Goal: Task Accomplishment & Management: Complete application form

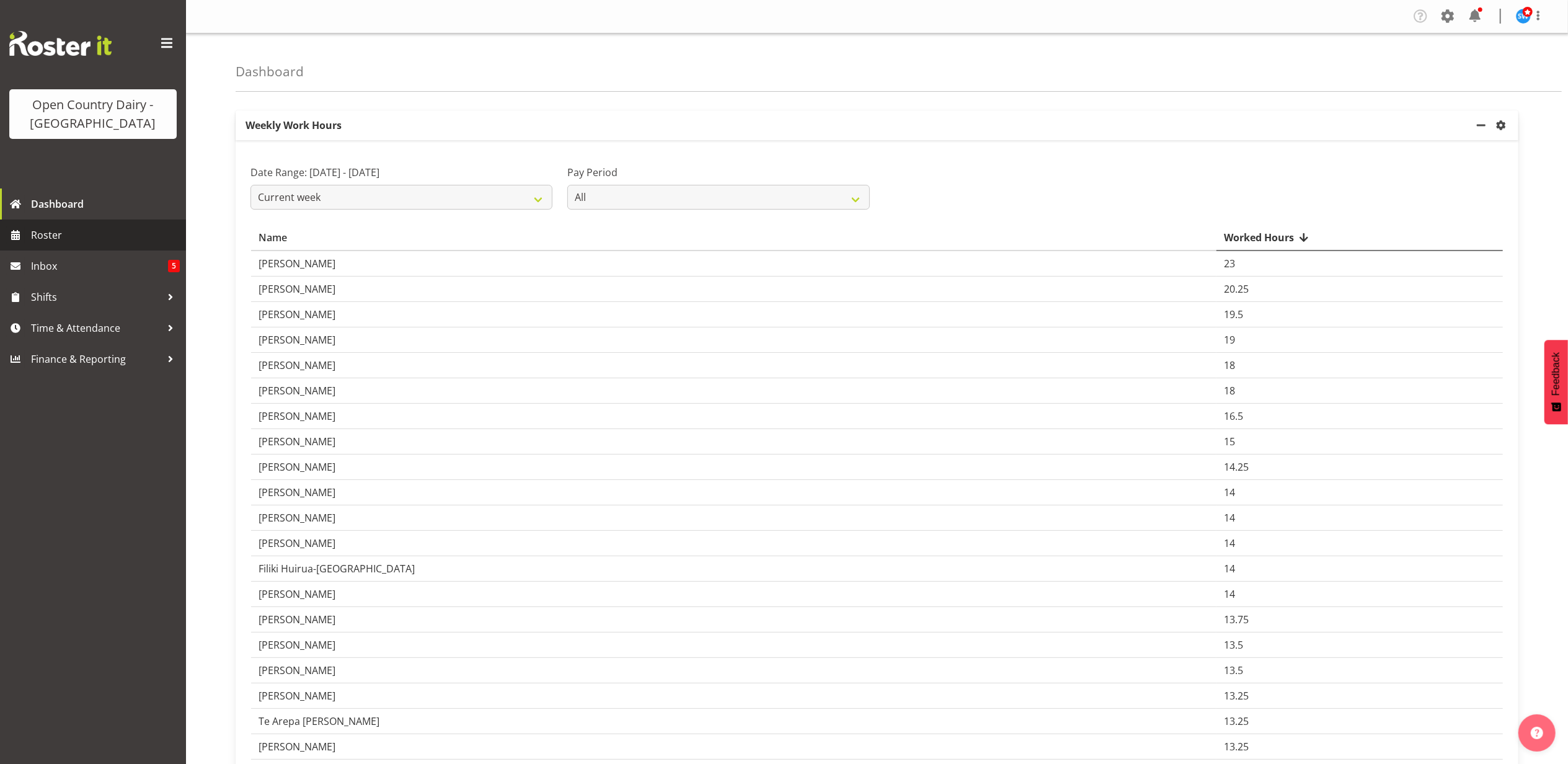
click at [45, 233] on span "Roster" at bounding box center [105, 235] width 149 height 18
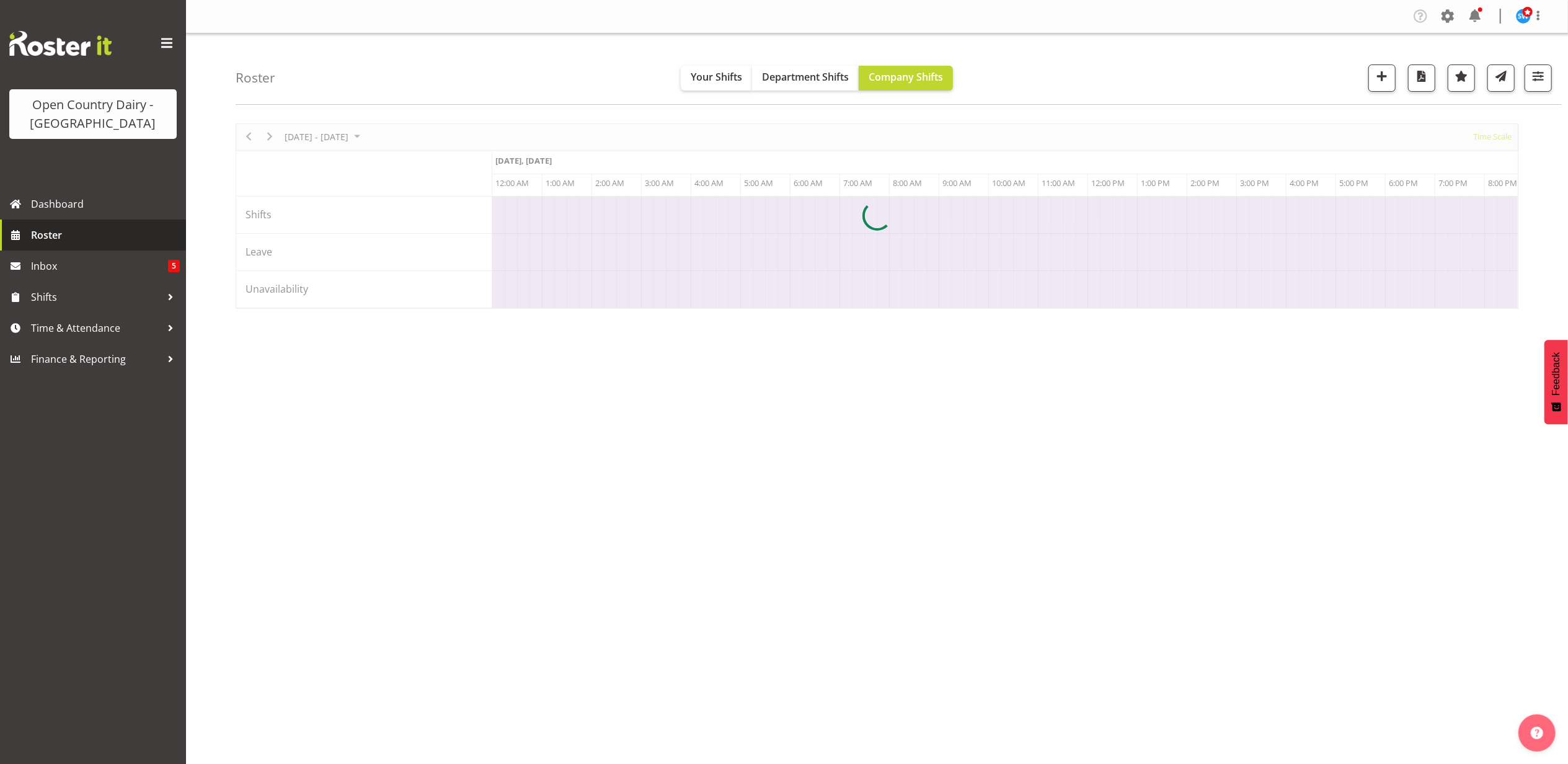
scroll to position [0, 1190]
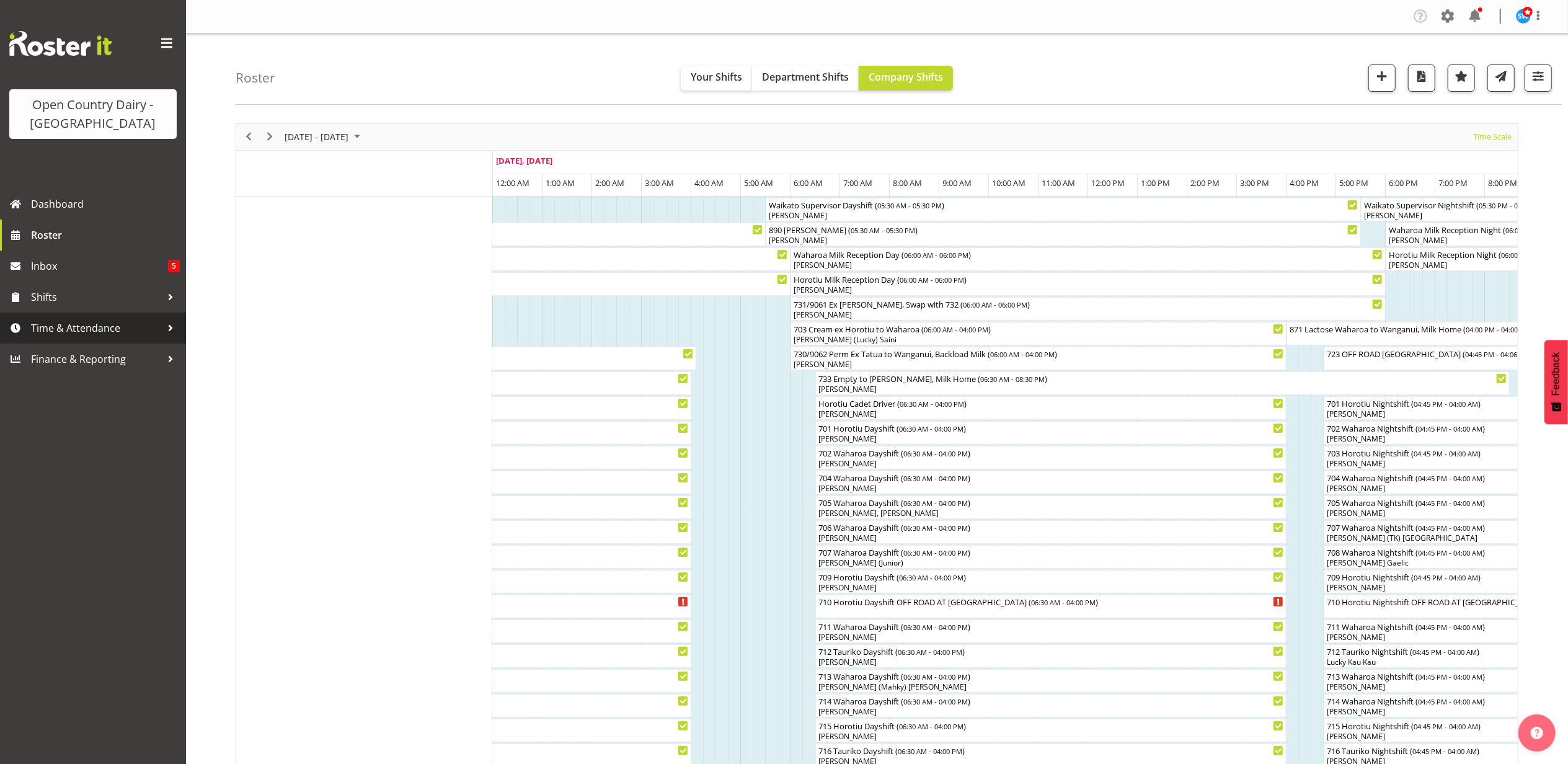
click at [52, 325] on span "Time & Attendance" at bounding box center [96, 328] width 130 height 18
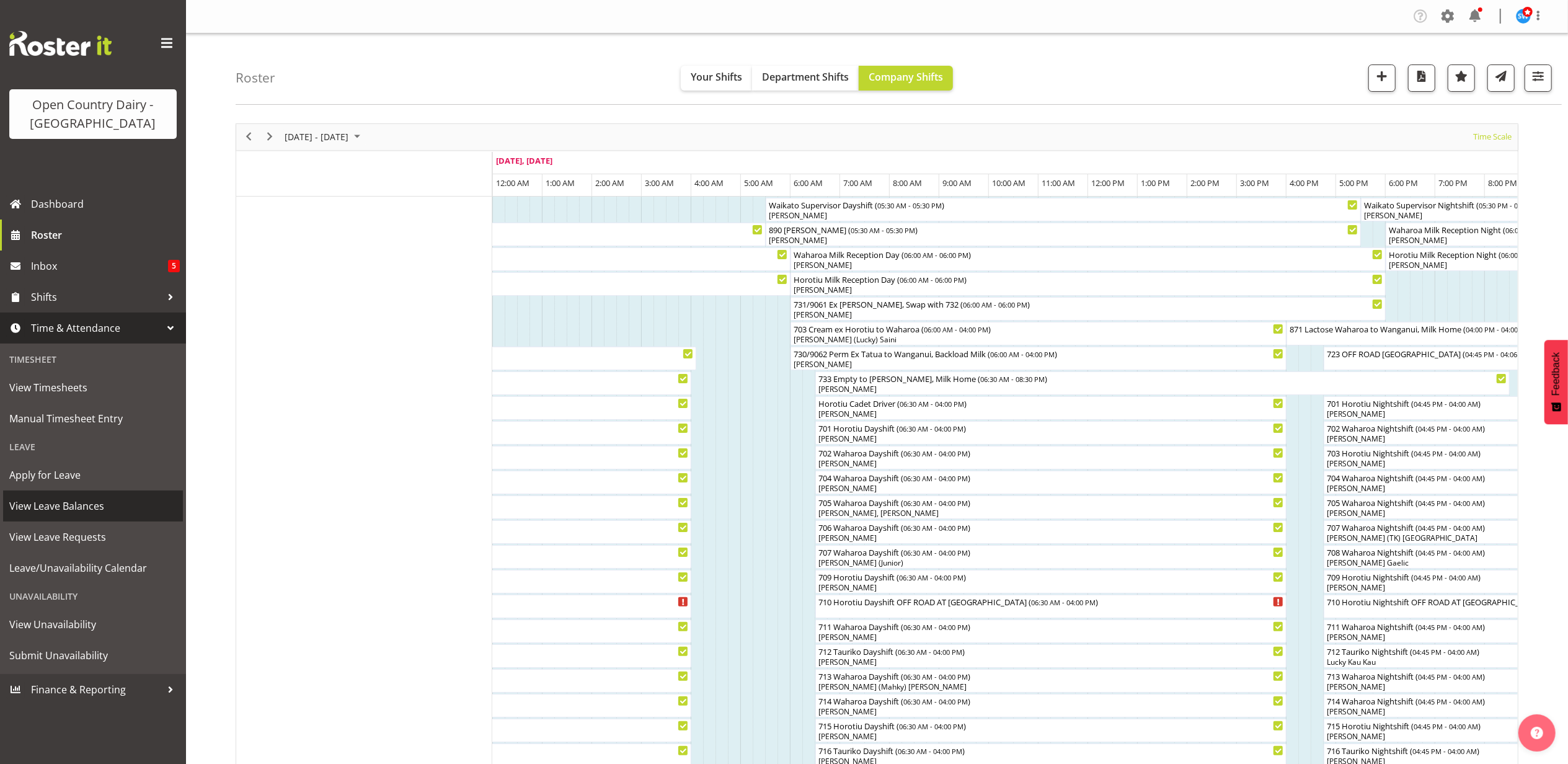
click at [46, 502] on span "View Leave Balances" at bounding box center [93, 506] width 167 height 18
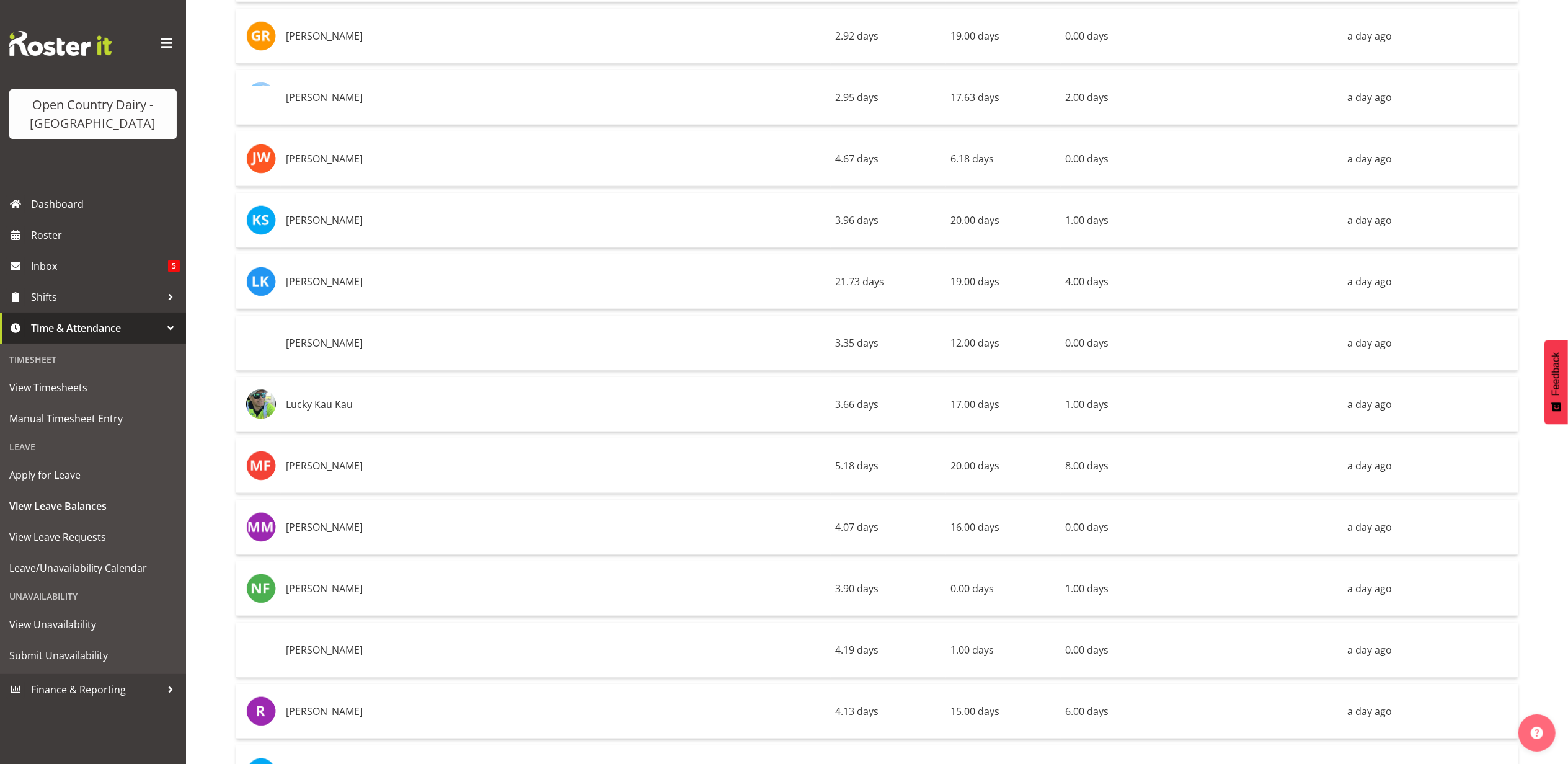
scroll to position [1157, 0]
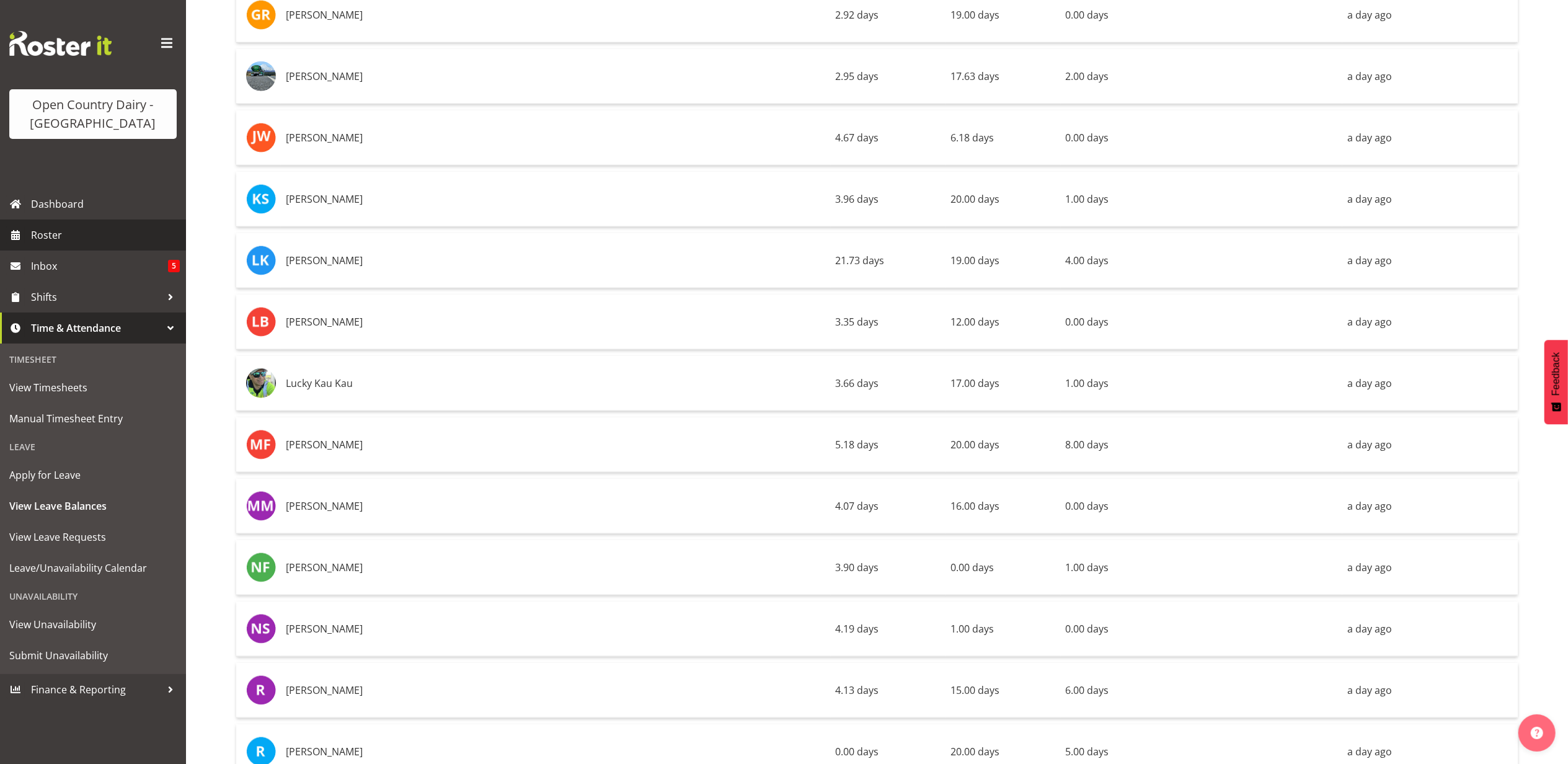
click at [51, 239] on span "Roster" at bounding box center [105, 235] width 149 height 18
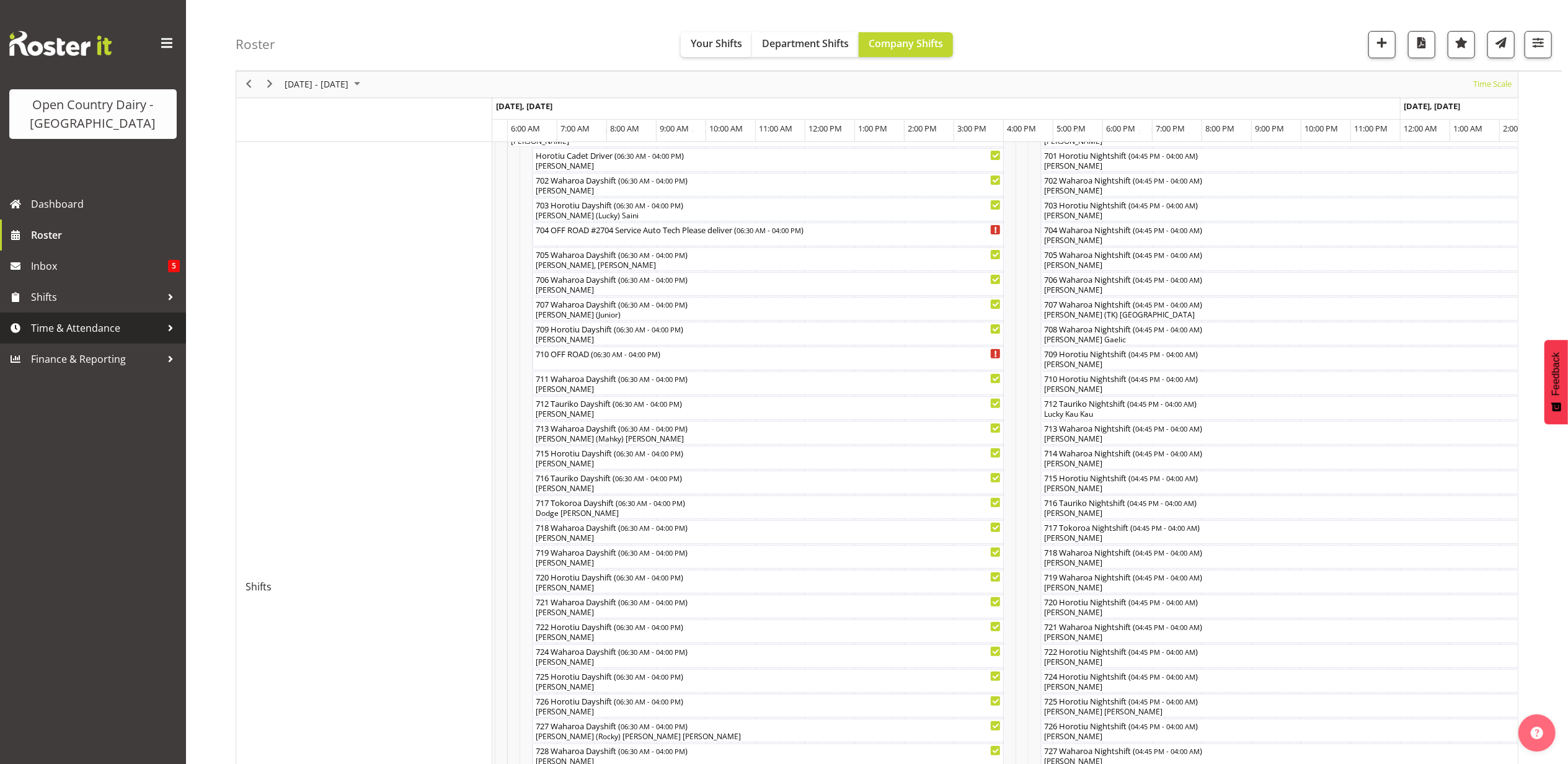
click at [71, 323] on span "Time & Attendance" at bounding box center [96, 328] width 130 height 18
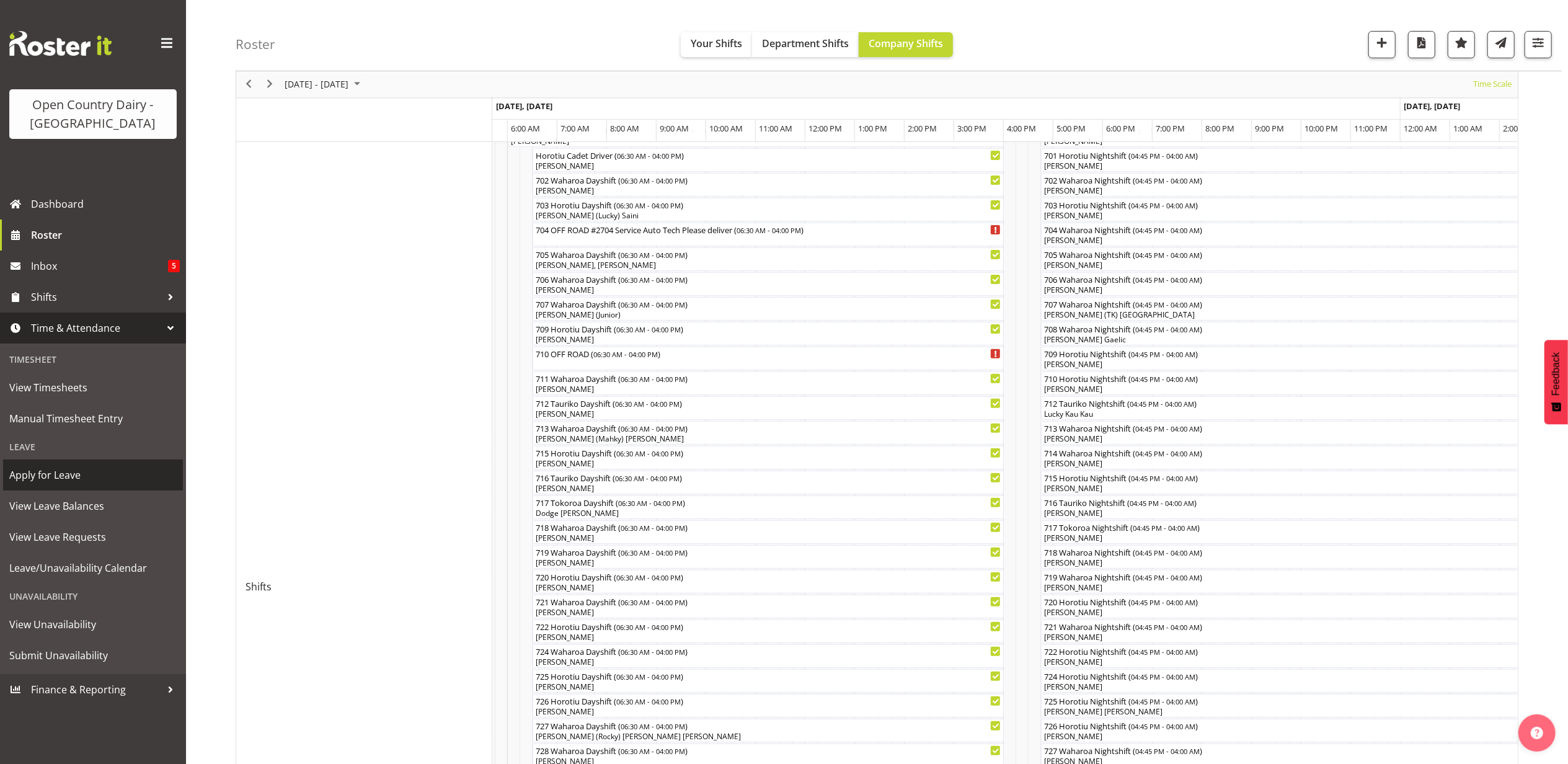
click at [68, 476] on span "Apply for Leave" at bounding box center [93, 475] width 167 height 18
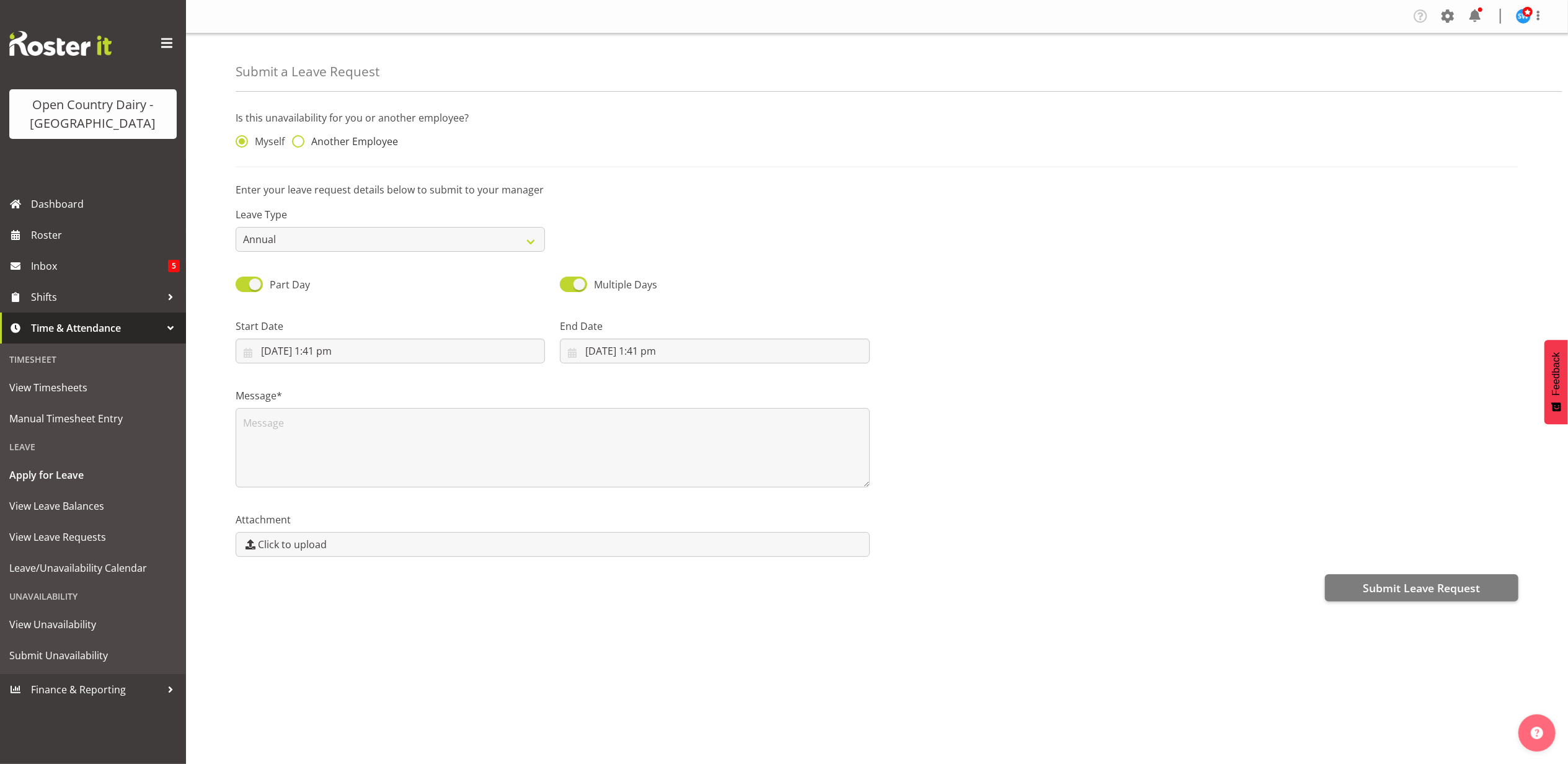
click at [295, 141] on span at bounding box center [298, 141] width 12 height 12
click at [295, 141] on input "Another Employee" at bounding box center [296, 142] width 8 height 8
radio input "true"
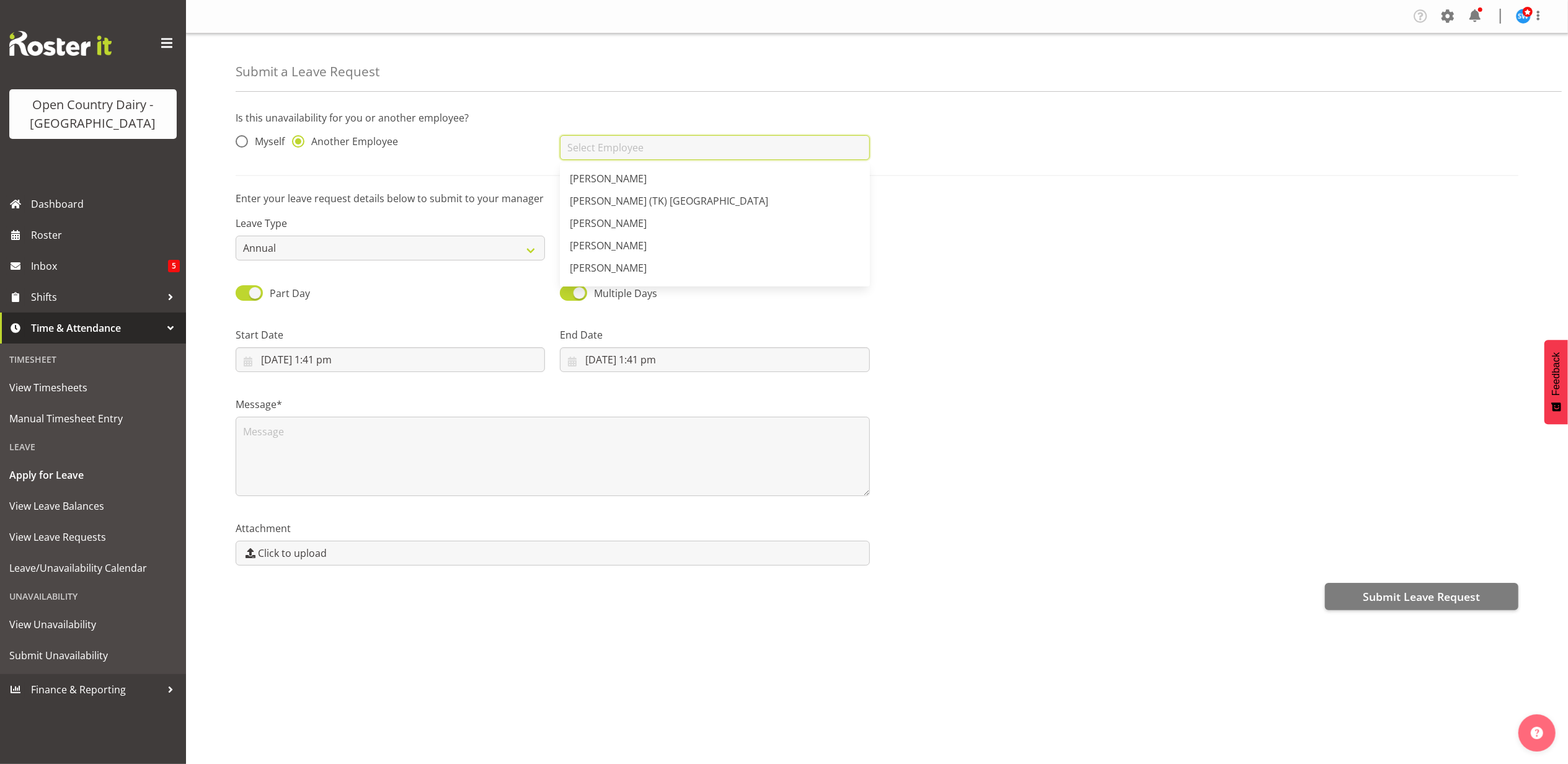
click at [619, 157] on input "text" at bounding box center [714, 148] width 309 height 25
click at [625, 180] on span "Lucky Kau Kau" at bounding box center [603, 185] width 67 height 14
type input "Lucky Kau Kau"
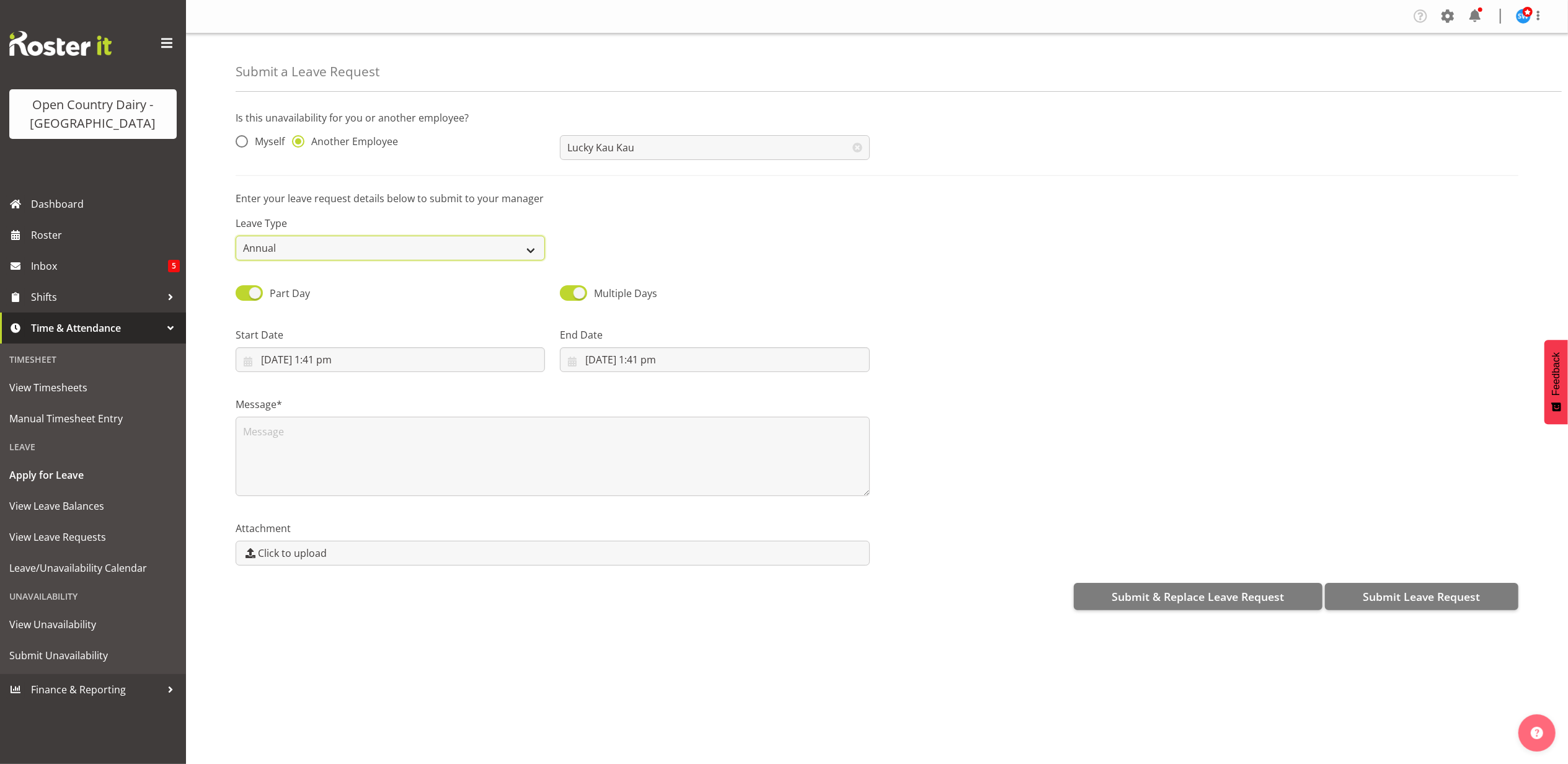
click at [531, 251] on select "Annual Sick Leave Without Pay Bereavement Domestic Violence Parental Jury Servi…" at bounding box center [390, 248] width 309 height 25
select select "Sick"
click at [236, 236] on select "Annual Sick Leave Without Pay Bereavement Domestic Violence Parental Jury Servi…" at bounding box center [390, 248] width 309 height 25
click at [341, 361] on input "23/09/2025, 1:41 pm" at bounding box center [390, 360] width 309 height 25
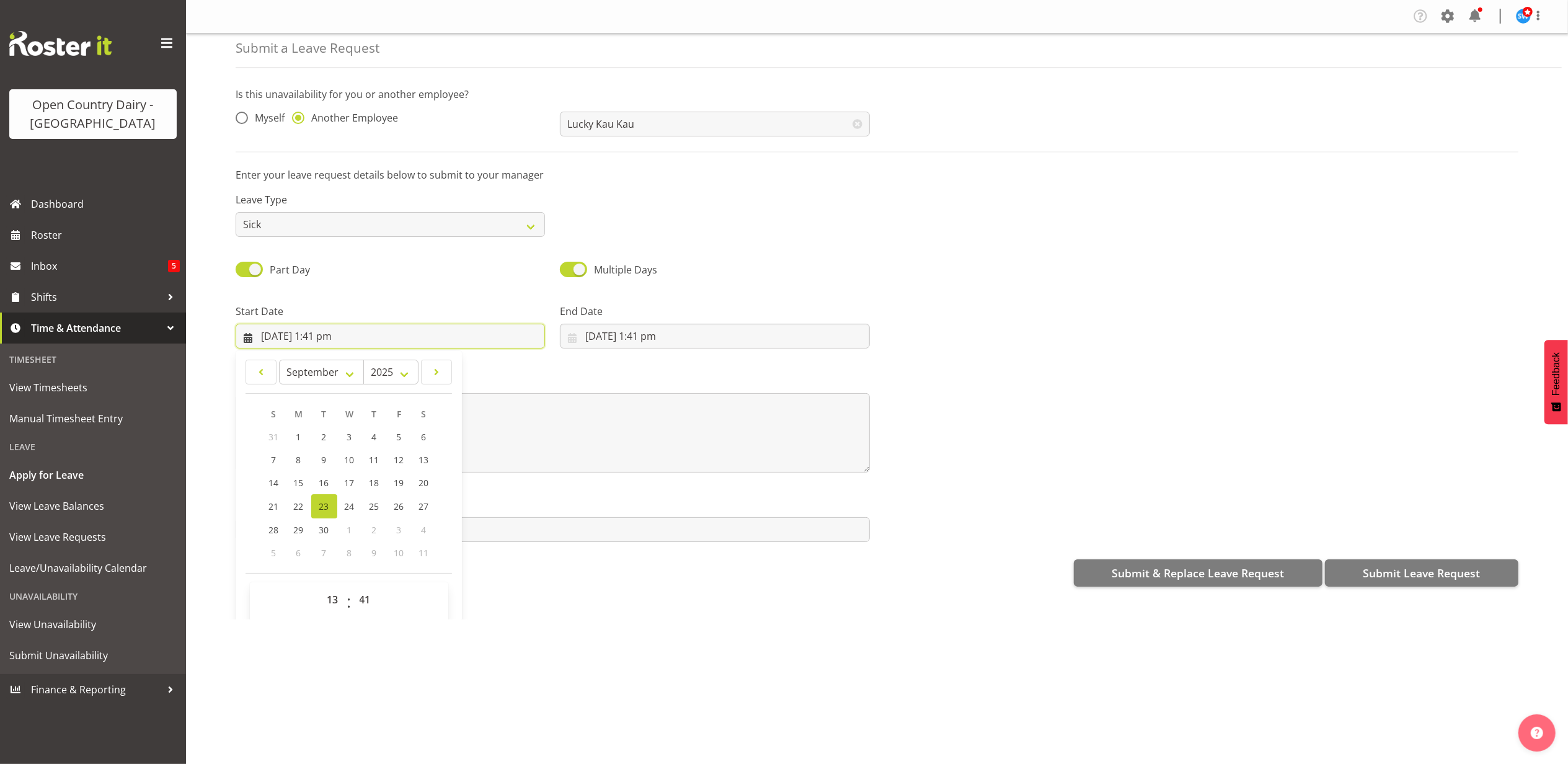
scroll to position [36, 0]
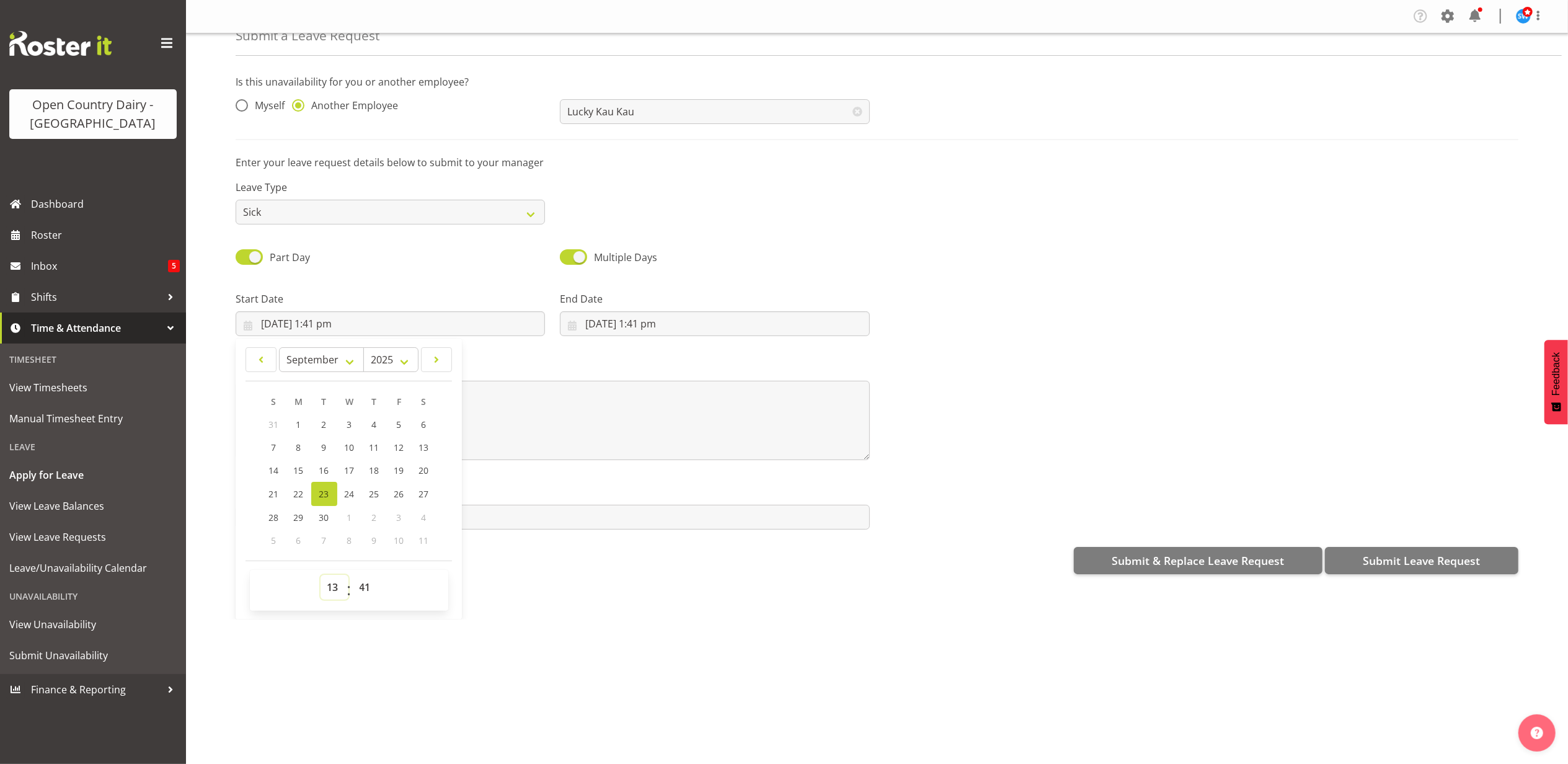
click at [333, 586] on select "00 01 02 03 04 05 06 07 08 09 10 11 12 13 14 15 16 17 18 19 20 21 22 23" at bounding box center [334, 587] width 28 height 25
select select "16"
click at [320, 576] on select "00 01 02 03 04 05 06 07 08 09 10 11 12 13 14 15 16 17 18 19 20 21 22 23" at bounding box center [334, 587] width 28 height 25
type input "23/09/2025, 4:41 pm"
click at [370, 582] on select "00 01 02 03 04 05 06 07 08 09 10 11 12 13 14 15 16 17 18 19 20 21 22 23 24 25 2…" at bounding box center [366, 587] width 28 height 25
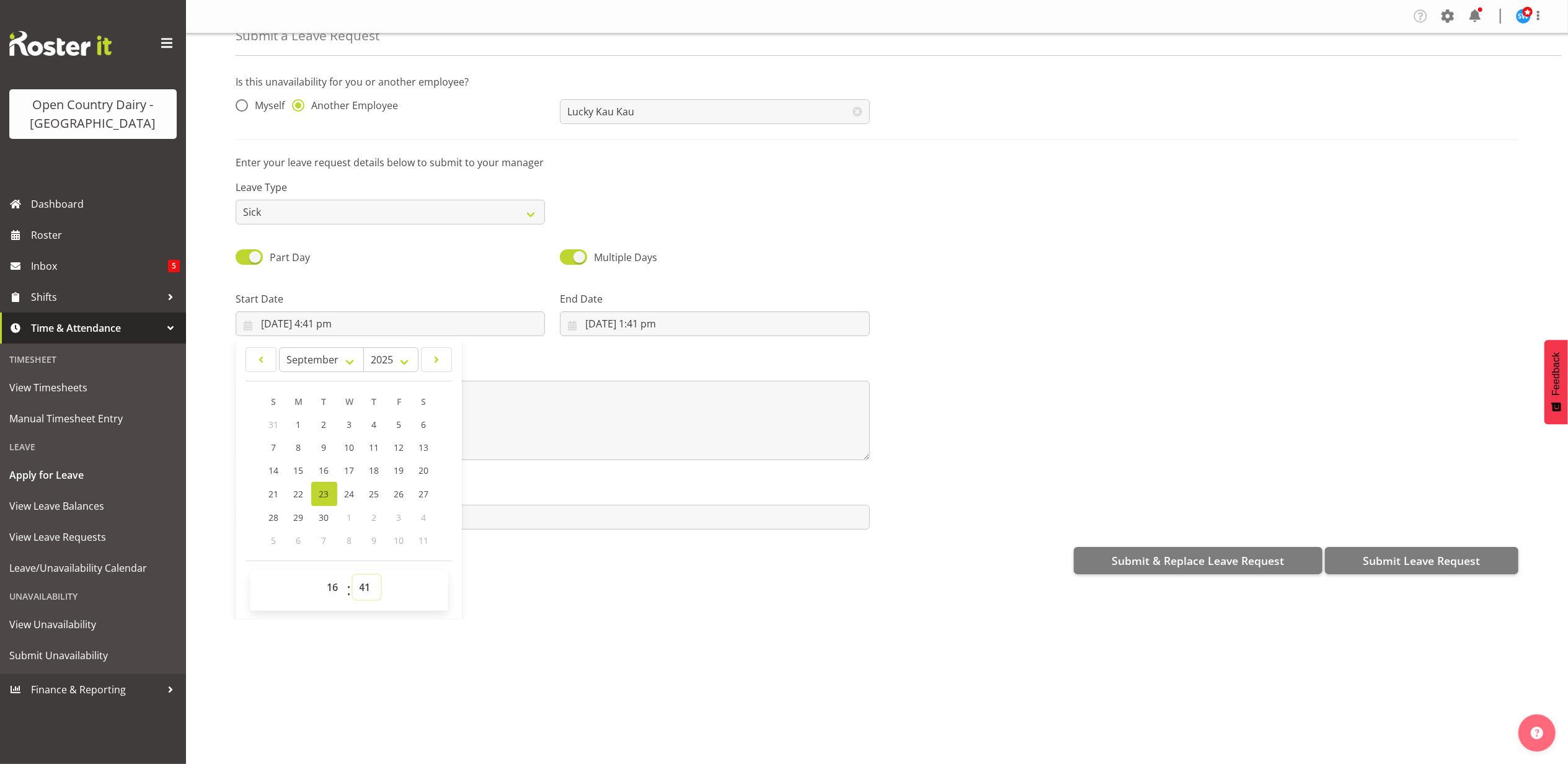
select select "45"
click at [352, 576] on select "00 01 02 03 04 05 06 07 08 09 10 11 12 13 14 15 16 17 18 19 20 21 22 23 24 25 2…" at bounding box center [366, 587] width 28 height 25
type input "[DATE] 4:45 pm"
click at [651, 321] on input "23/09/2025, 1:41 pm" at bounding box center [714, 324] width 309 height 25
click at [653, 587] on select "00 01 02 03 04 05 06 07 08 09 10 11 12 13 14 15 16 17 18 19 20 21 22 23" at bounding box center [658, 587] width 28 height 25
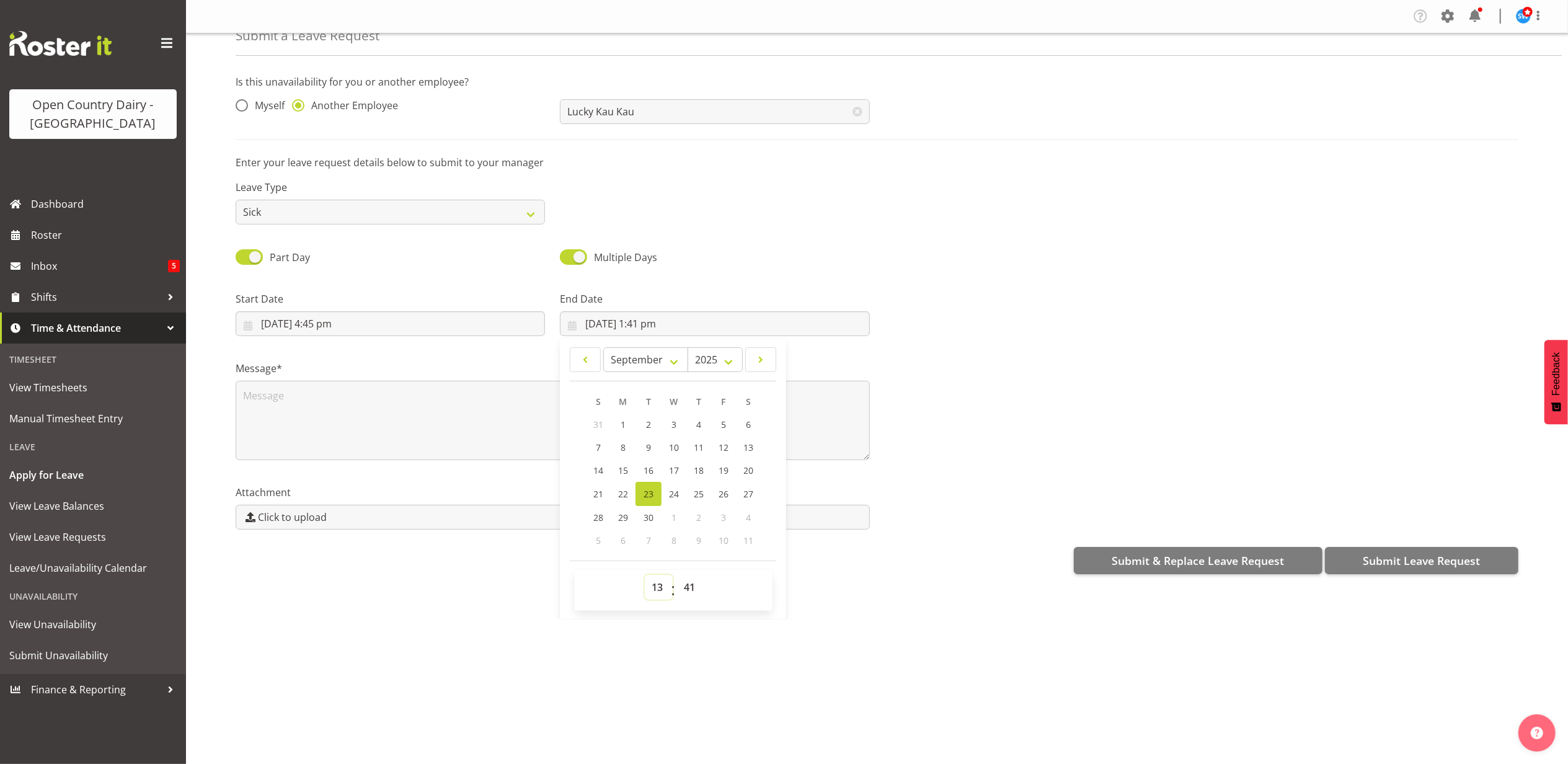
select select "4"
click at [645, 576] on select "00 01 02 03 04 05 06 07 08 09 10 11 12 13 14 15 16 17 18 19 20 21 22 23" at bounding box center [658, 587] width 28 height 25
click at [696, 489] on span "25" at bounding box center [698, 494] width 10 height 12
type input "25/09/2025, 4:41 am"
click at [687, 589] on select "00 01 02 03 04 05 06 07 08 09 10 11 12 13 14 15 16 17 18 19 20 21 22 23 24 25 2…" at bounding box center [690, 587] width 28 height 25
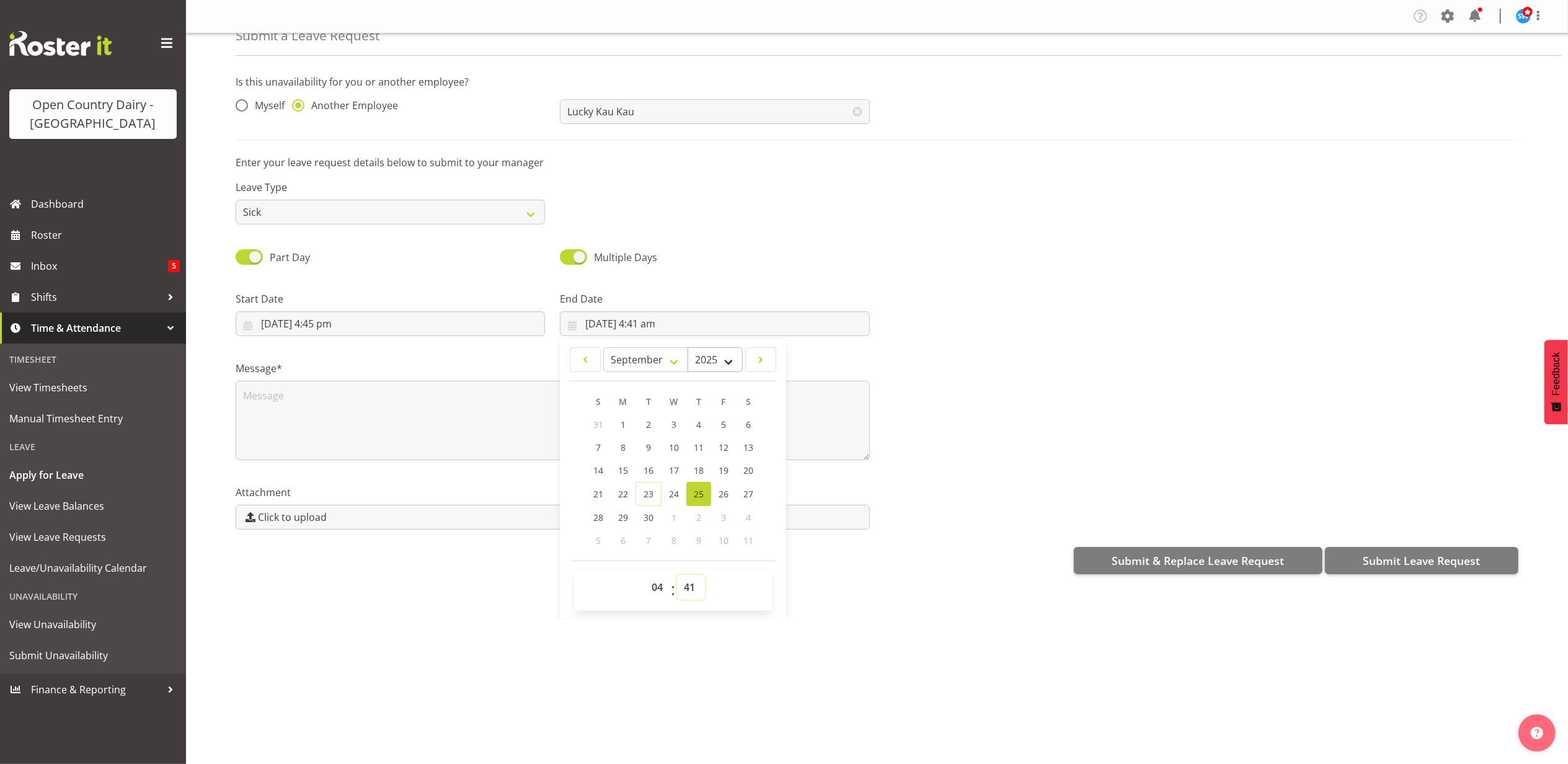
select select "0"
click at [677, 576] on select "00 01 02 03 04 05 06 07 08 09 10 11 12 13 14 15 16 17 18 19 20 21 22 23 24 25 2…" at bounding box center [690, 587] width 28 height 25
type input "[DATE] 4:00 am"
click at [291, 421] on textarea at bounding box center [553, 420] width 634 height 79
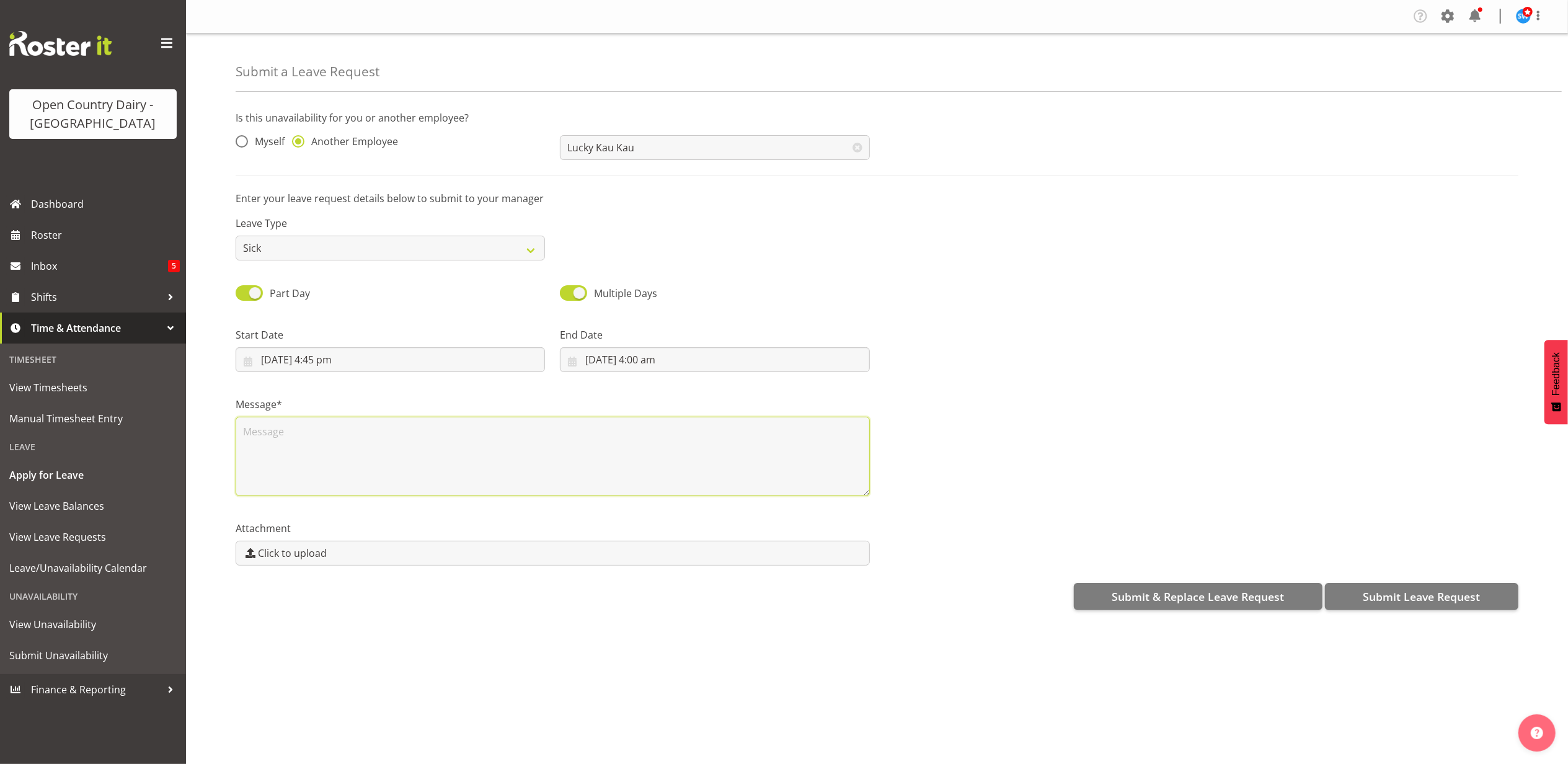
scroll to position [0, 0]
type textarea "Phoned in sick"
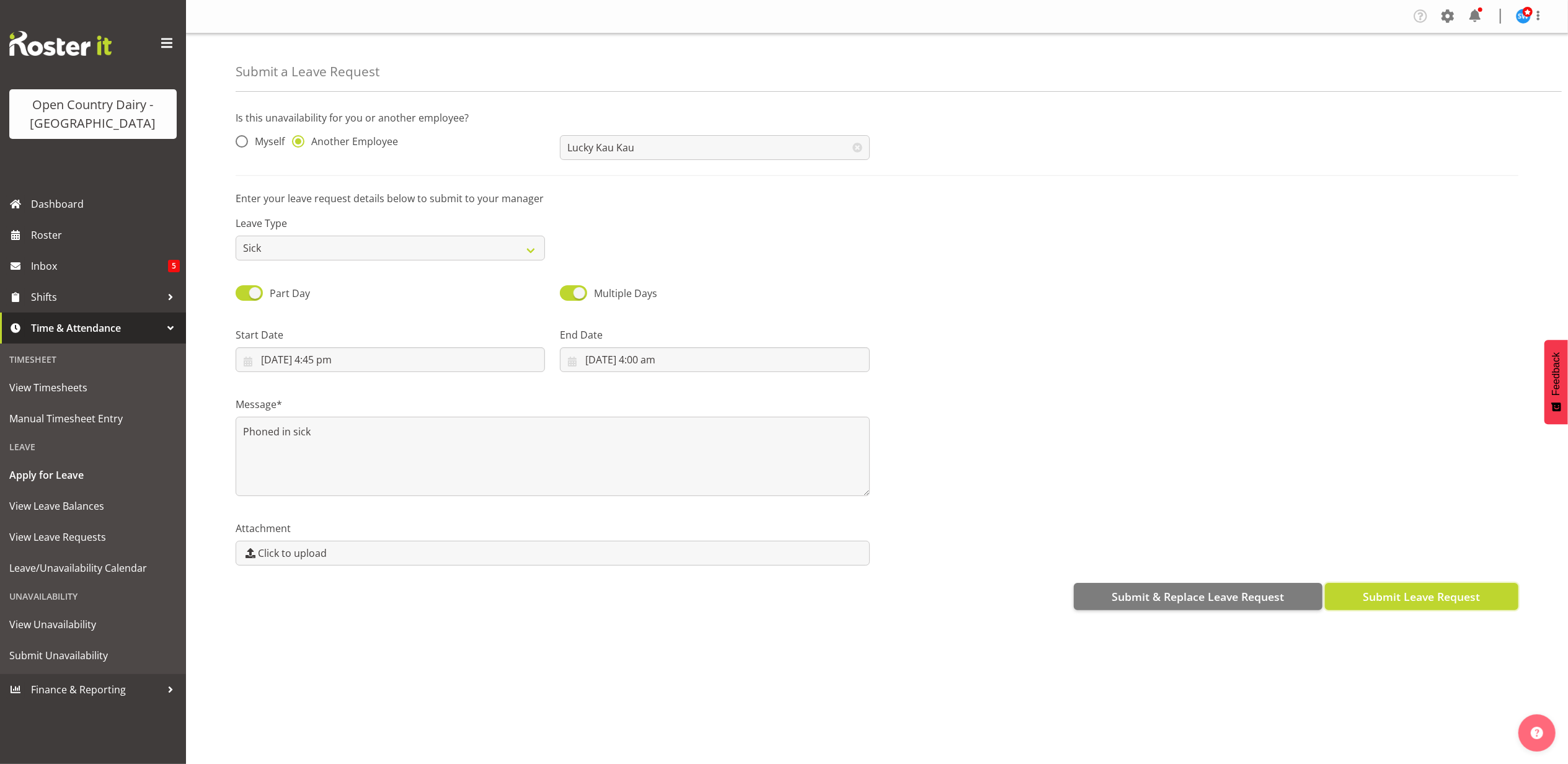
click at [1382, 586] on button "Submit Leave Request" at bounding box center [1421, 597] width 194 height 28
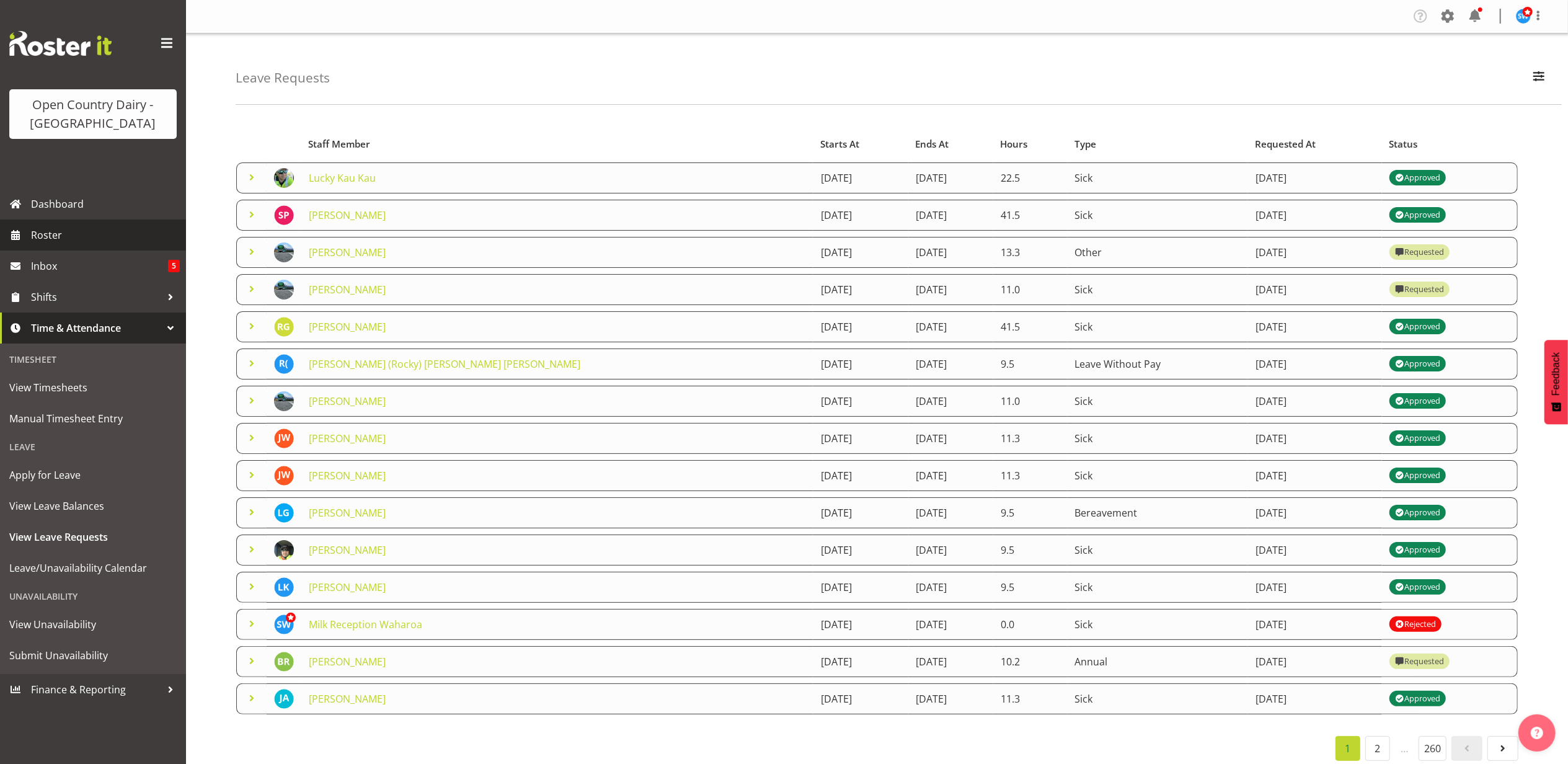
click at [49, 236] on span "Roster" at bounding box center [105, 235] width 149 height 18
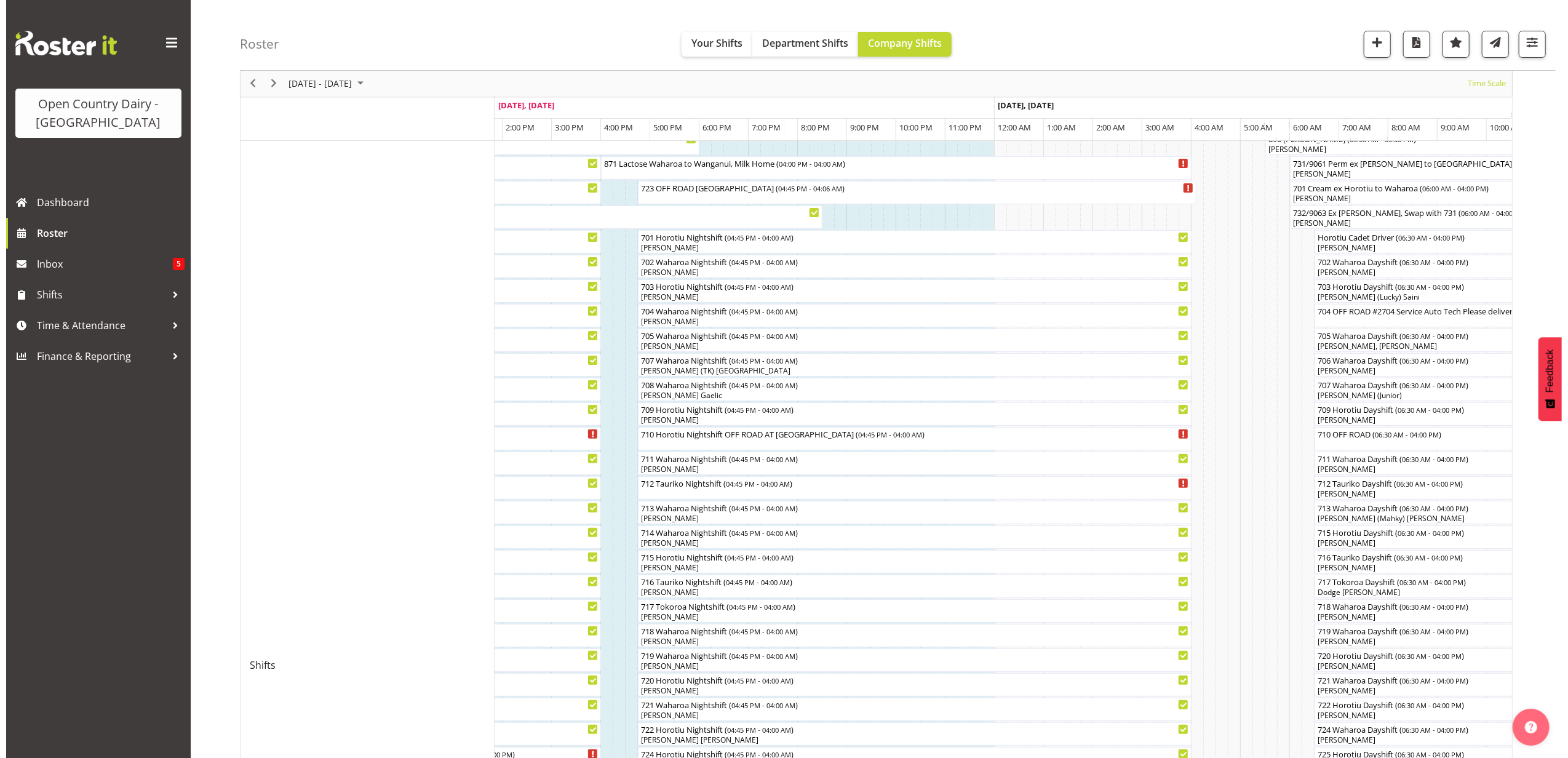
scroll to position [163, 0]
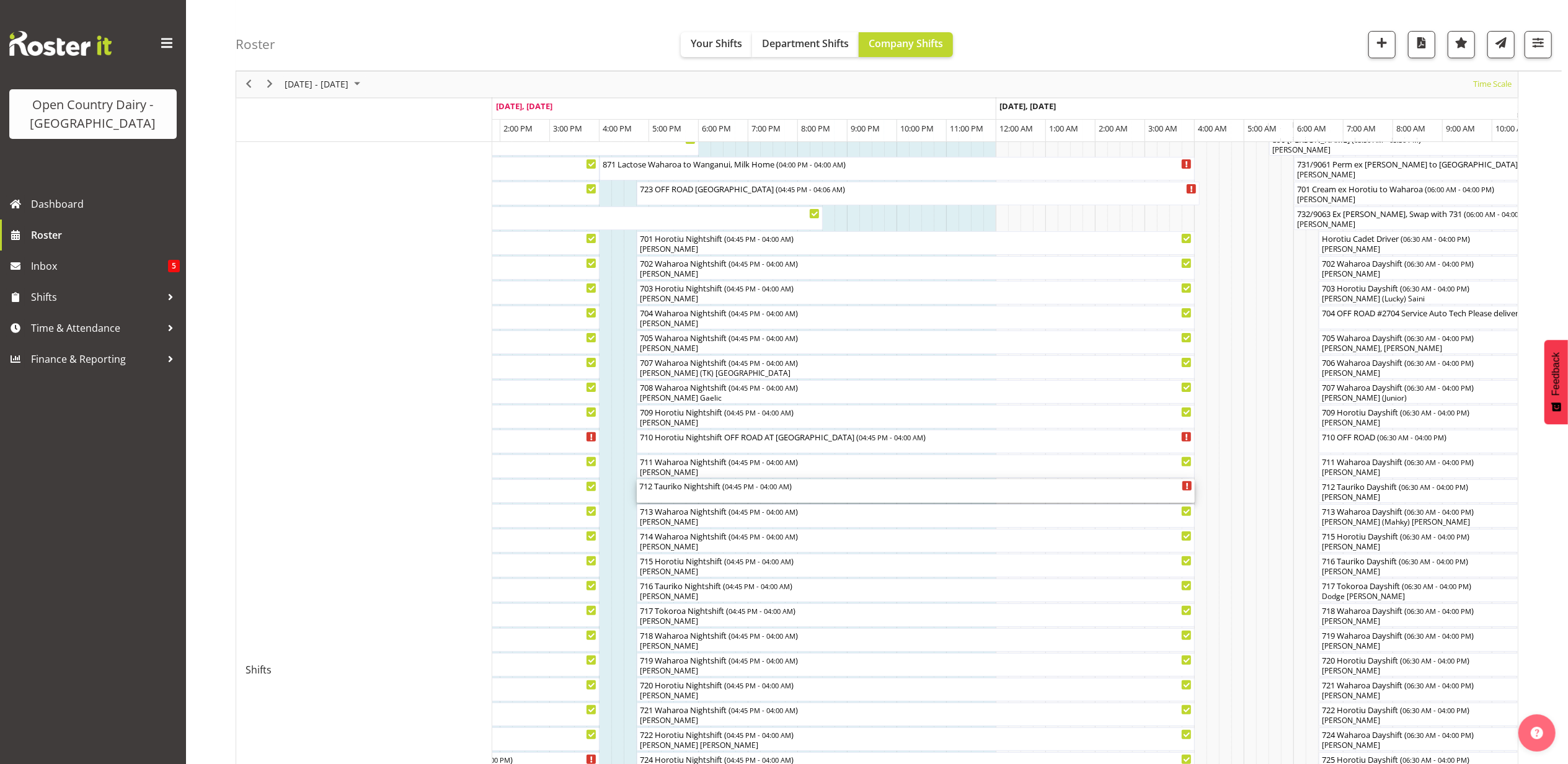
click at [685, 496] on div "712 Tauriko Nightshift ( 04:45 PM - 04:00 AM )" at bounding box center [916, 491] width 553 height 24
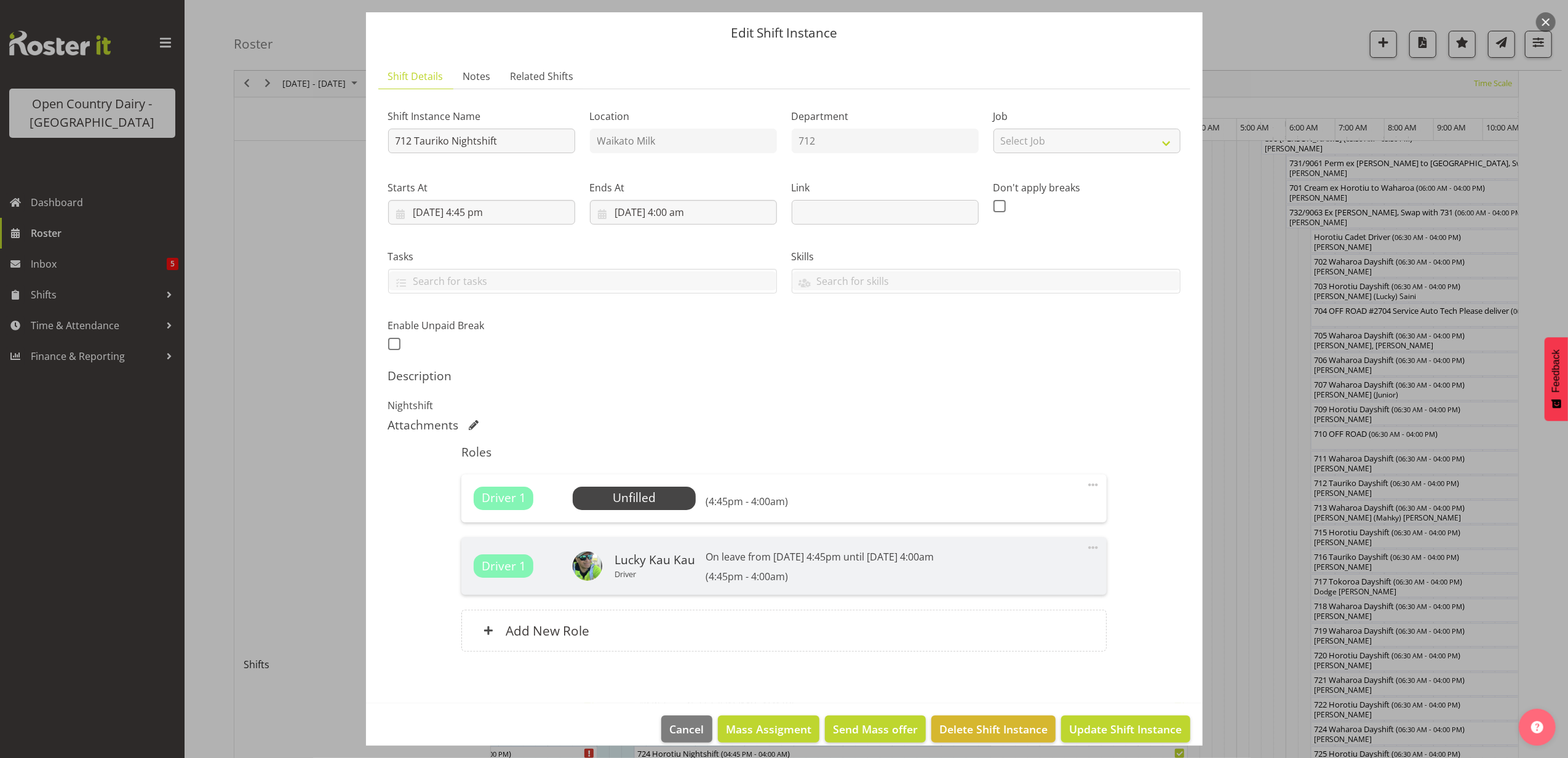
scroll to position [51, 0]
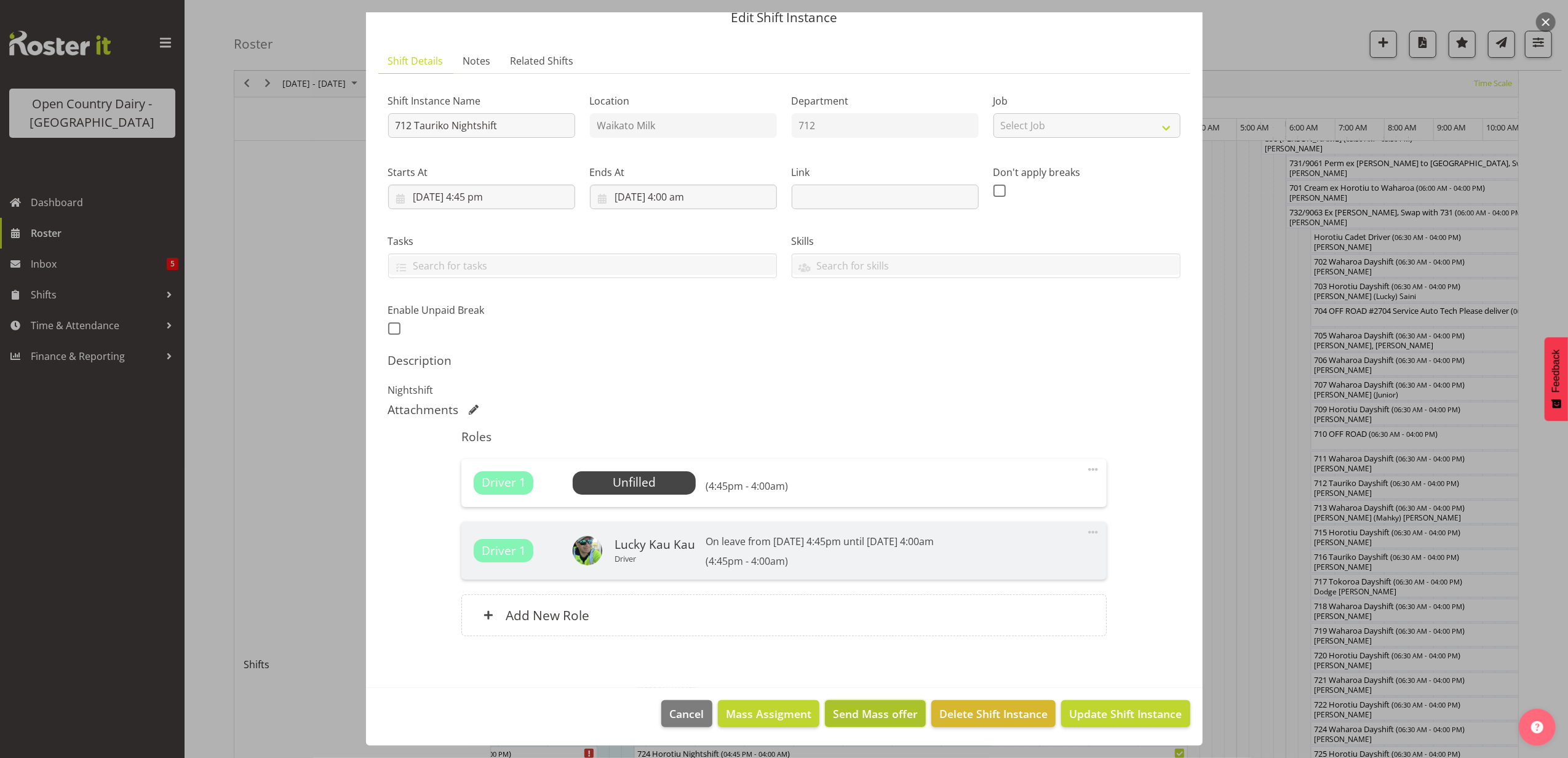
click at [862, 710] on span "Send Mass offer" at bounding box center [876, 713] width 85 height 16
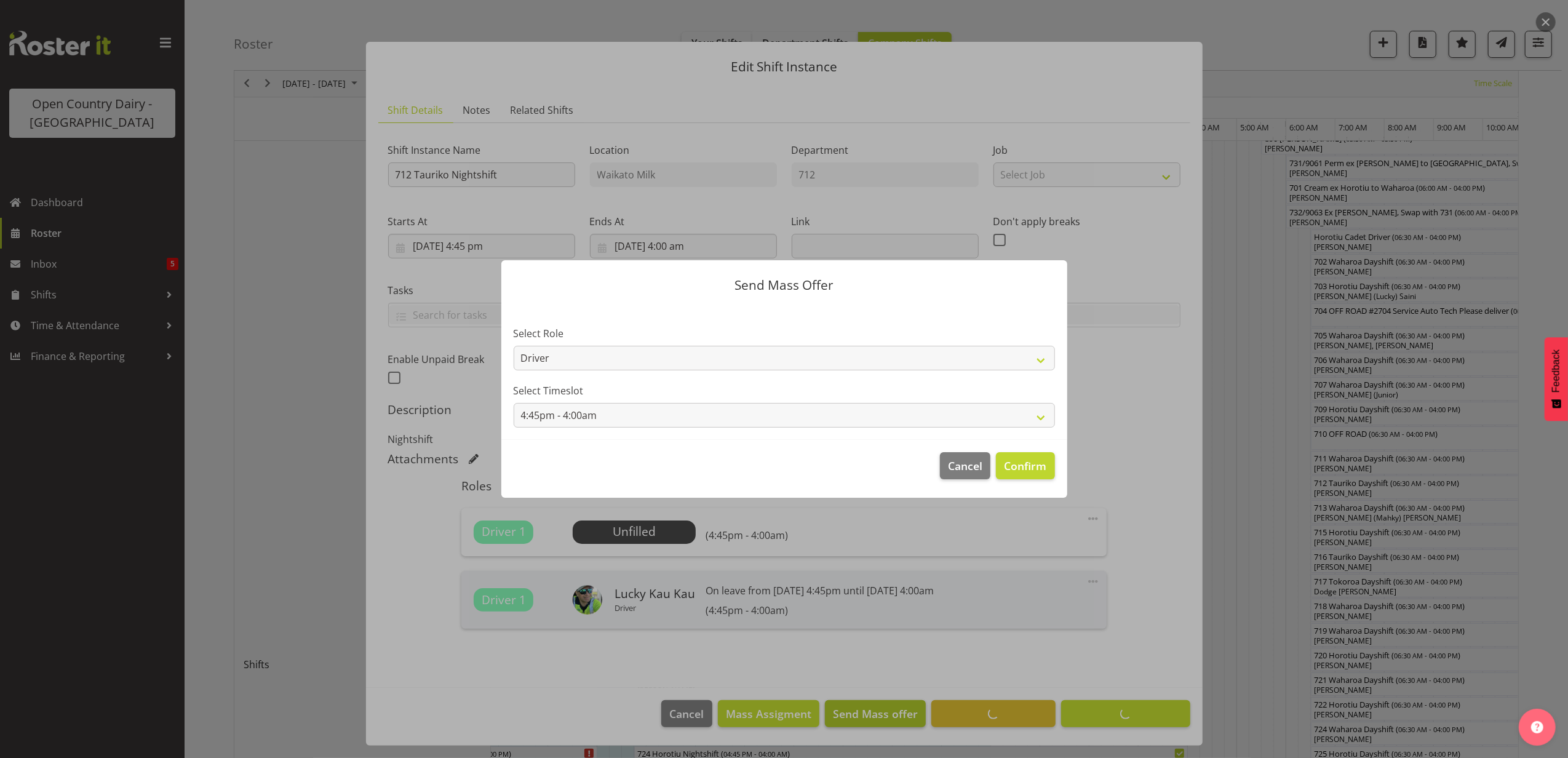
scroll to position [3, 0]
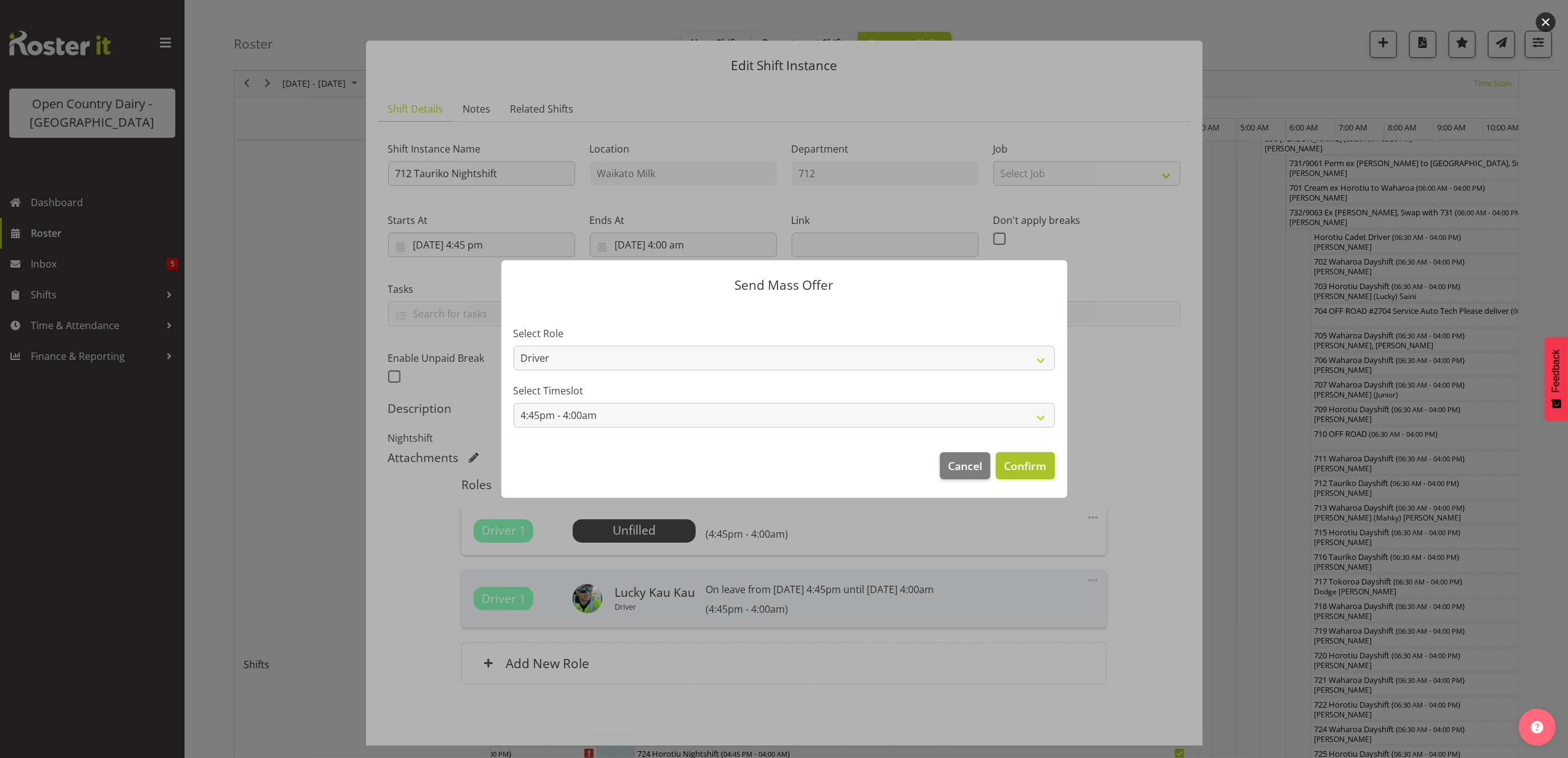
click at [1021, 461] on span "Confirm" at bounding box center [1025, 466] width 42 height 16
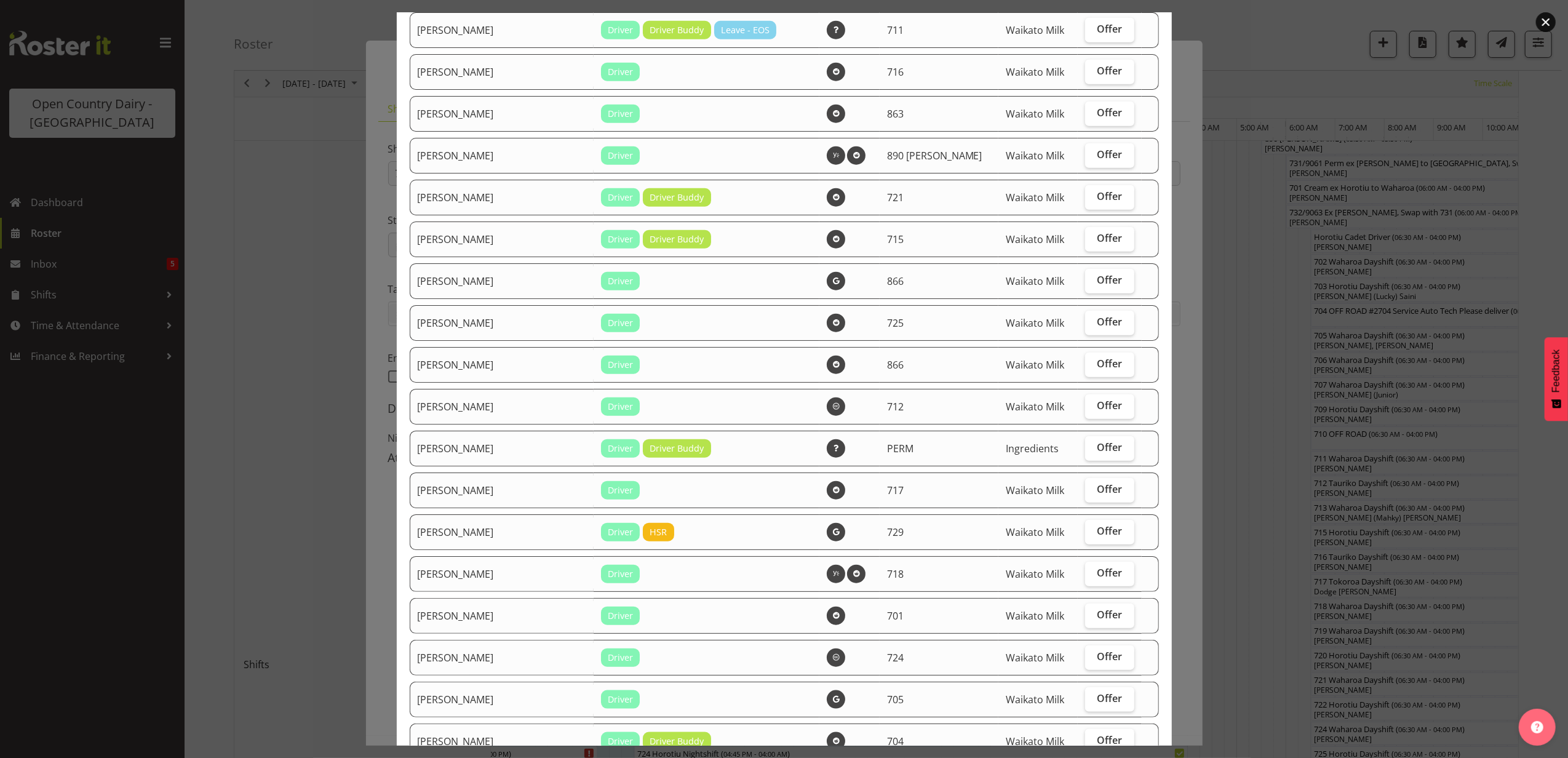
scroll to position [1147, 0]
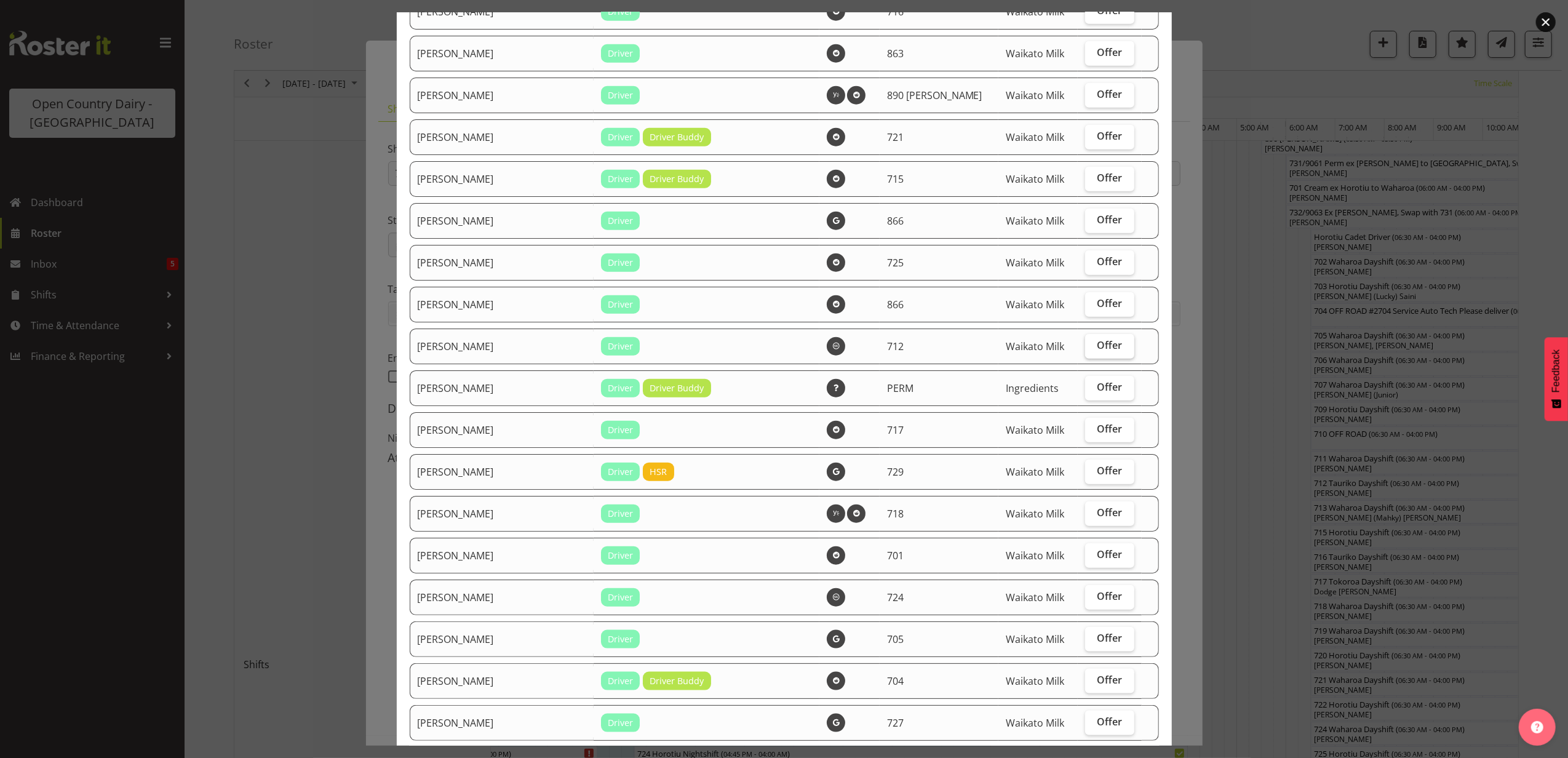
click at [1098, 342] on span "Offer" at bounding box center [1110, 344] width 25 height 12
click at [1085, 342] on input "Offer" at bounding box center [1089, 345] width 8 height 8
checkbox input "true"
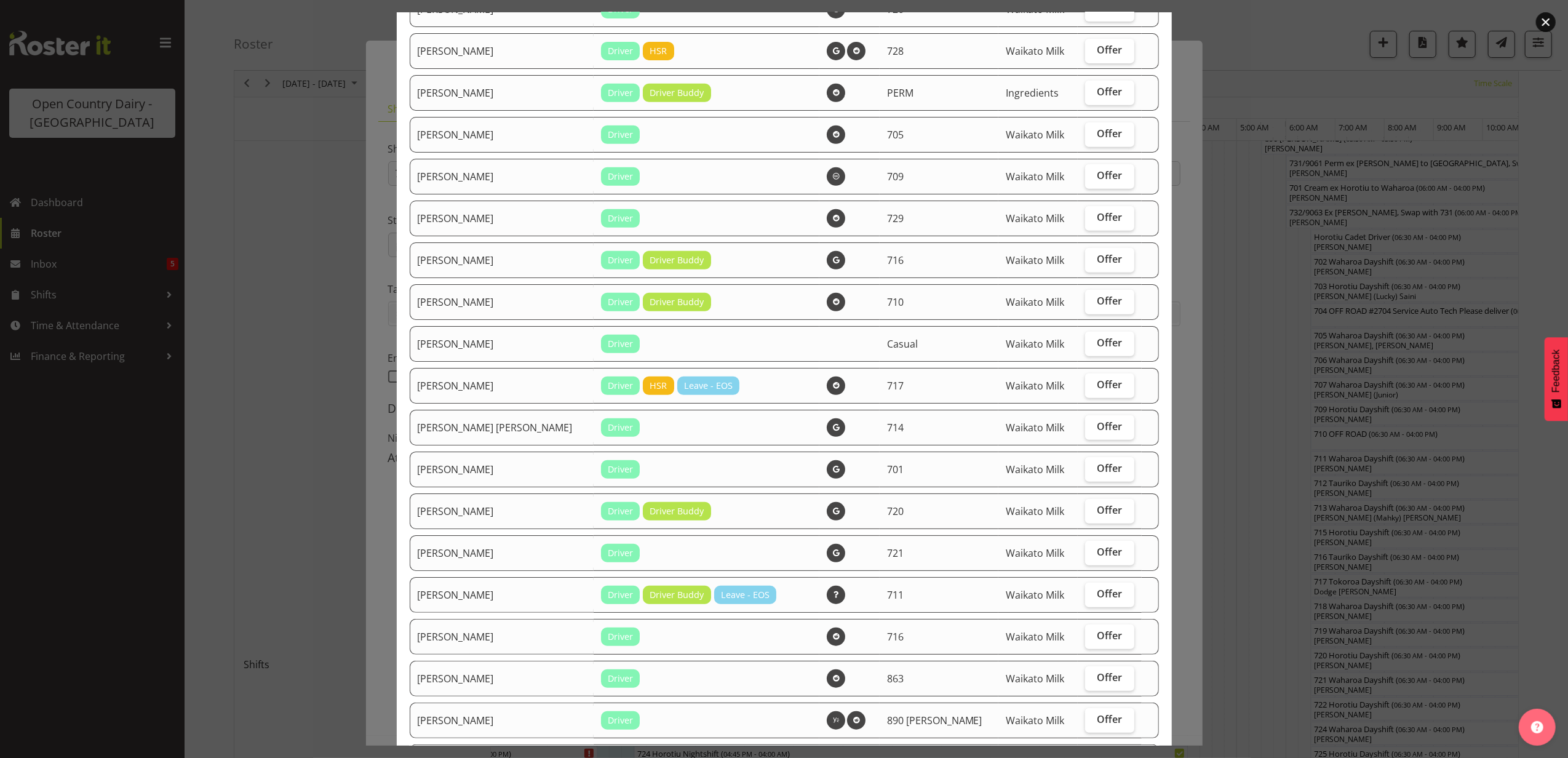
scroll to position [574, 0]
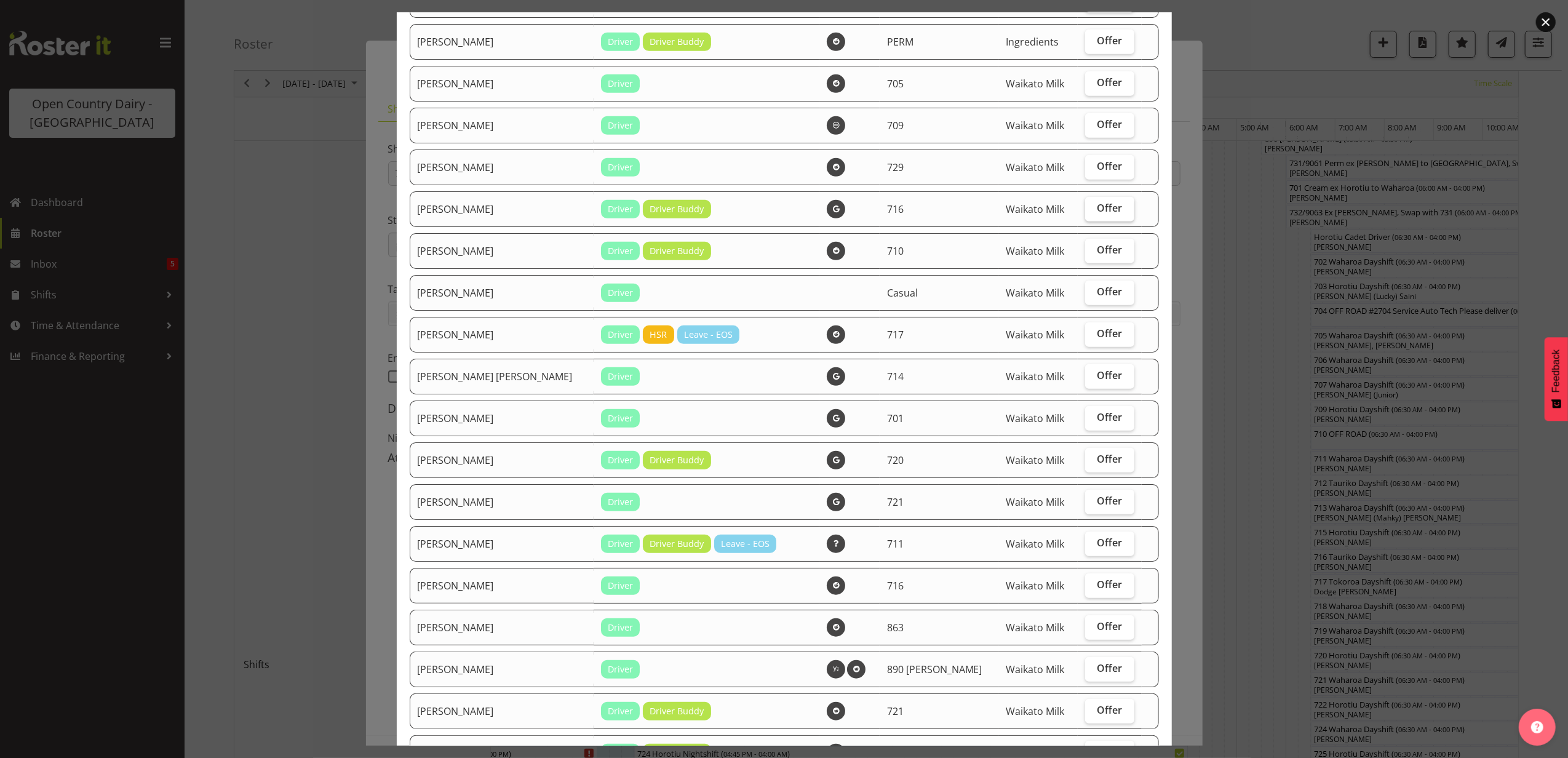
click at [1091, 198] on label "Offer" at bounding box center [1110, 209] width 50 height 25
click at [1091, 204] on input "Offer" at bounding box center [1089, 208] width 8 height 8
checkbox input "true"
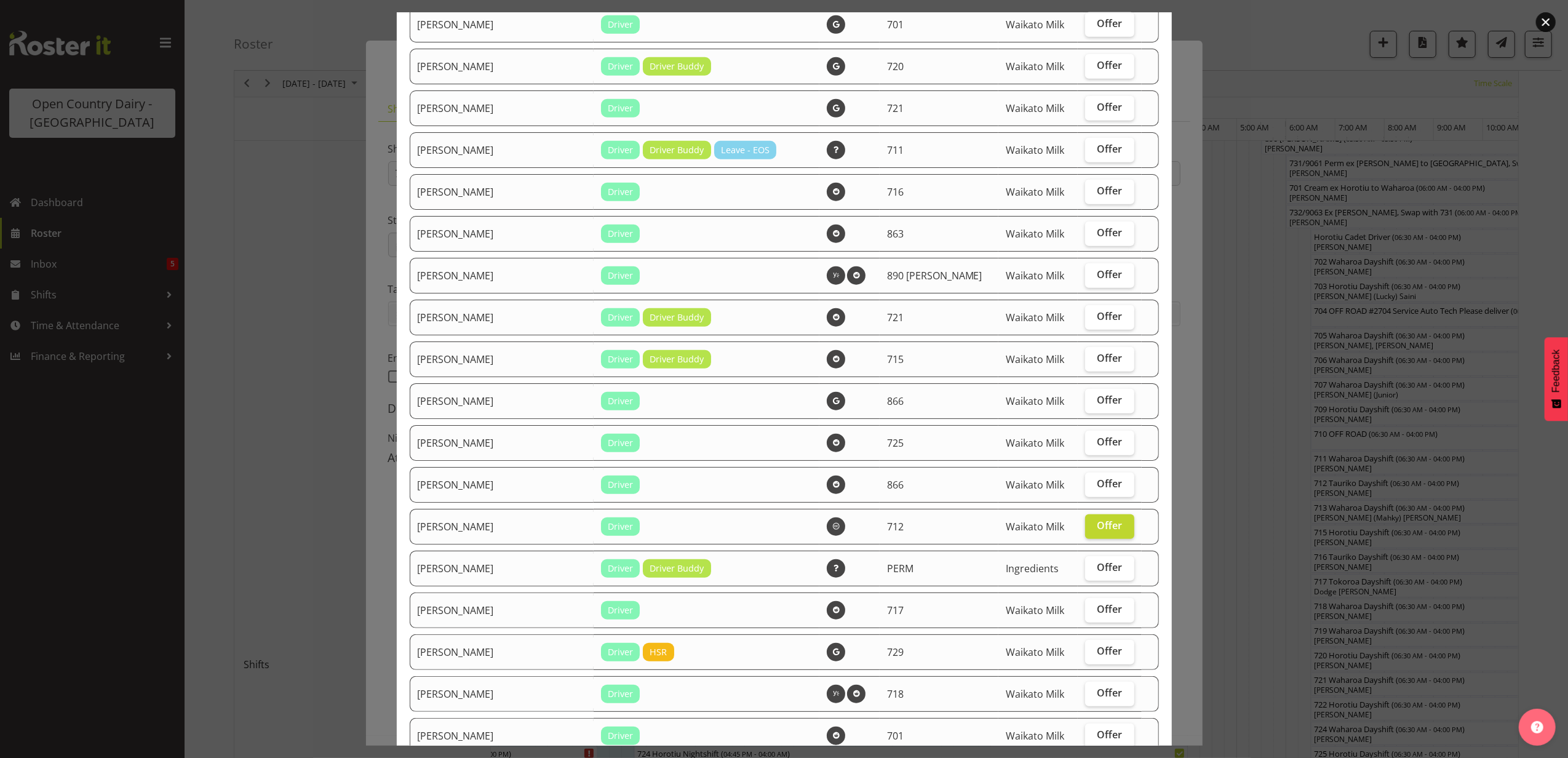
scroll to position [984, 0]
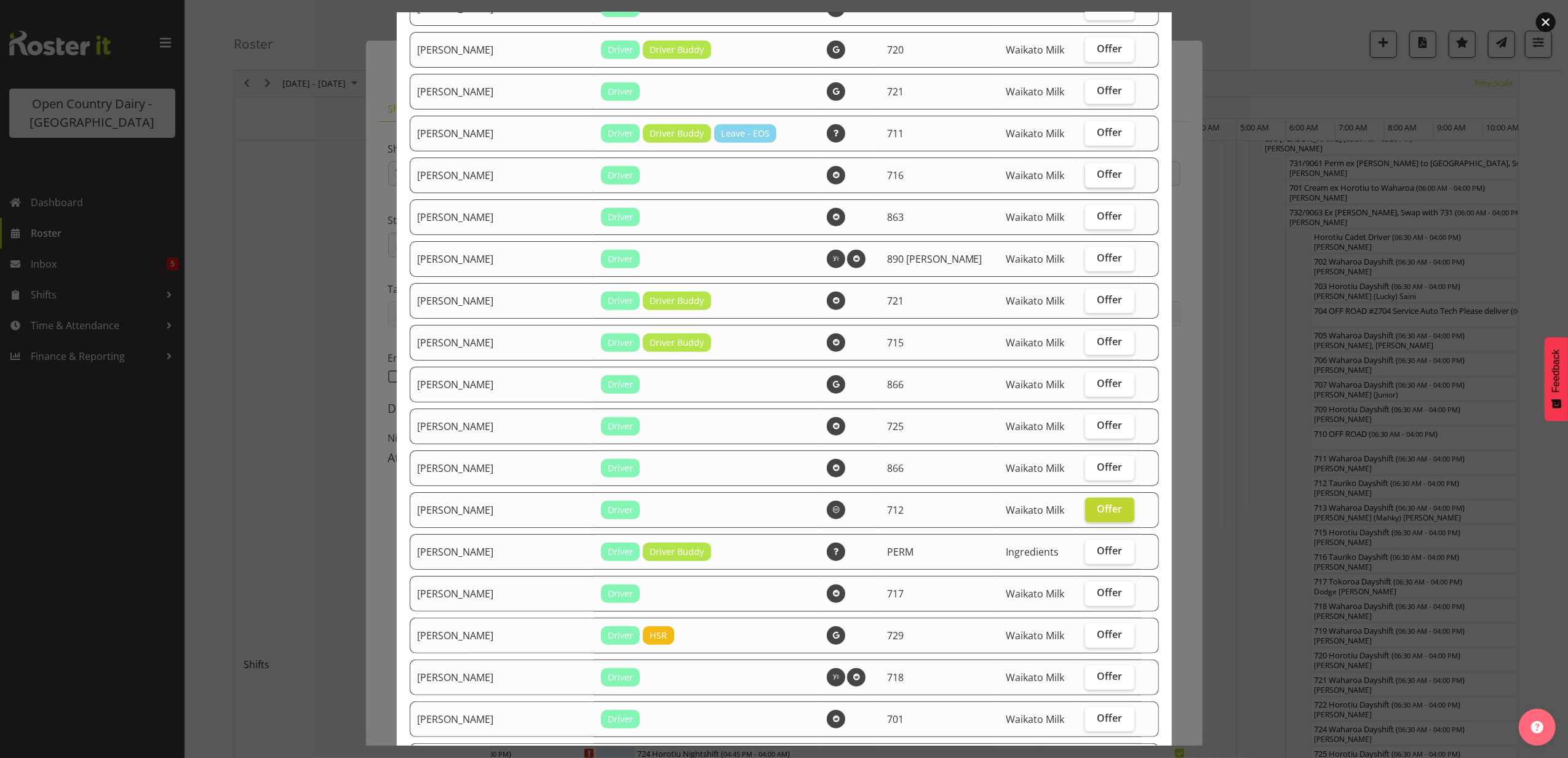
click at [1098, 172] on span "Offer" at bounding box center [1110, 174] width 25 height 12
click at [1085, 172] on input "Offer" at bounding box center [1089, 175] width 8 height 8
checkbox input "true"
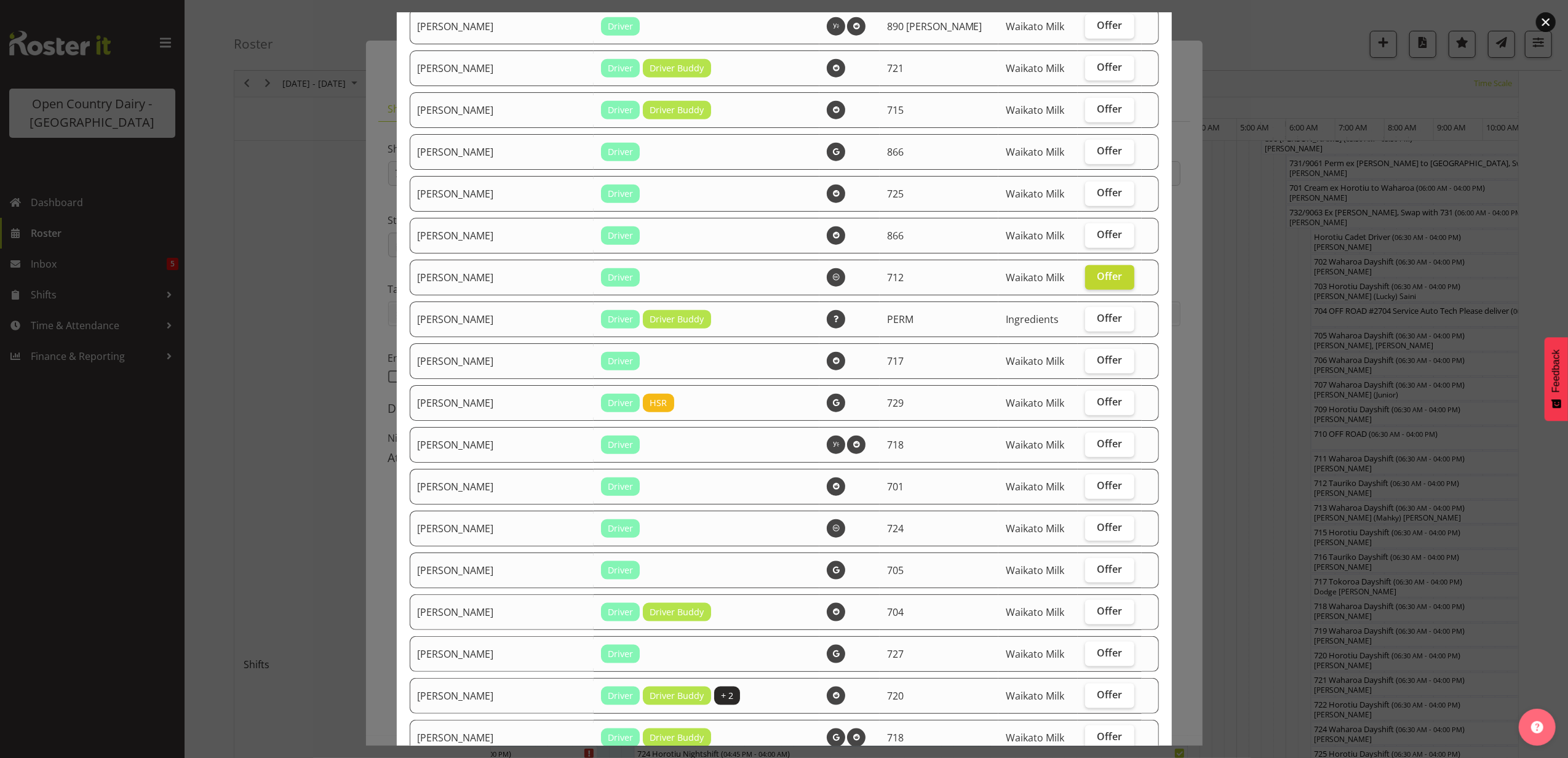
scroll to position [0, 0]
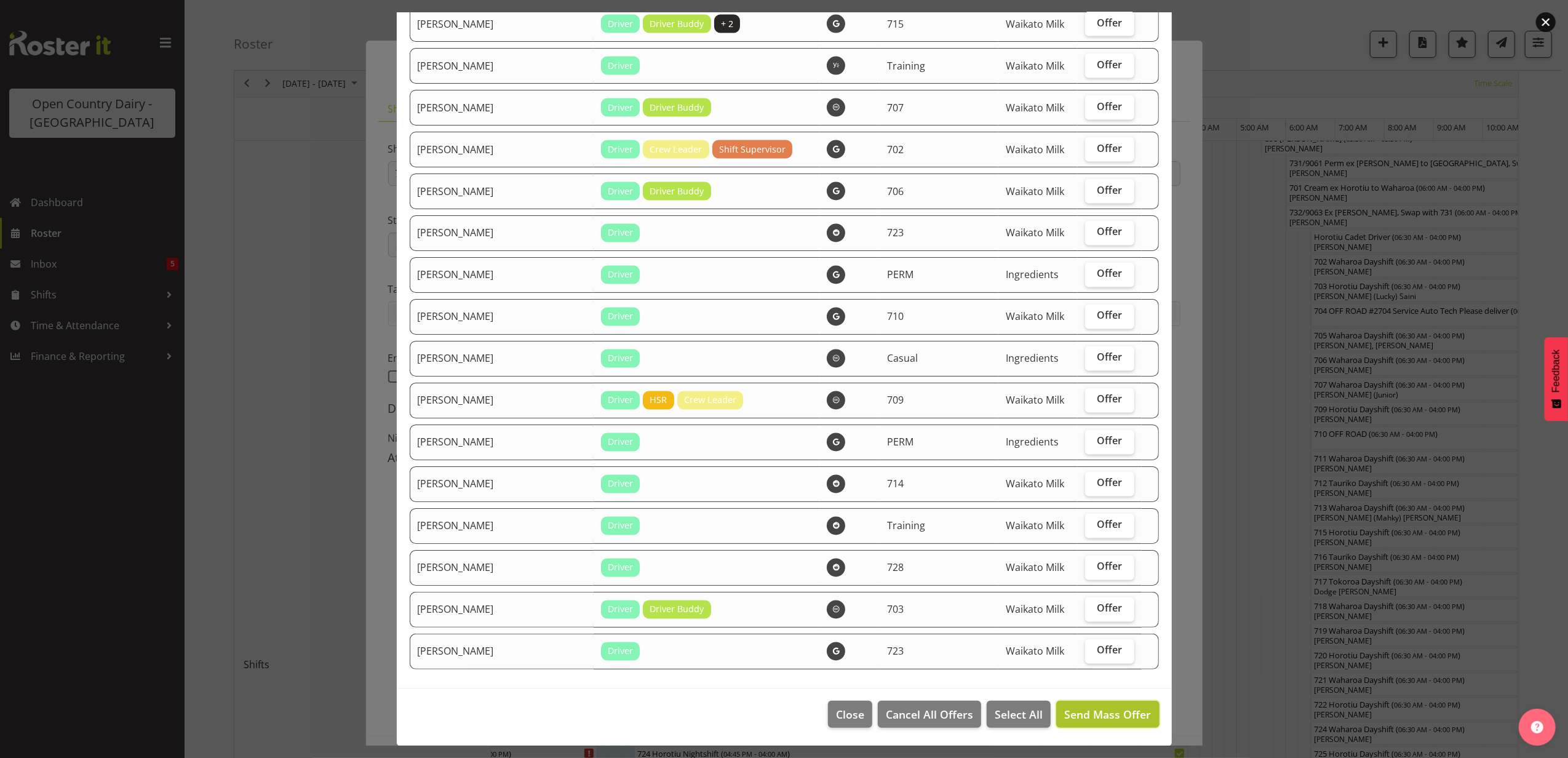
click at [1076, 707] on span "Send Mass Offer" at bounding box center [1107, 714] width 87 height 15
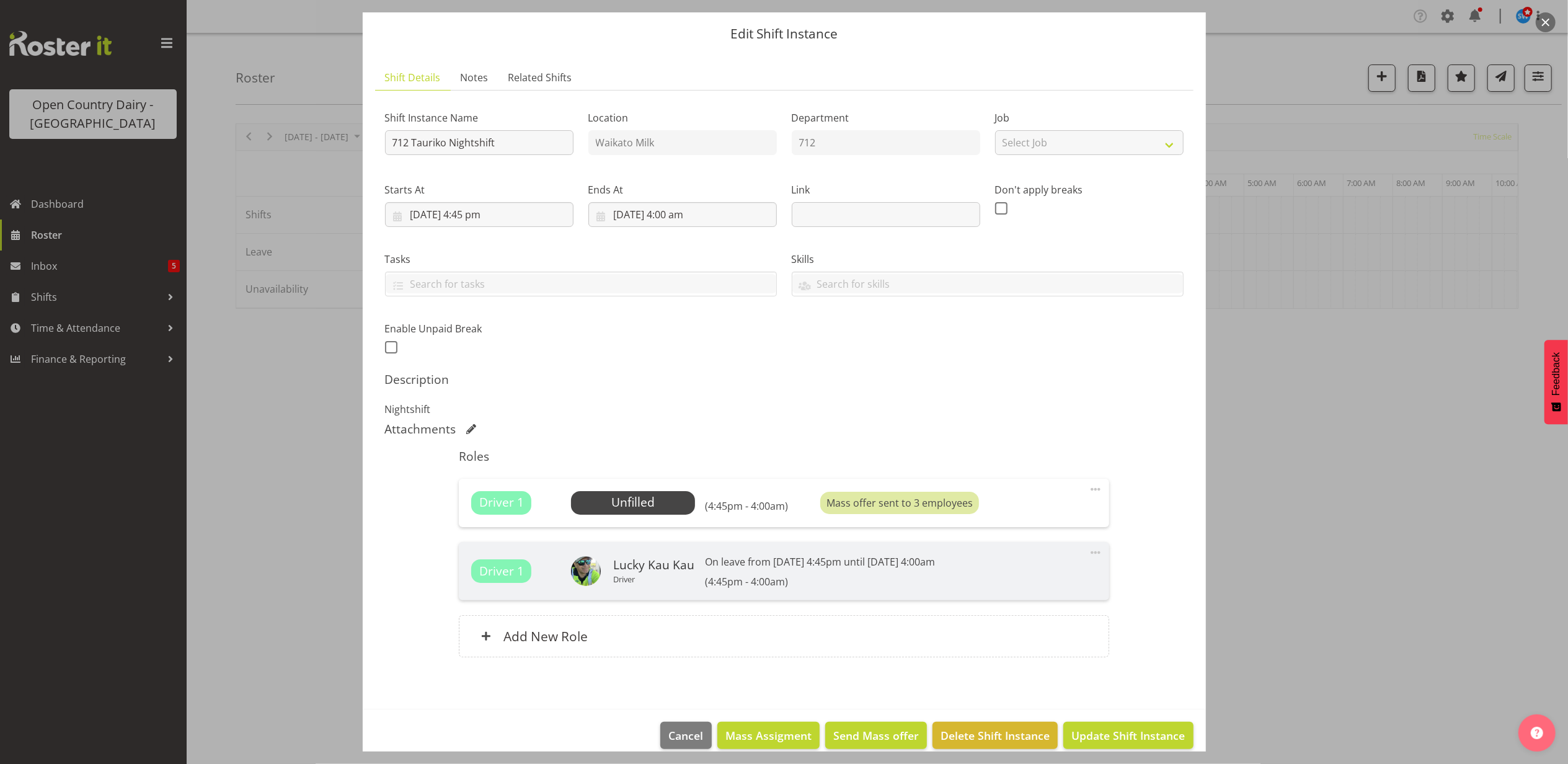
scroll to position [52, 0]
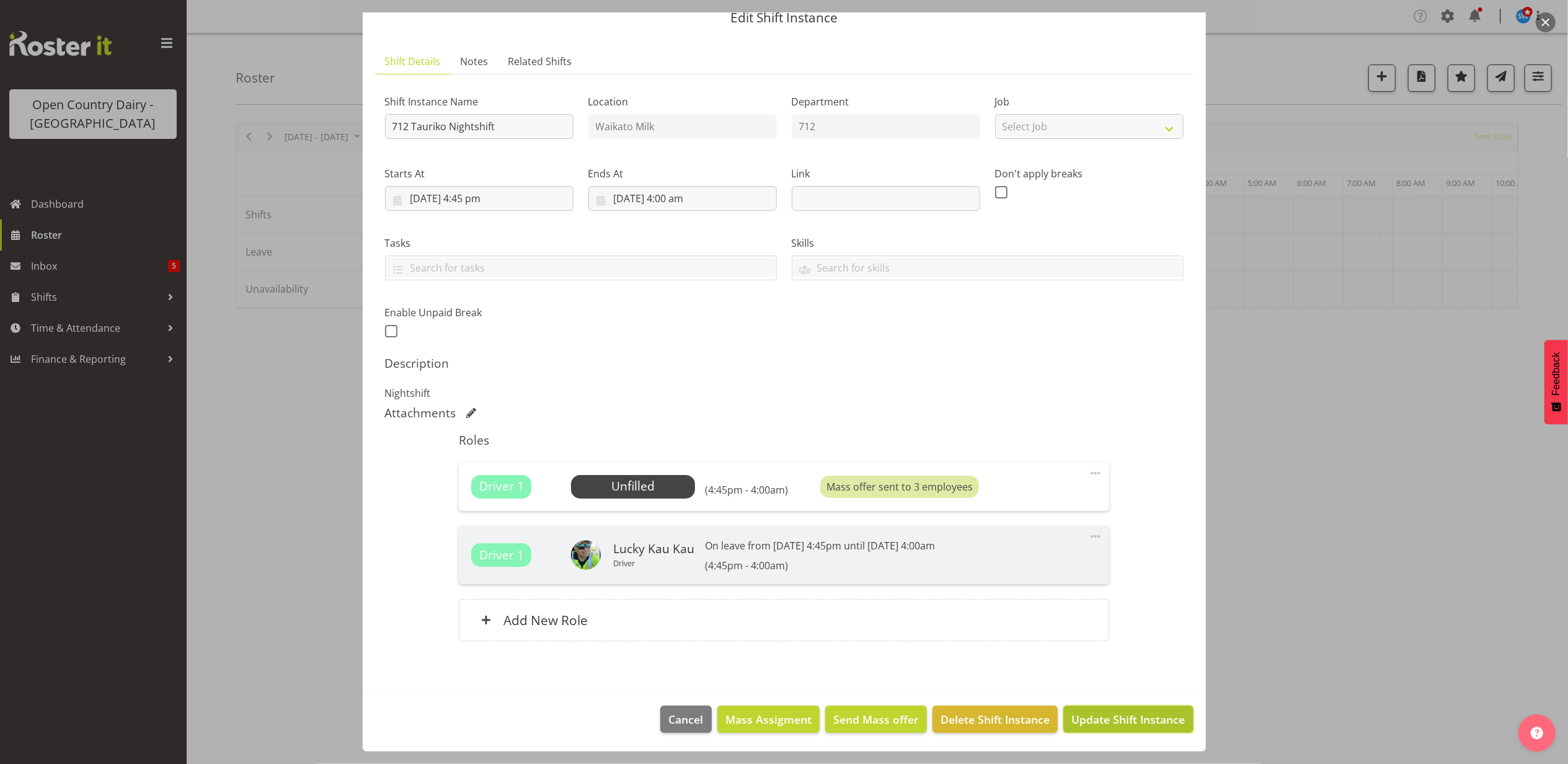
click at [1130, 719] on span "Update Shift Instance" at bounding box center [1128, 719] width 114 height 16
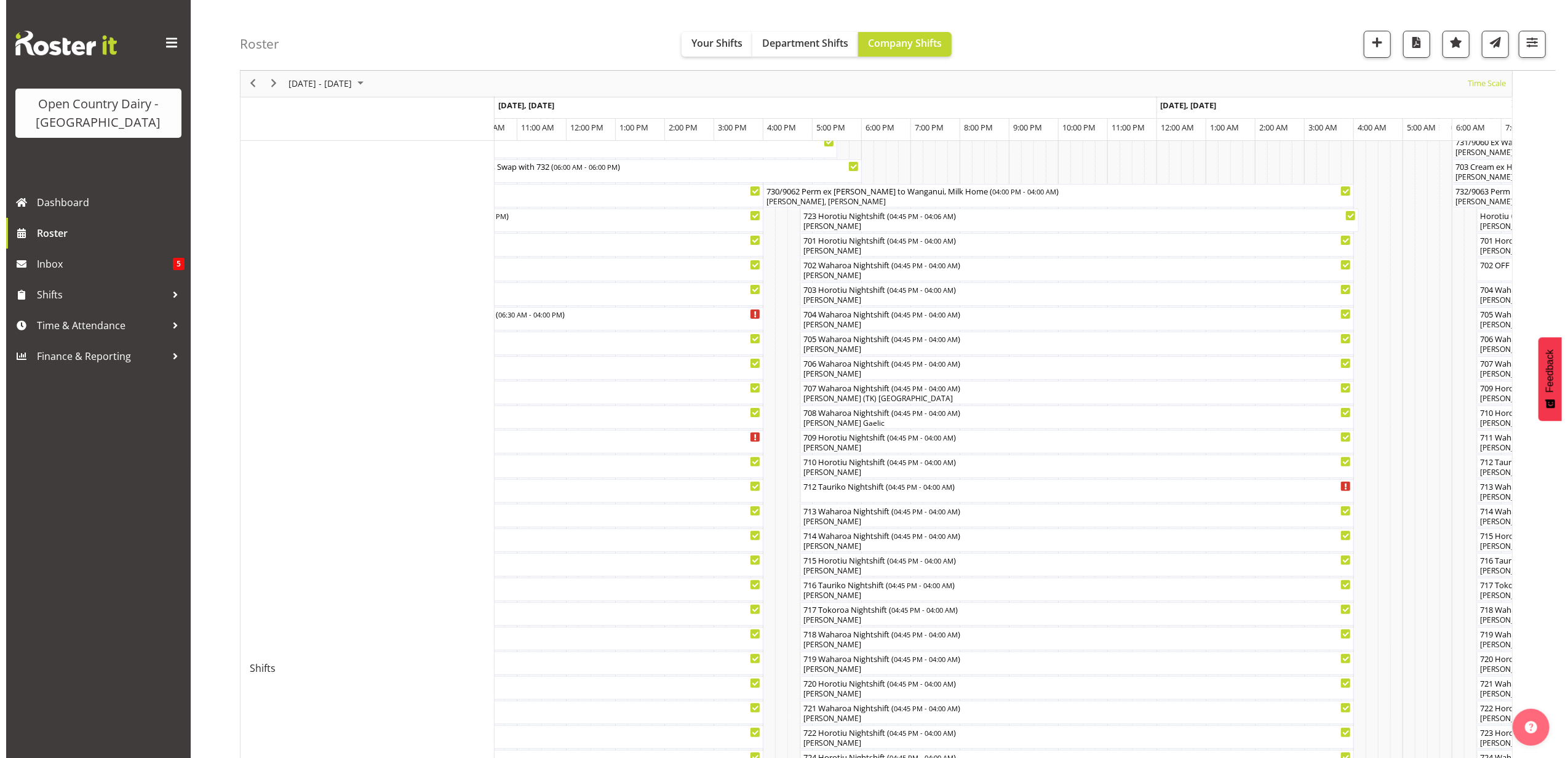
scroll to position [163, 0]
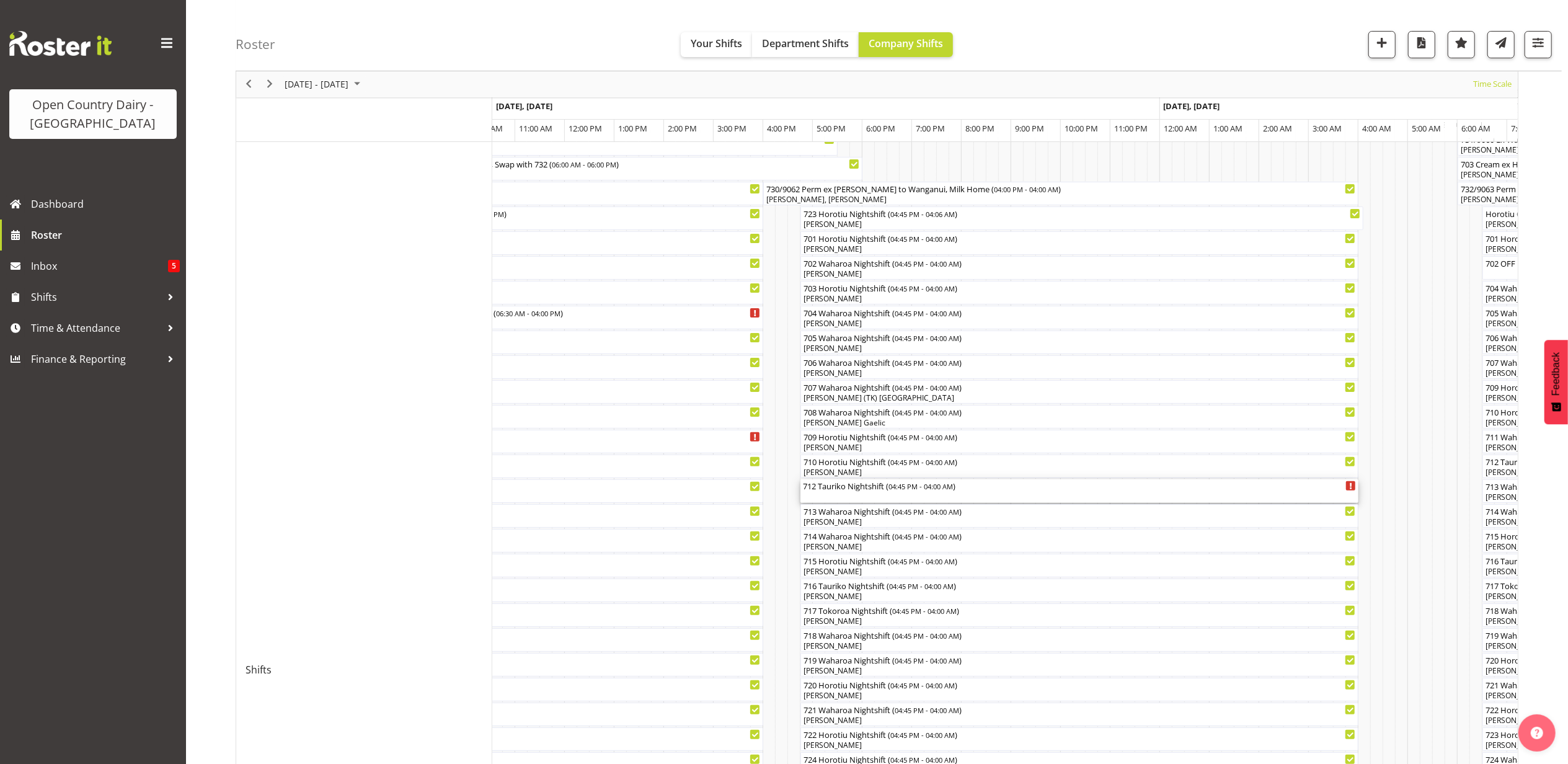
click at [874, 492] on div "712 Tauriko Nightshift ( 04:45 PM - 04:00 AM )" at bounding box center [1079, 491] width 553 height 24
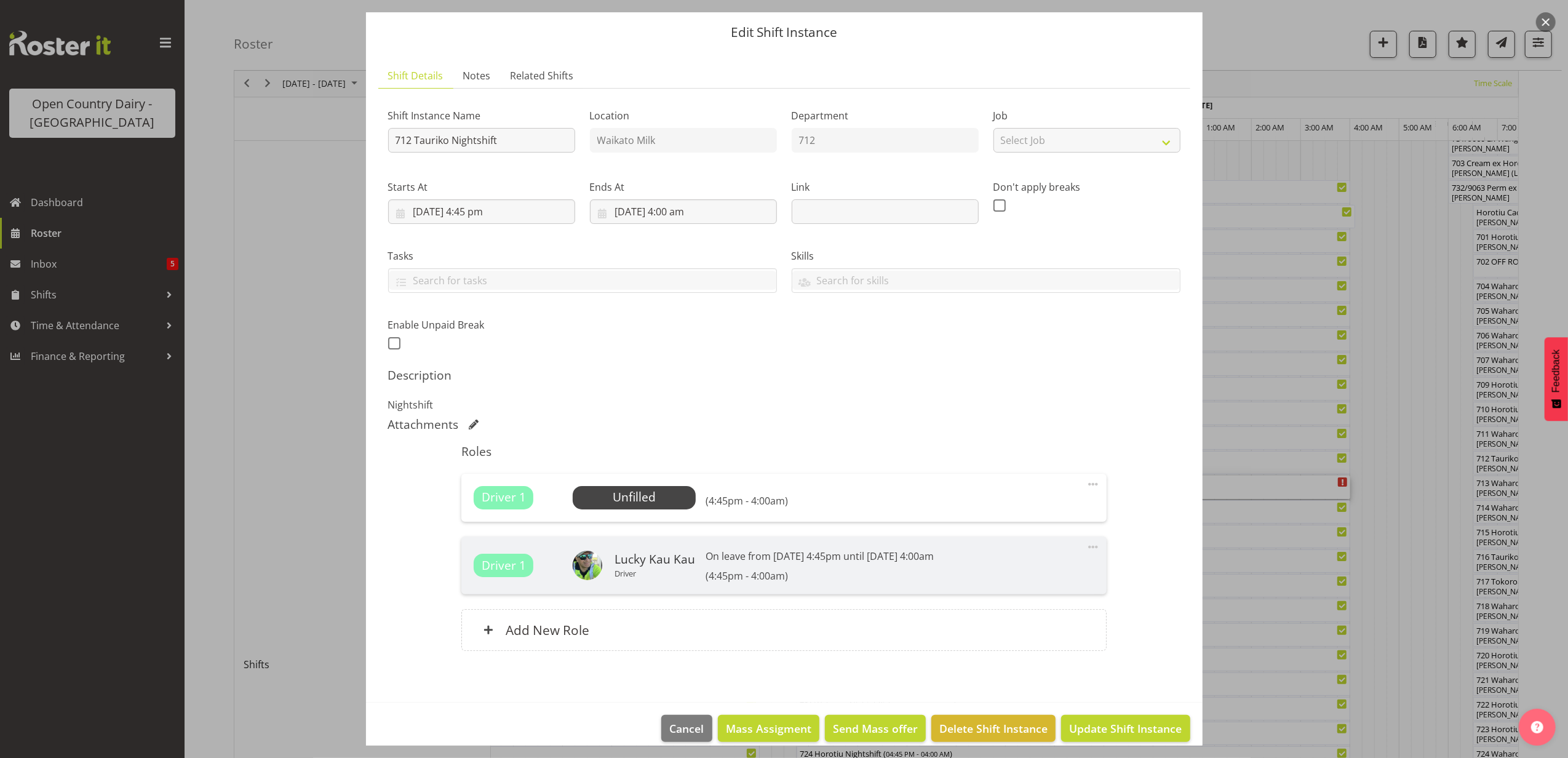
scroll to position [51, 0]
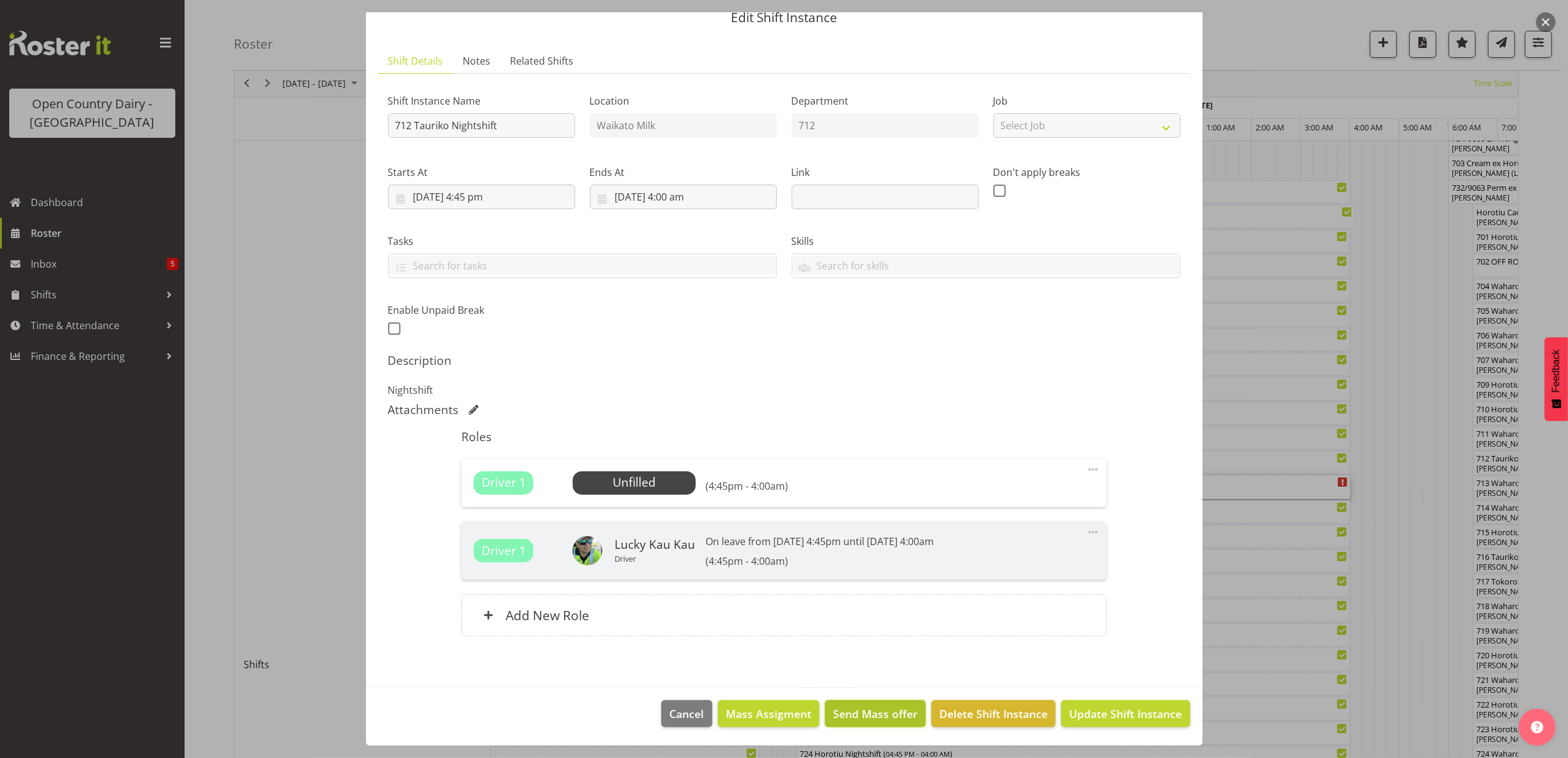
click at [874, 714] on span "Send Mass offer" at bounding box center [876, 713] width 85 height 16
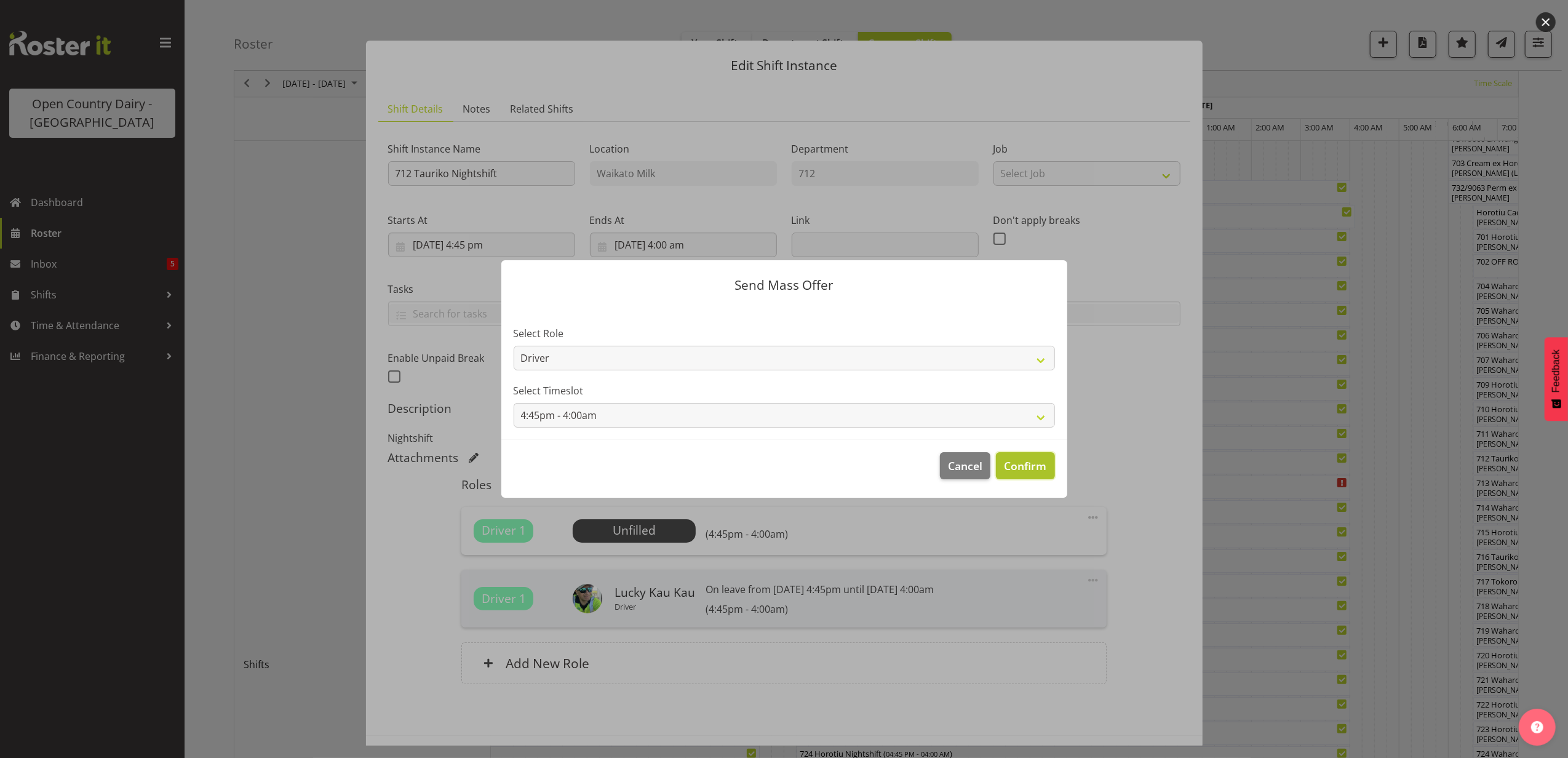
click at [1030, 459] on span "Confirm" at bounding box center [1025, 466] width 42 height 16
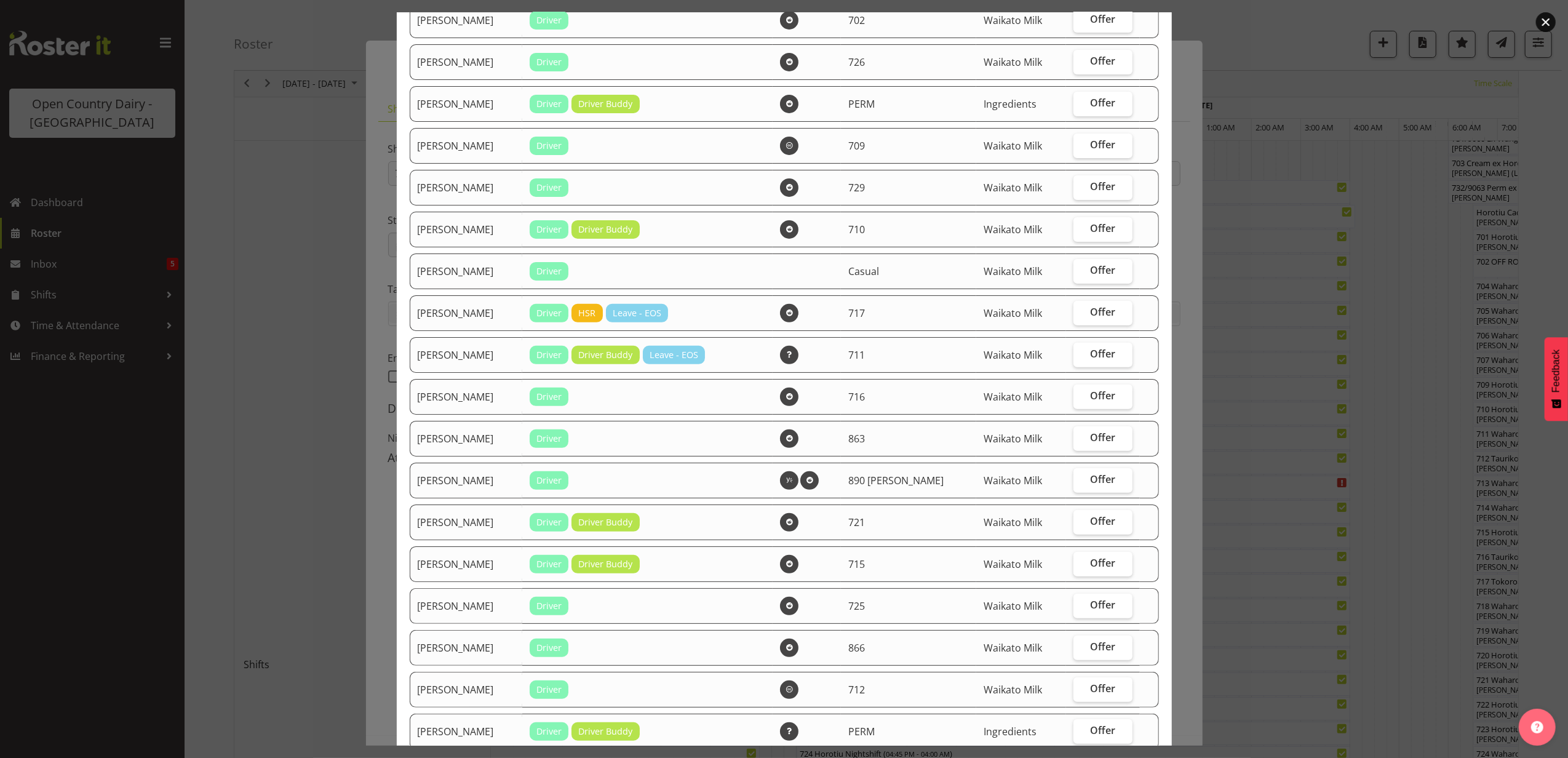
scroll to position [328, 0]
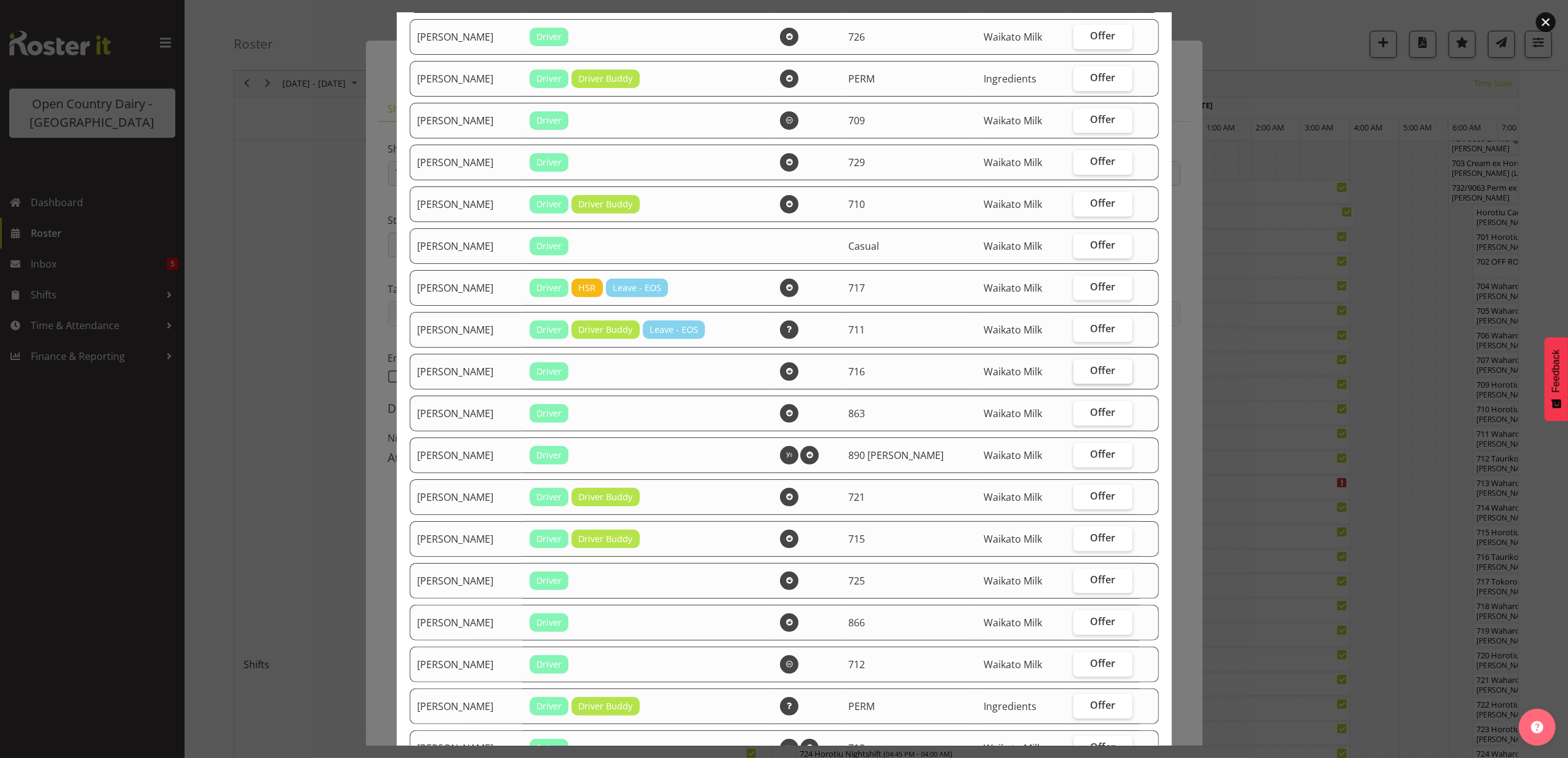
click at [1095, 365] on span "Offer" at bounding box center [1104, 370] width 25 height 12
click at [1081, 367] on input "Offer" at bounding box center [1077, 371] width 8 height 8
checkbox input "true"
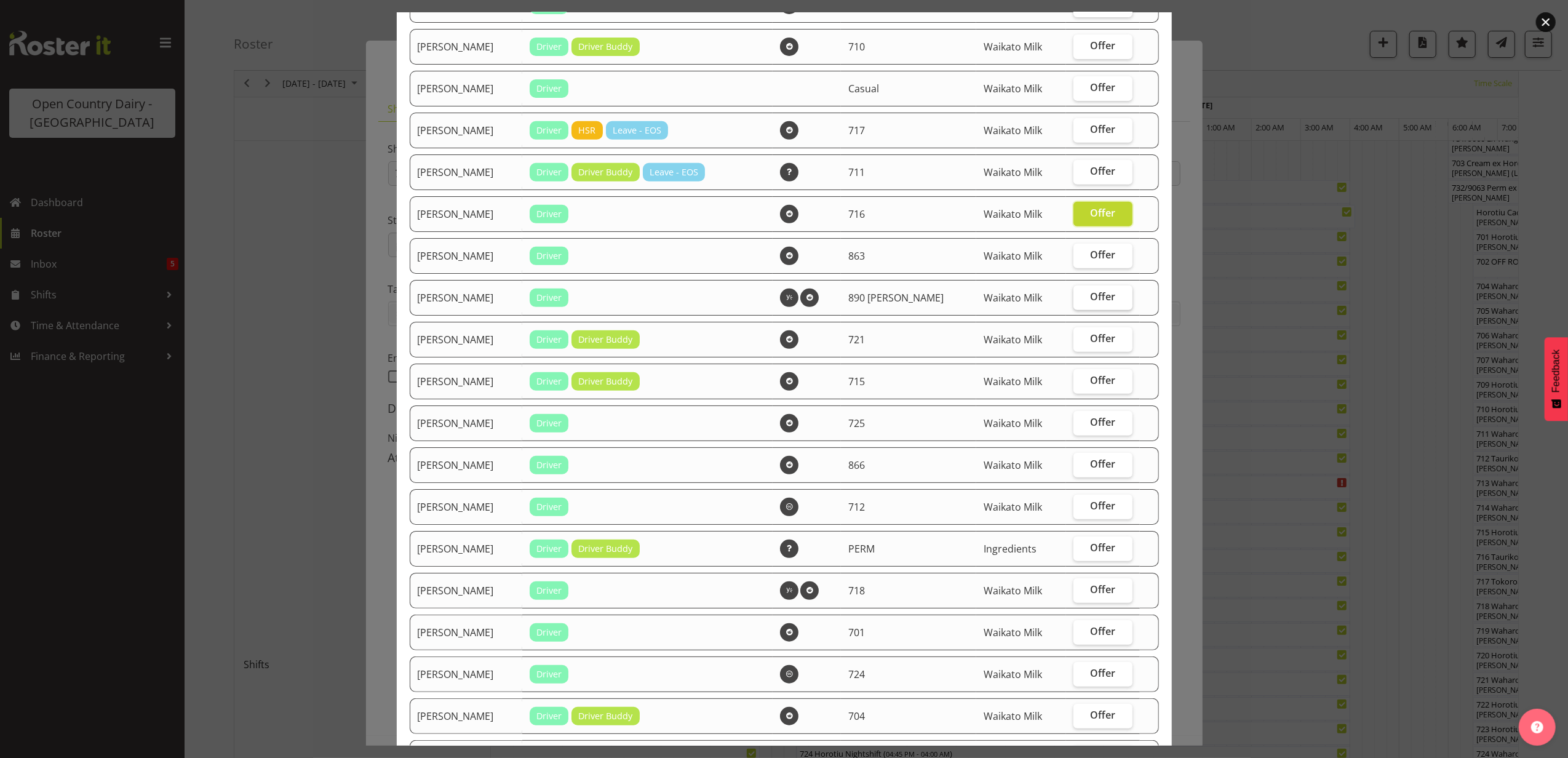
scroll to position [574, 0]
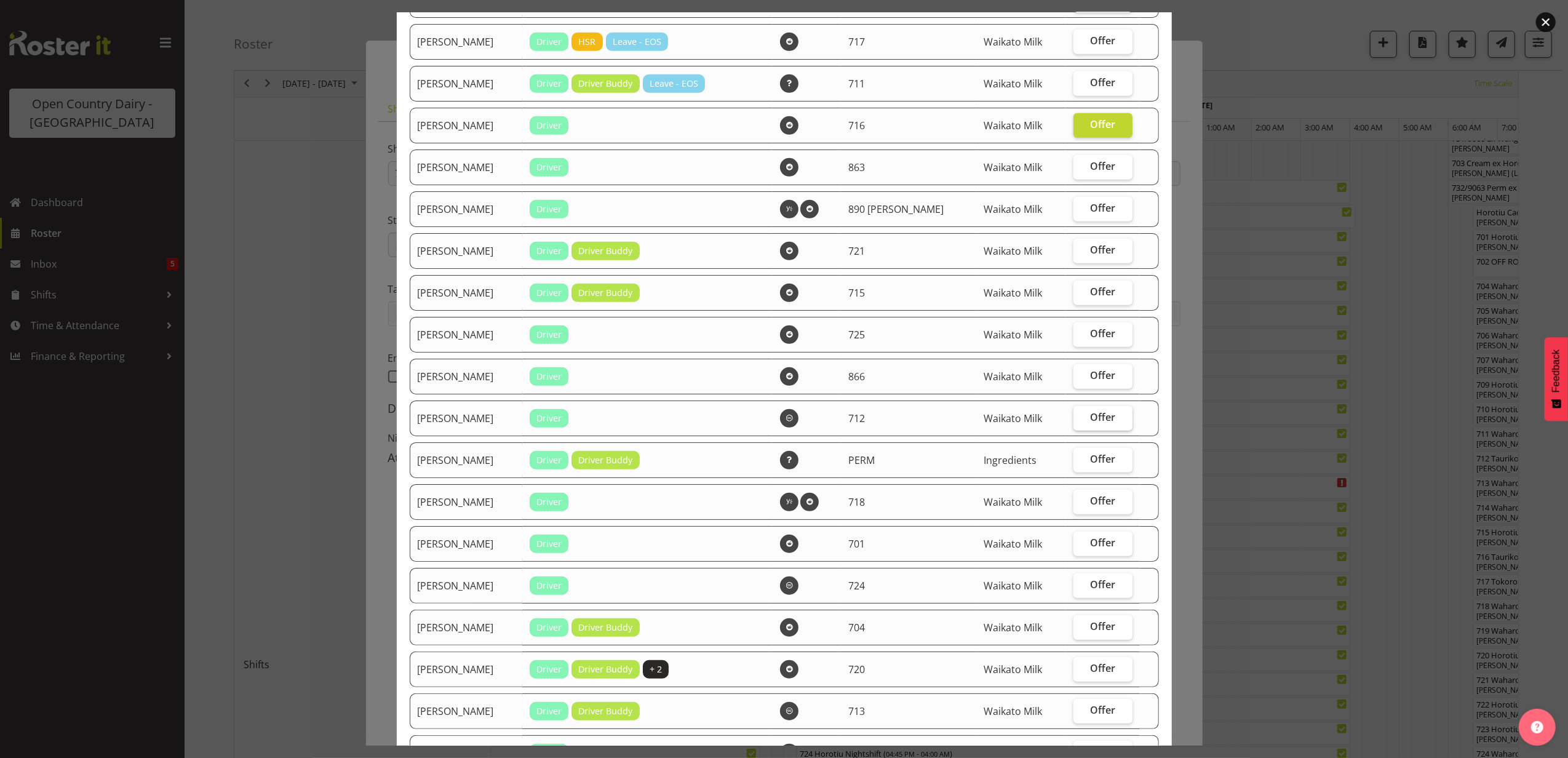
click at [1091, 419] on span "Offer" at bounding box center [1104, 417] width 25 height 12
click at [1081, 419] on input "Offer" at bounding box center [1077, 417] width 8 height 8
checkbox input "true"
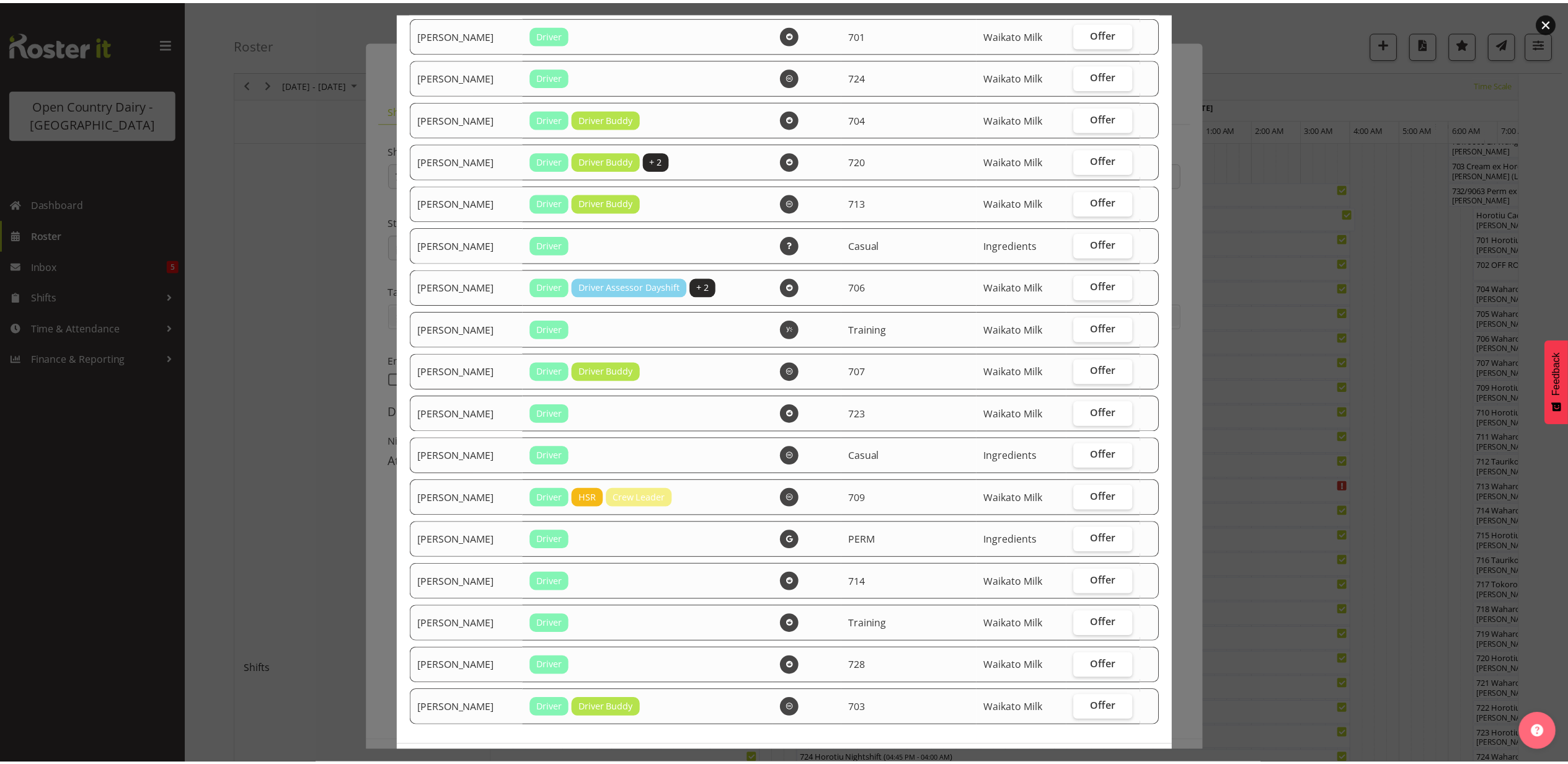
scroll to position [1144, 0]
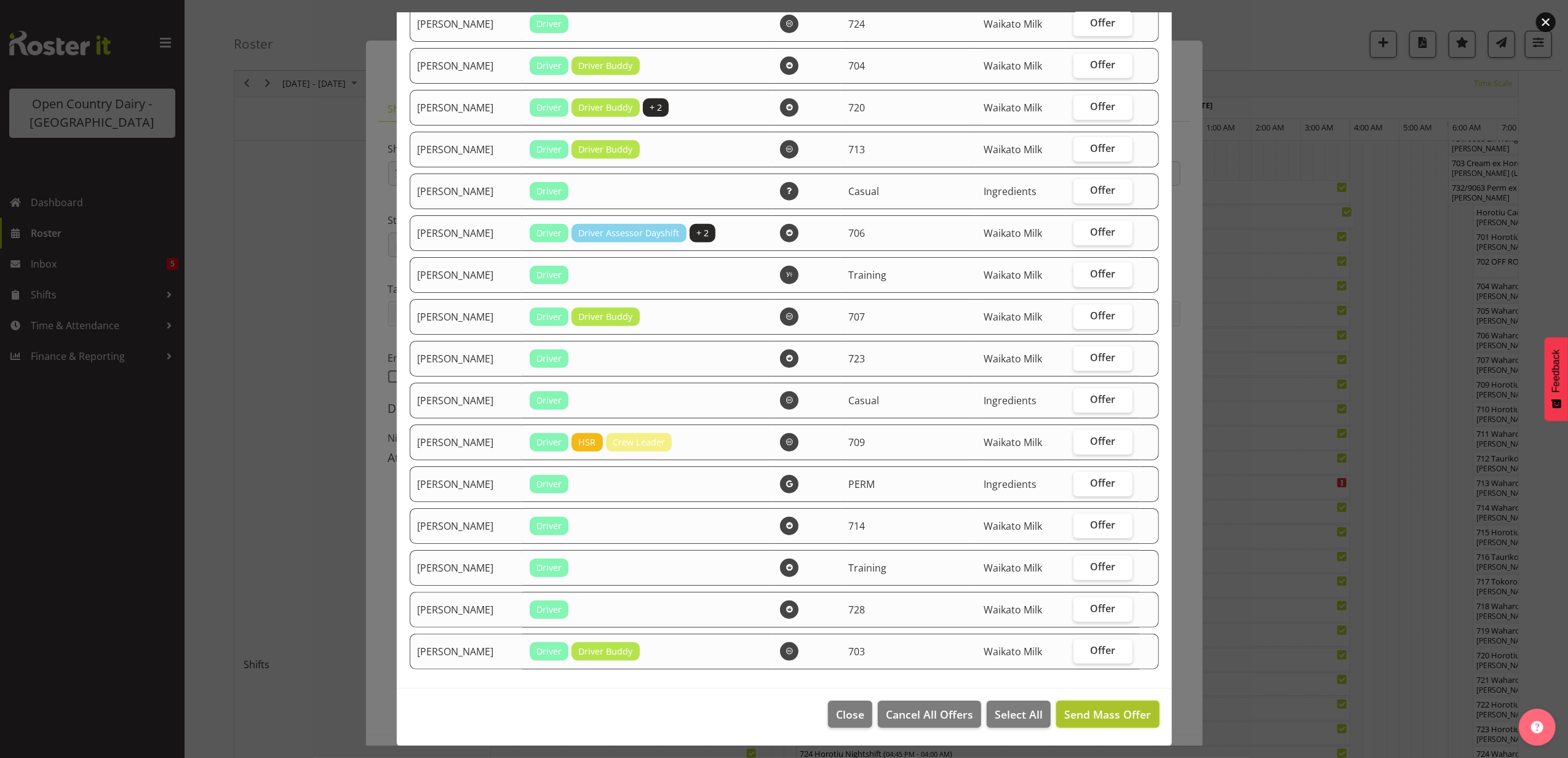
click at [1089, 707] on span "Send Mass Offer" at bounding box center [1107, 714] width 87 height 15
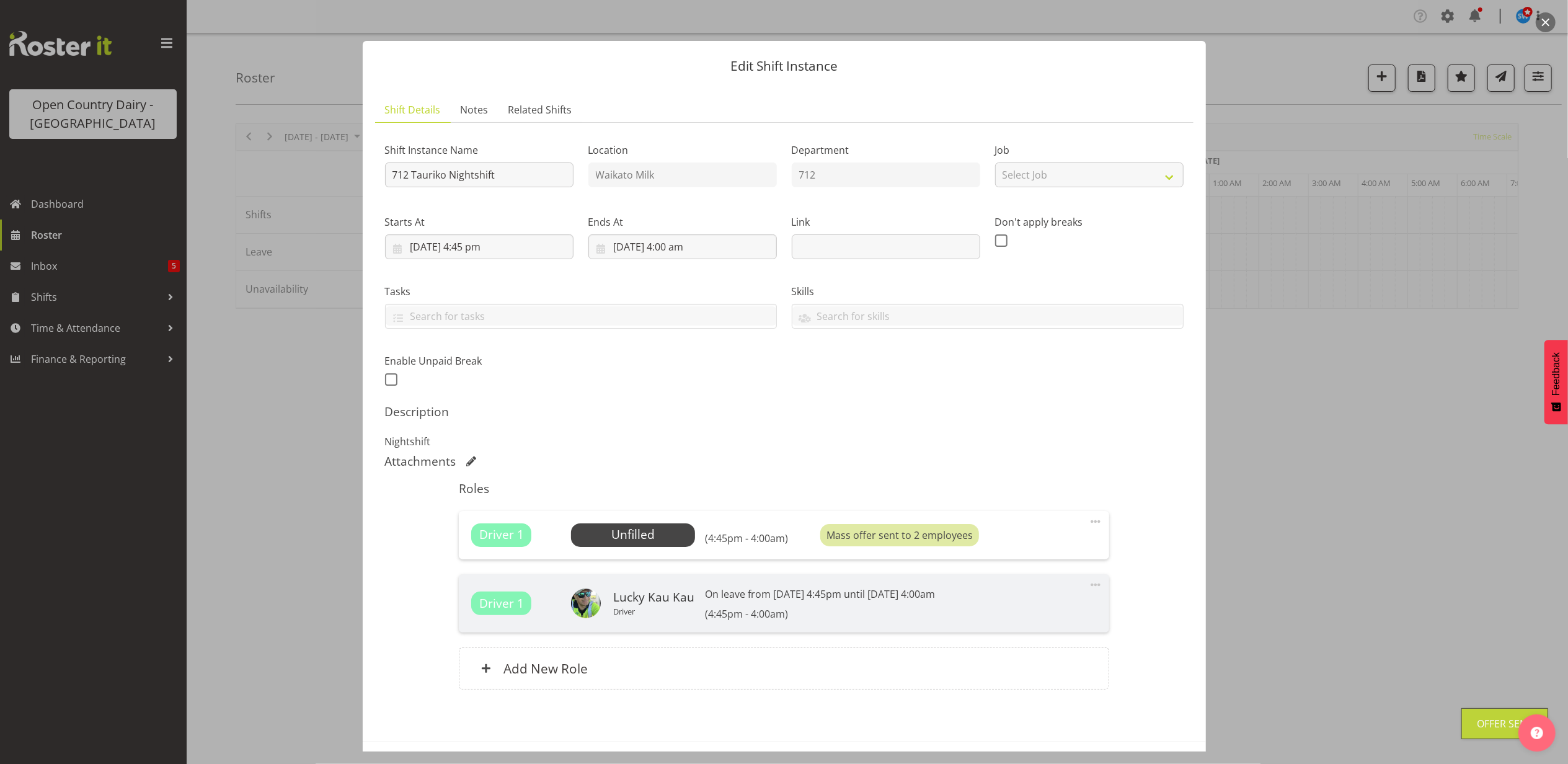
scroll to position [52, 0]
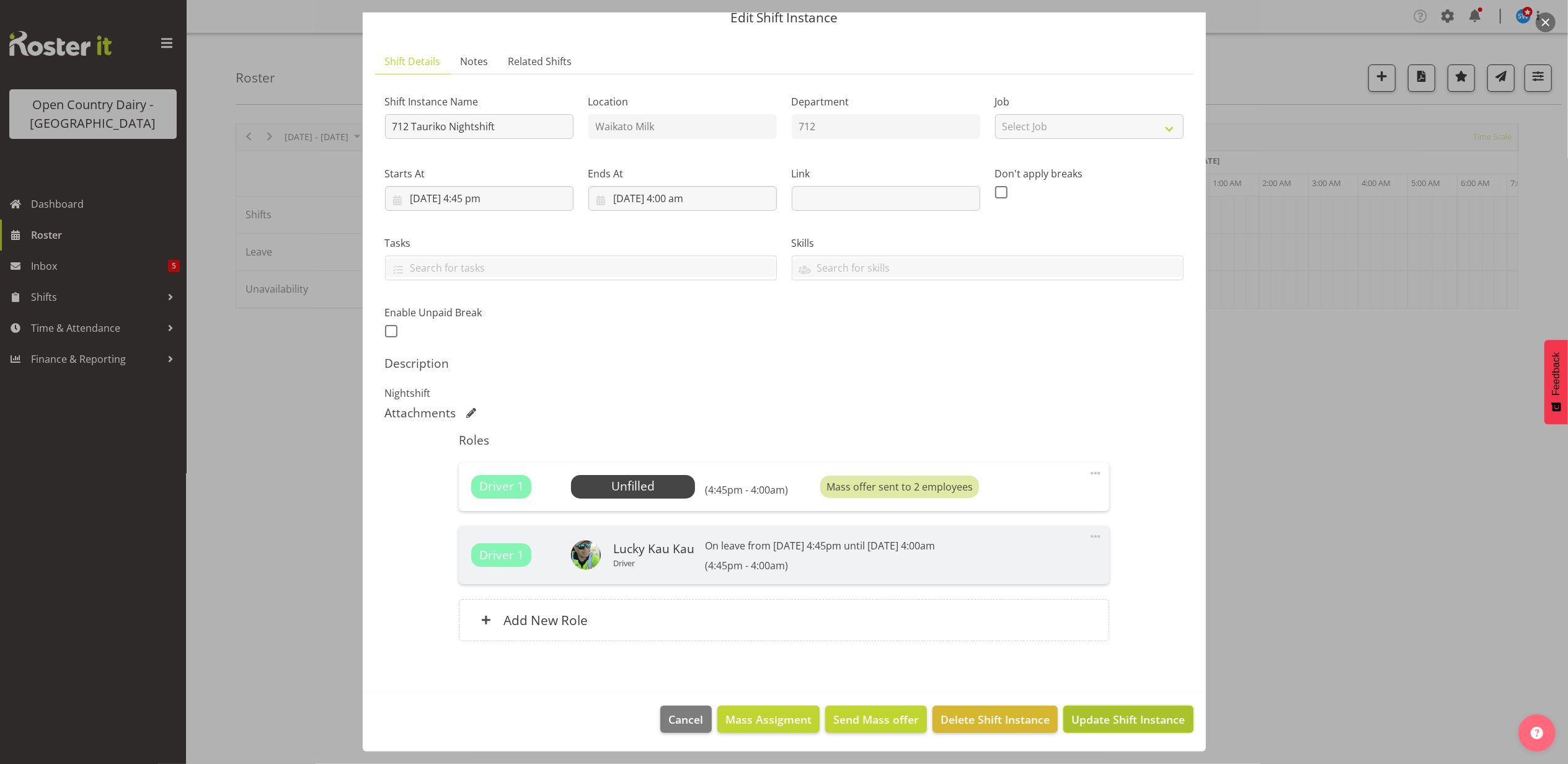
click at [1105, 718] on span "Update Shift Instance" at bounding box center [1128, 719] width 114 height 16
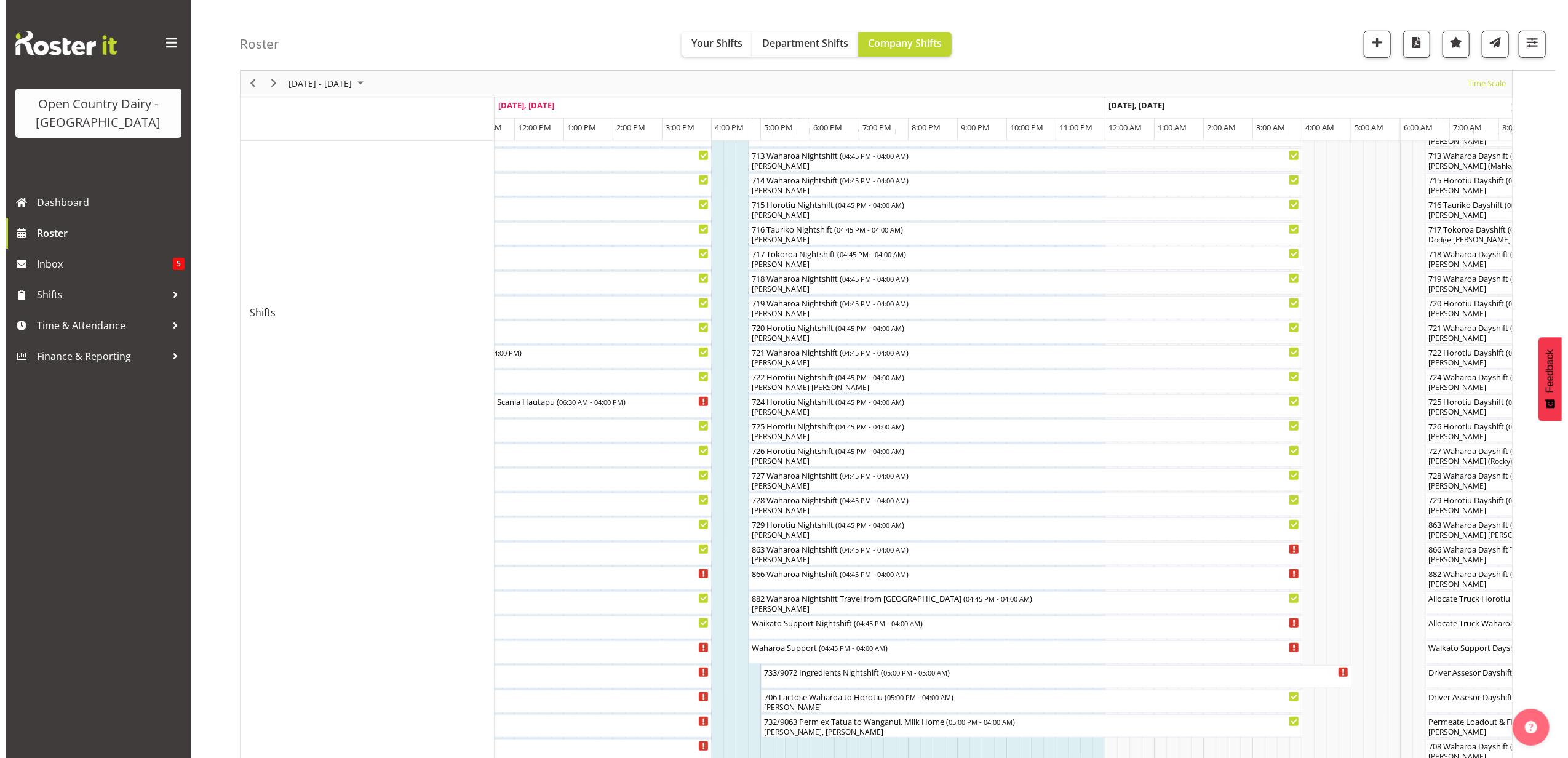
scroll to position [242, 0]
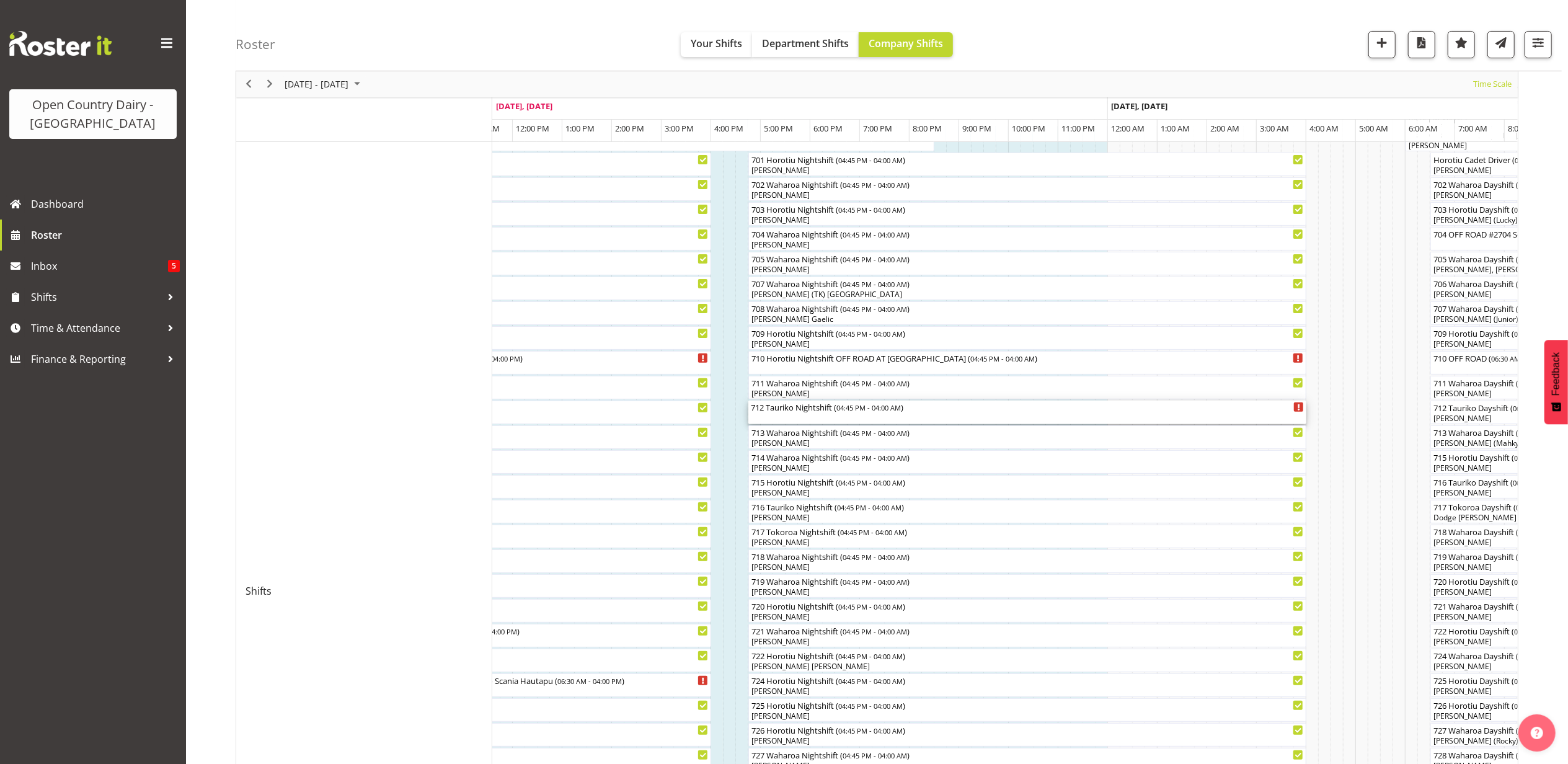
click at [801, 418] on div "712 Tauriko Nightshift ( 04:45 PM - 04:00 AM )" at bounding box center [1027, 412] width 553 height 24
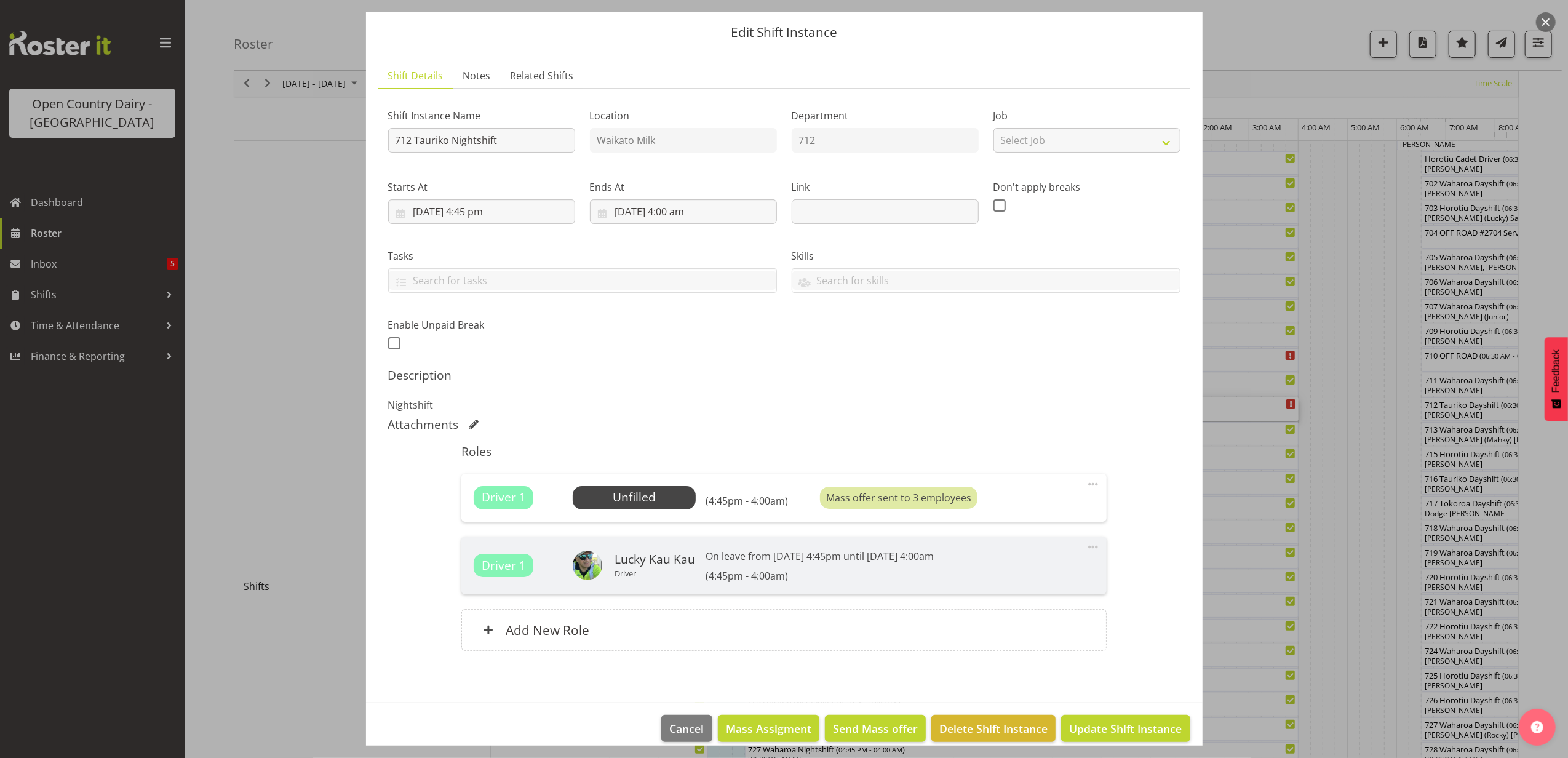
scroll to position [51, 0]
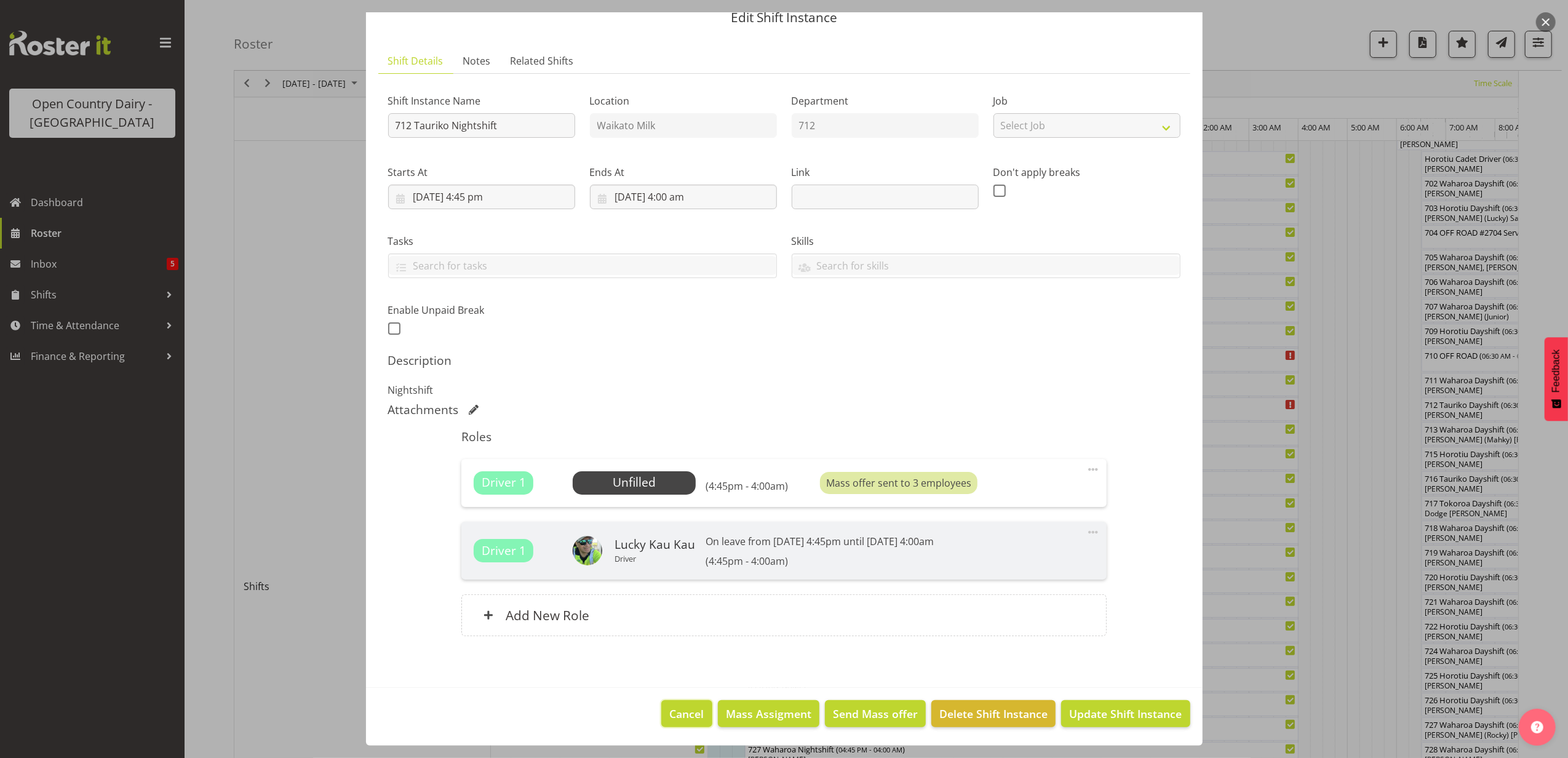
click at [685, 707] on span "Cancel" at bounding box center [687, 713] width 35 height 16
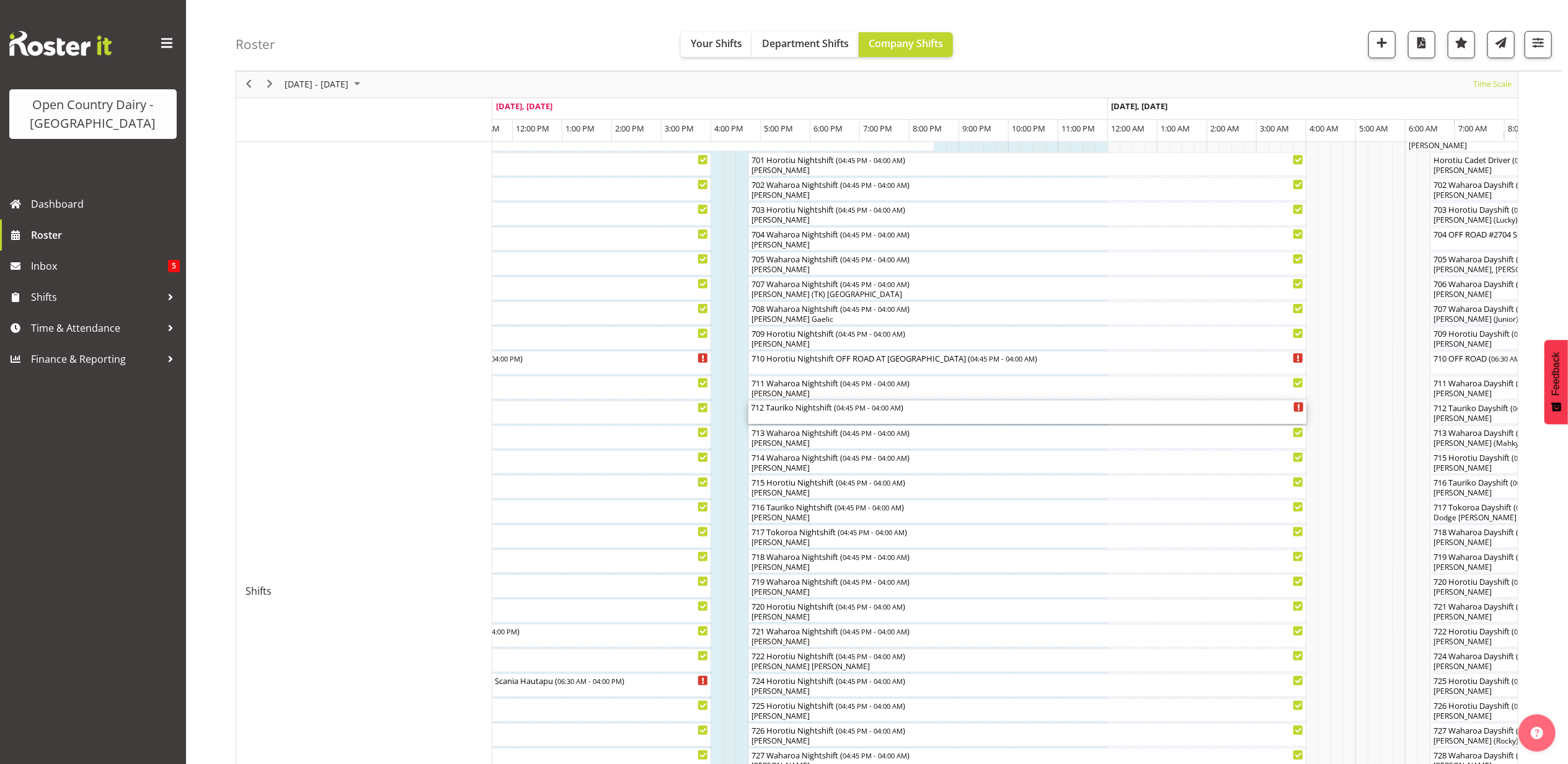
click at [801, 410] on div "712 Tauriko Nightshift ( 04:45 PM - 04:00 AM )" at bounding box center [1027, 406] width 553 height 12
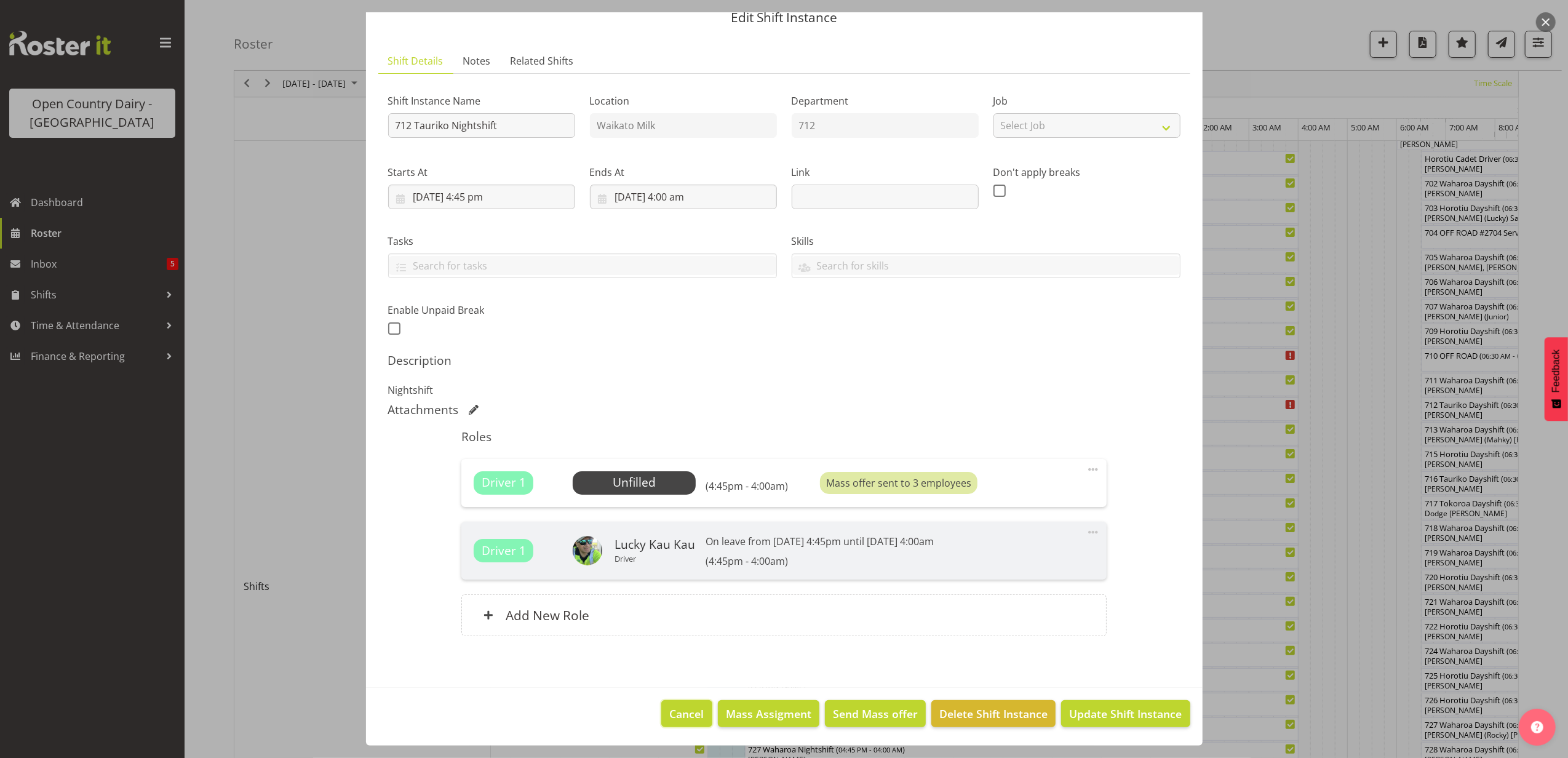
click at [676, 711] on span "Cancel" at bounding box center [687, 713] width 35 height 16
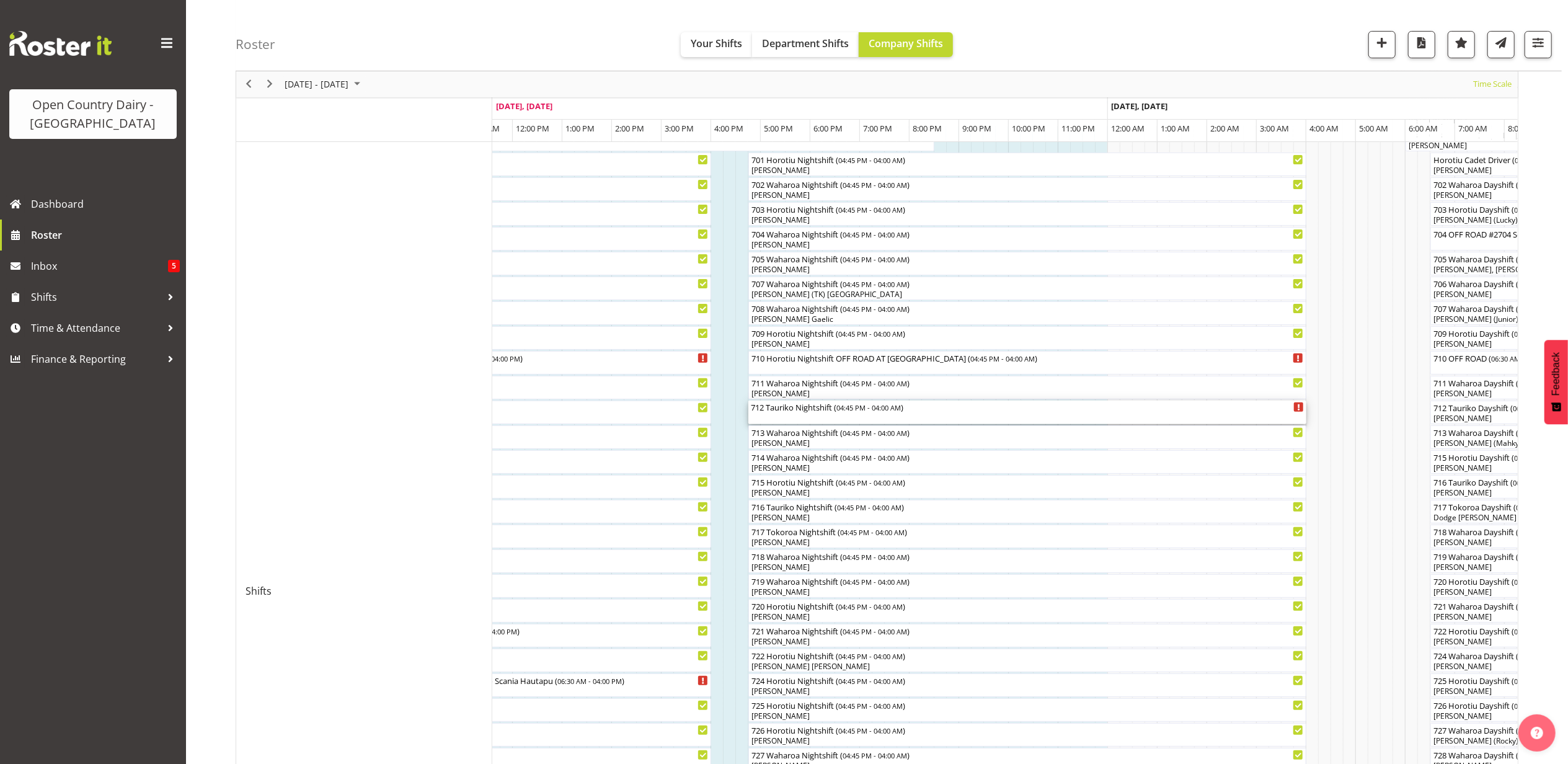
click at [801, 417] on div "712 Tauriko Nightshift ( 04:45 PM - 04:00 AM )" at bounding box center [1027, 412] width 553 height 24
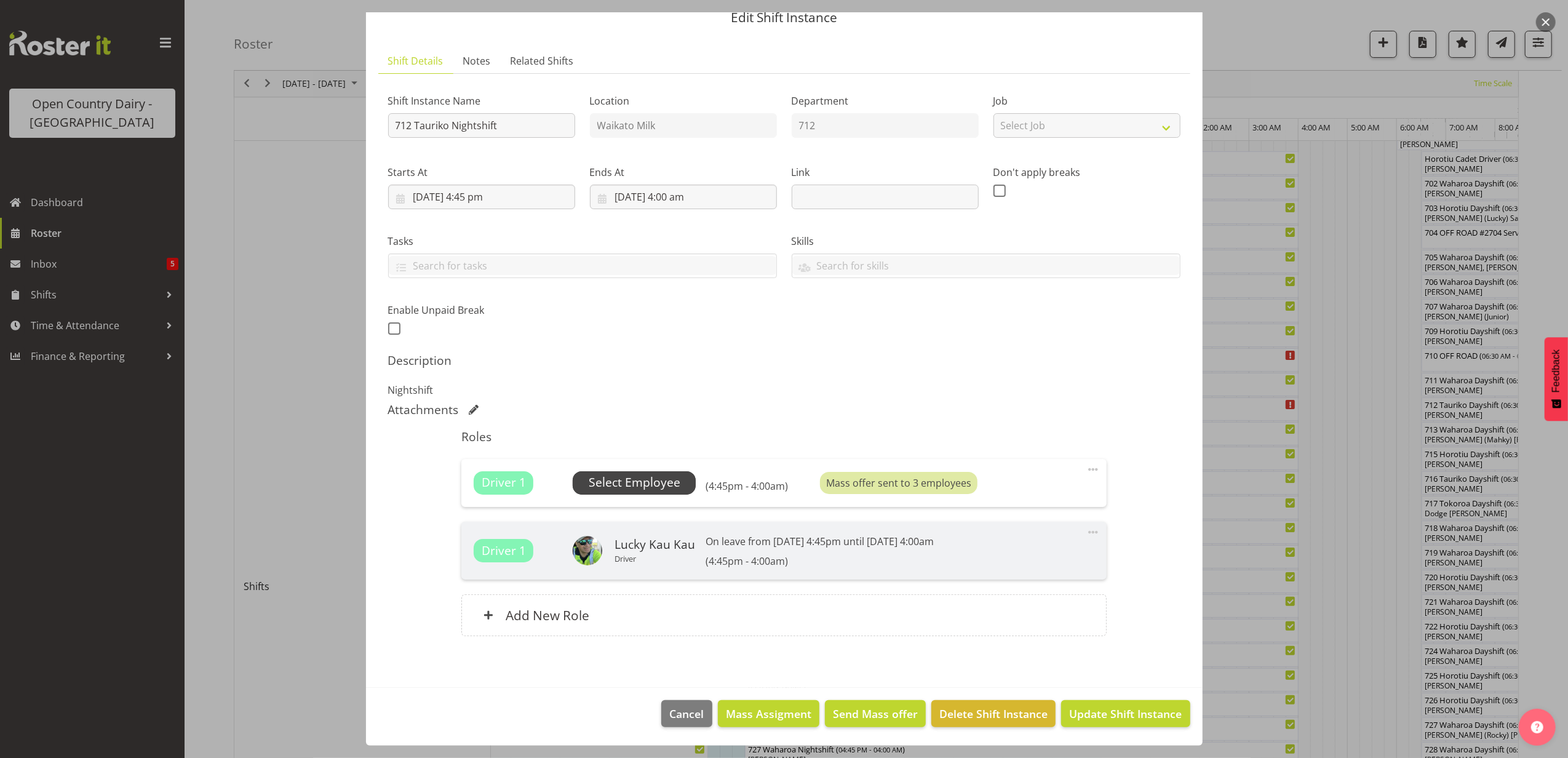
click at [640, 479] on span "Select Employee" at bounding box center [634, 482] width 92 height 18
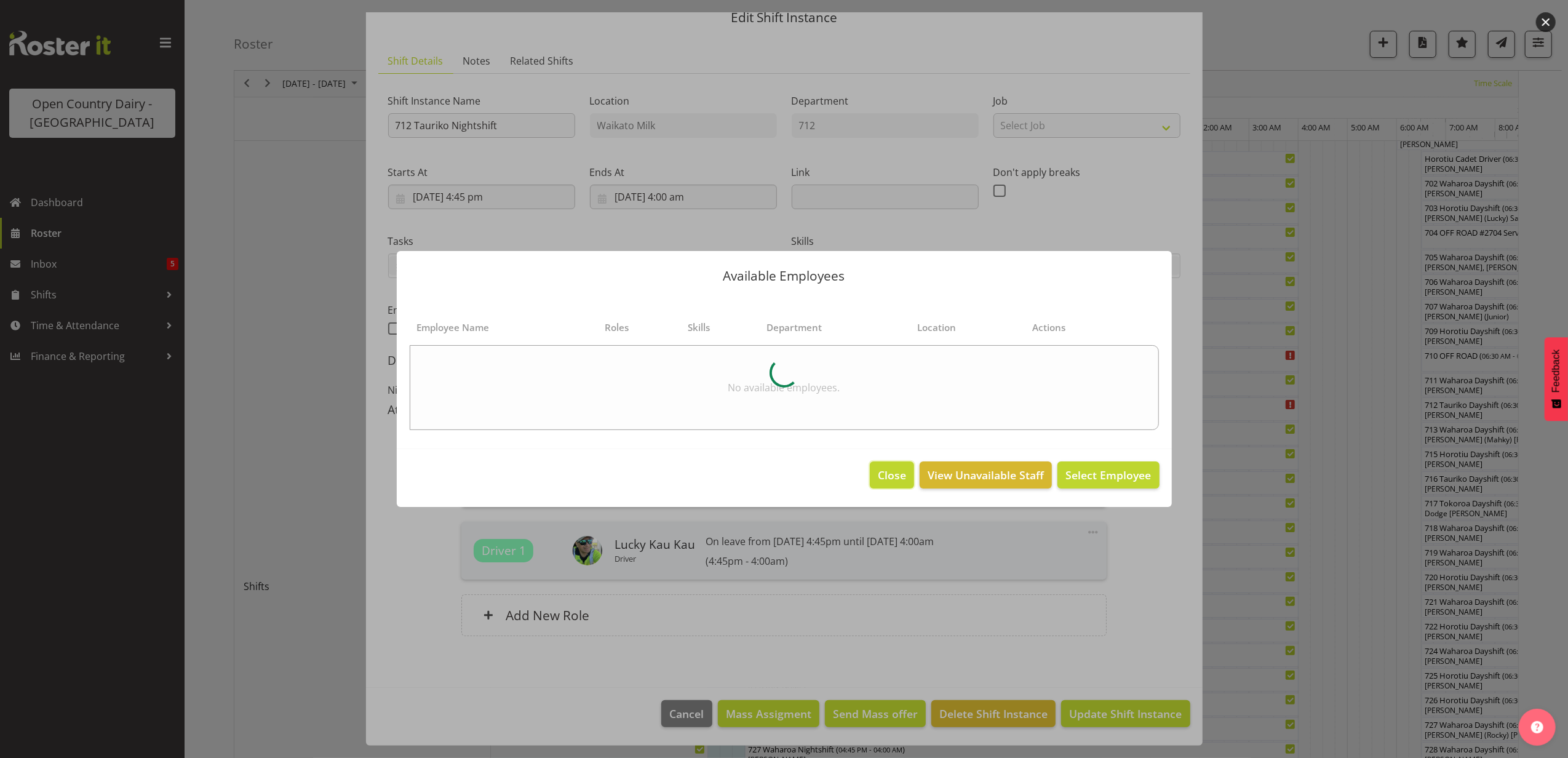
click at [887, 473] on span "Close" at bounding box center [892, 475] width 28 height 16
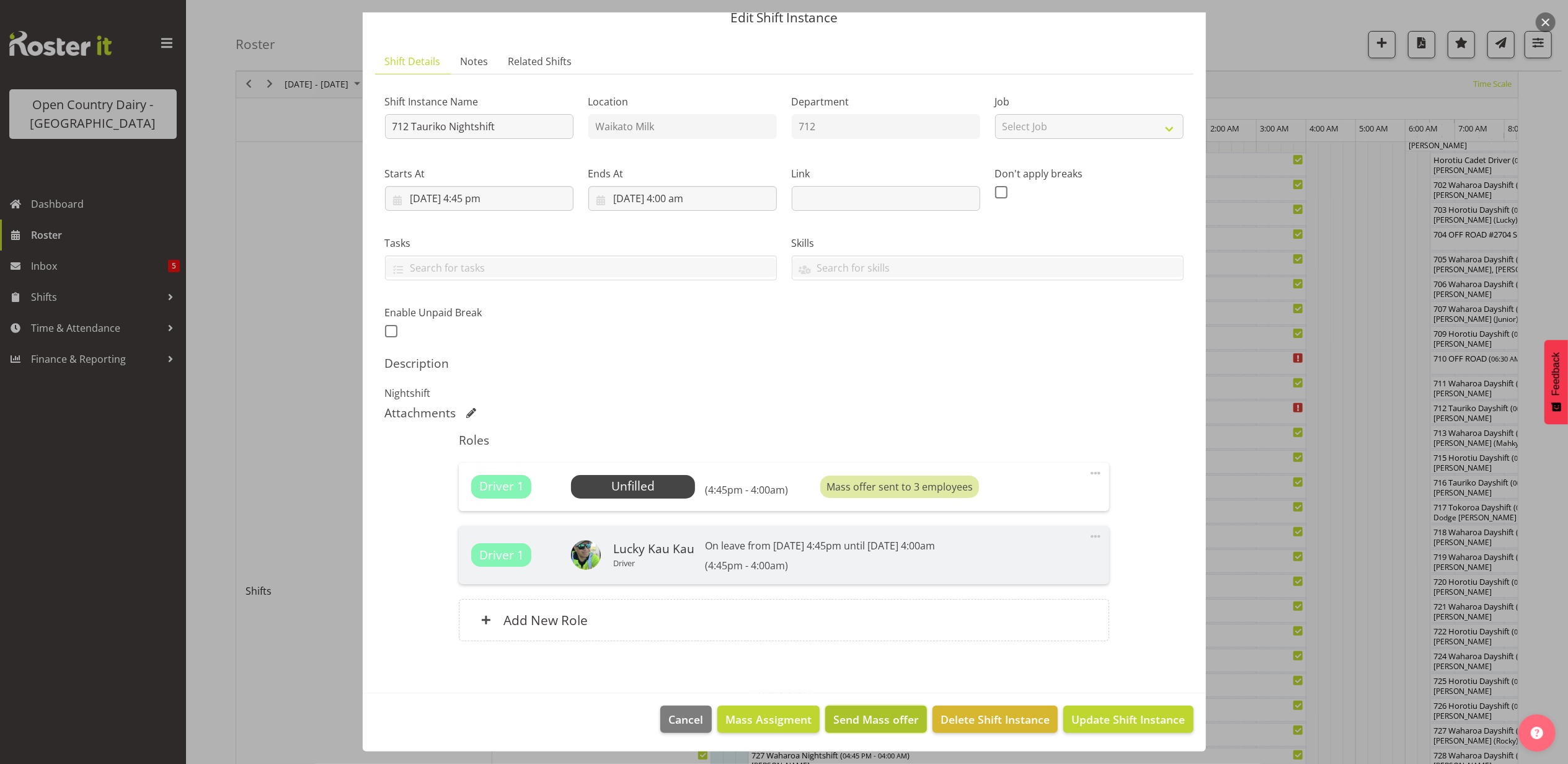
click at [849, 720] on span "Send Mass offer" at bounding box center [876, 719] width 85 height 16
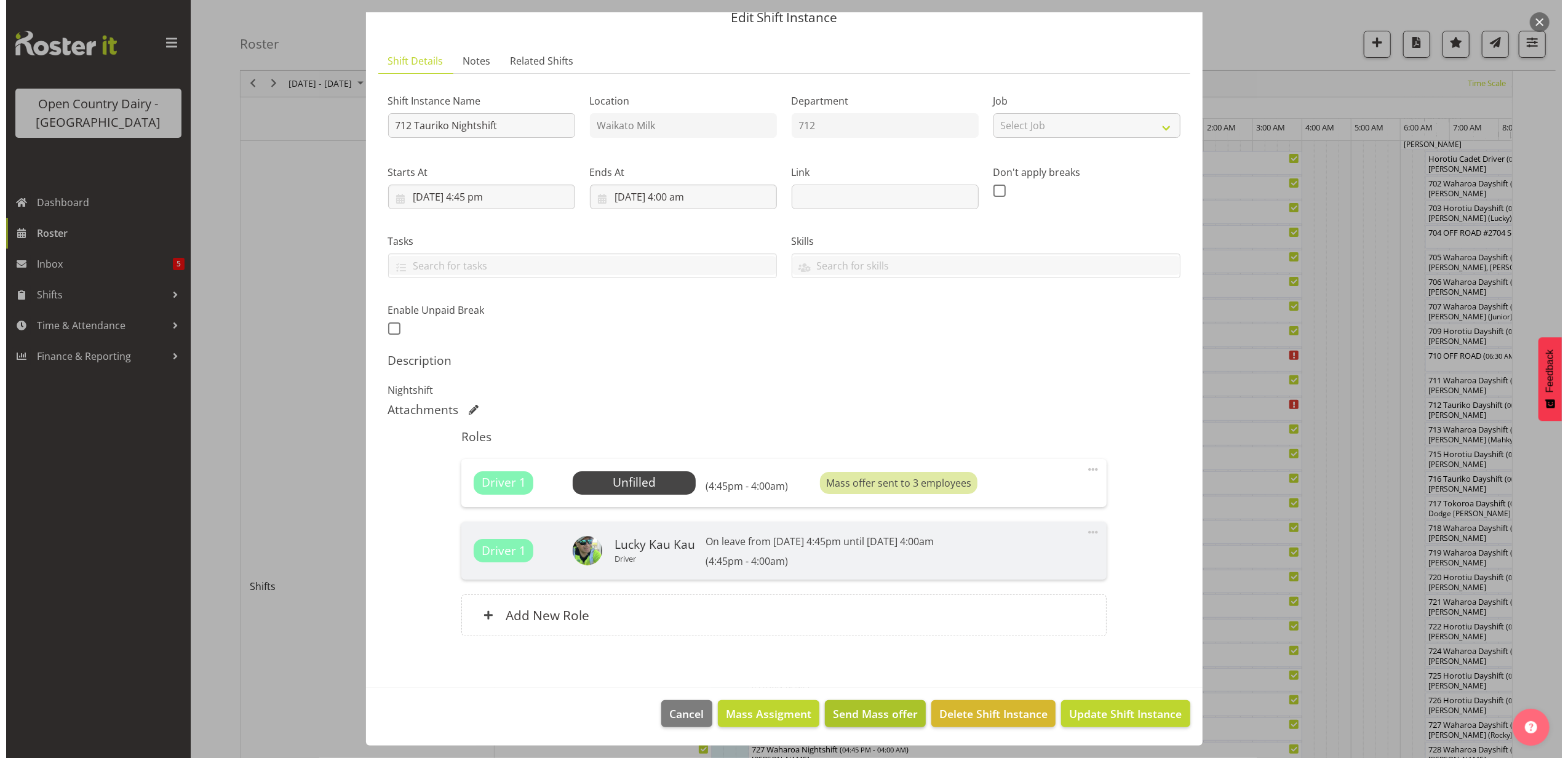
scroll to position [3, 0]
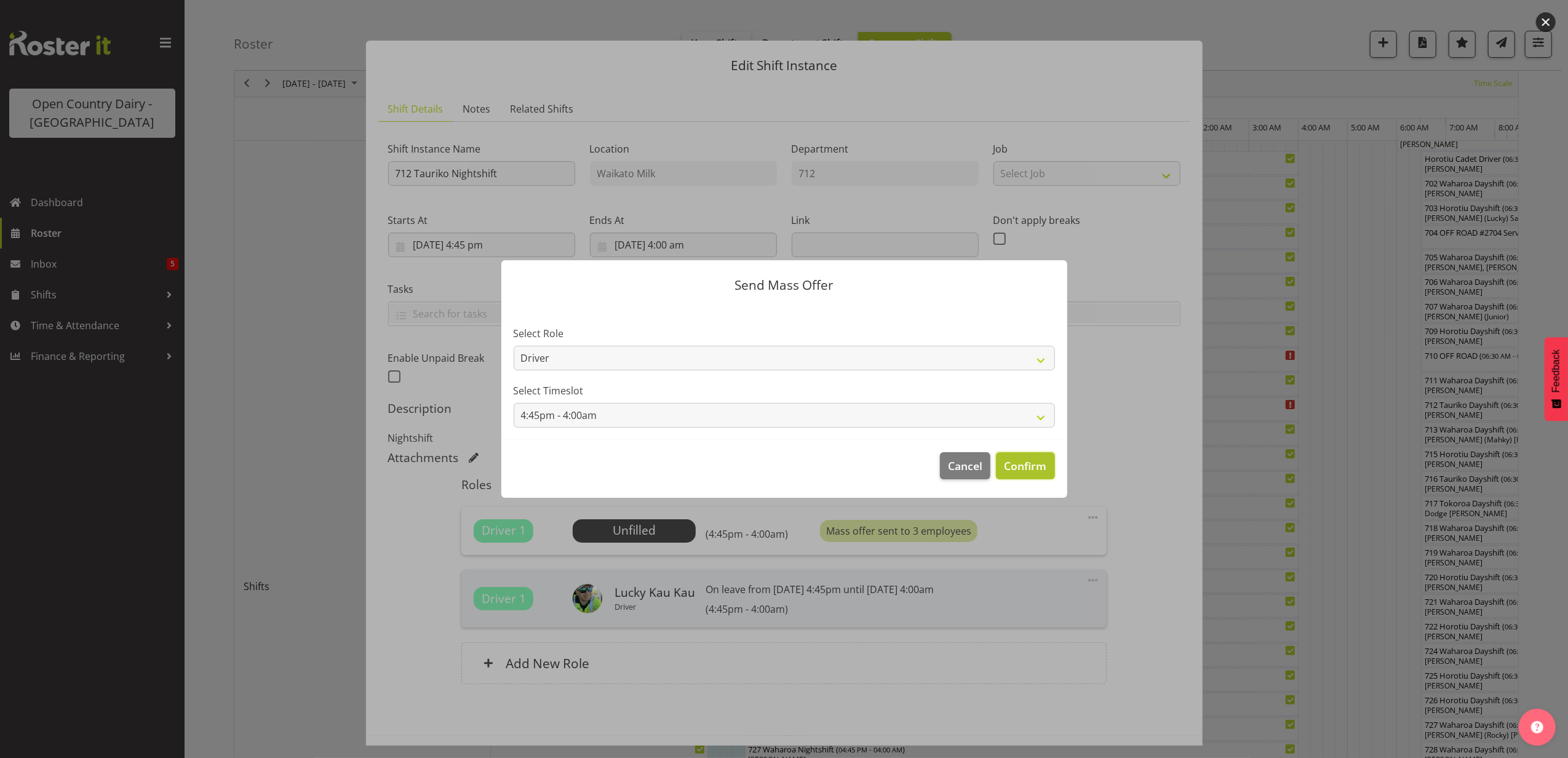
click at [1034, 472] on span "Confirm" at bounding box center [1025, 466] width 42 height 16
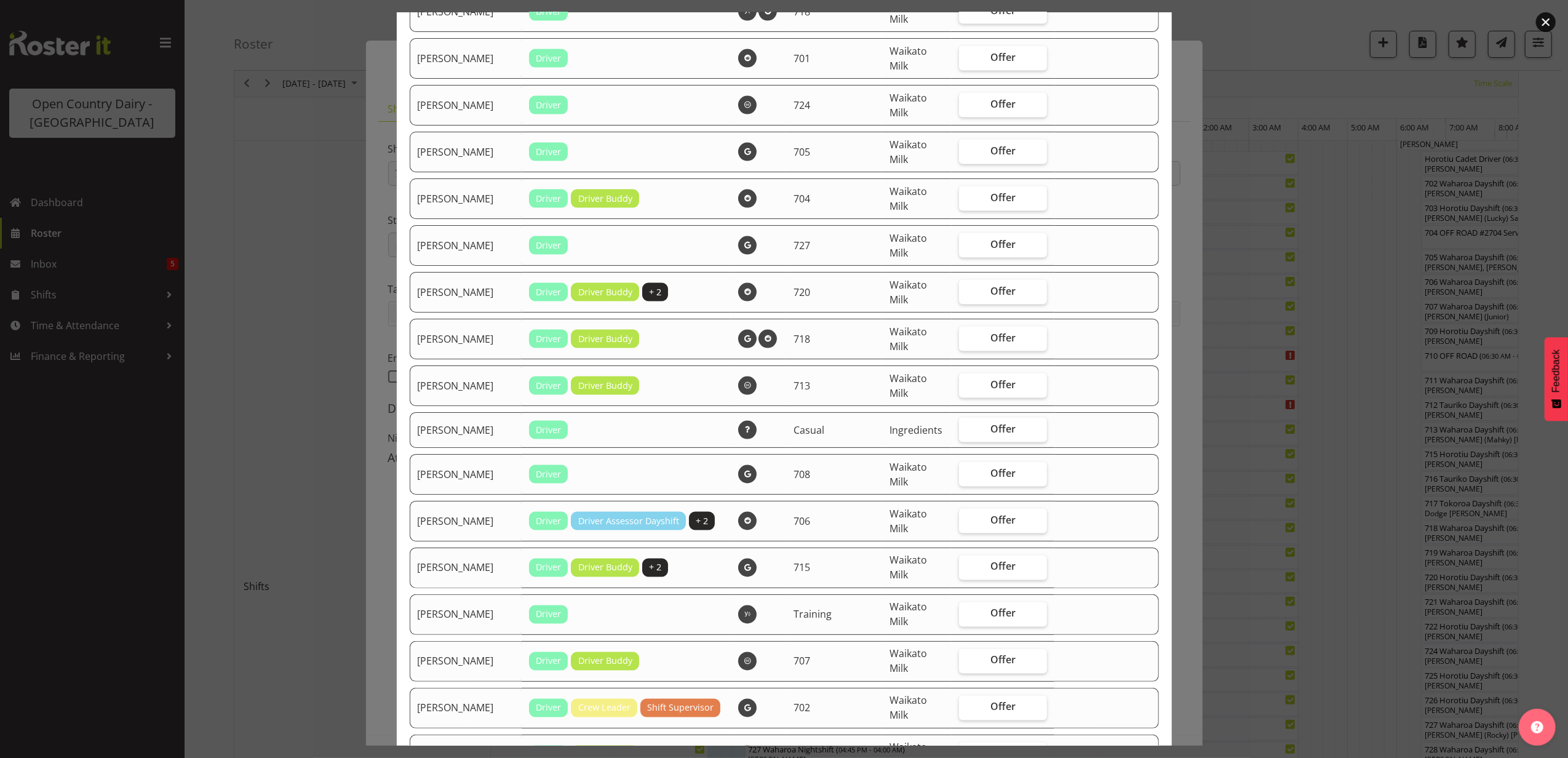
scroll to position [2050, 0]
